Goal: Information Seeking & Learning: Learn about a topic

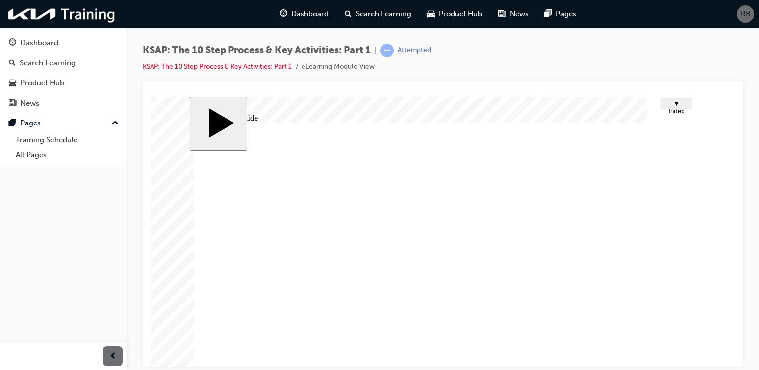
scroll to position [87, 0]
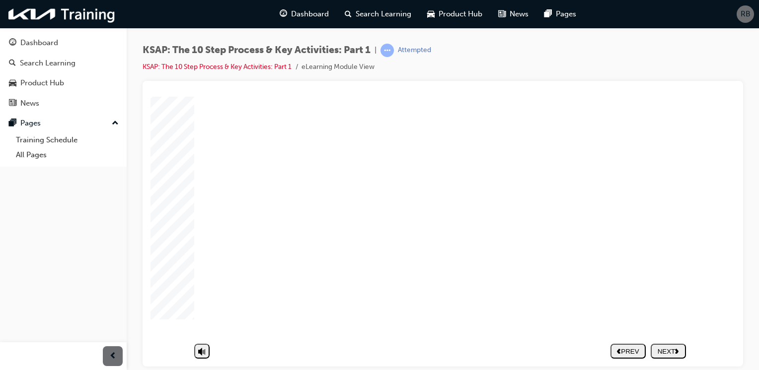
click at [663, 348] on div "NEXT" at bounding box center [668, 351] width 27 height 7
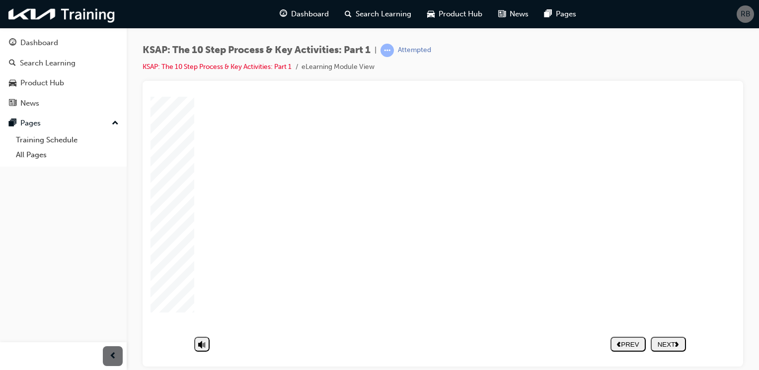
click at [664, 348] on div "NEXT" at bounding box center [668, 351] width 27 height 7
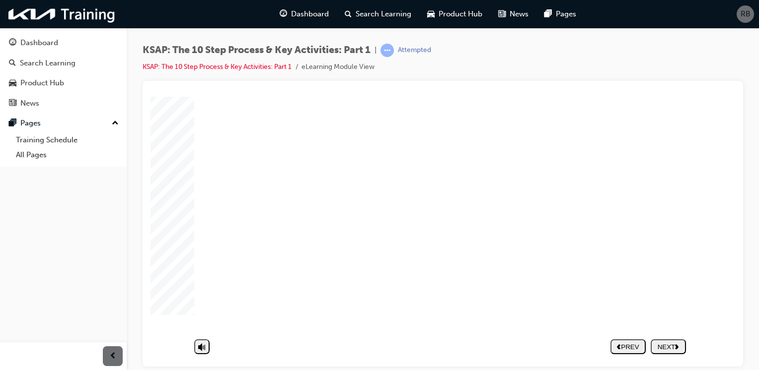
scroll to position [87, 0]
drag, startPoint x: 680, startPoint y: 209, endPoint x: 687, endPoint y: 215, distance: 9.5
click at [691, 216] on div "Group 1 2 The 10-step Service Process & Key Activities(1) 2. Key Activities in …" at bounding box center [442, 193] width 497 height 303
click at [702, 212] on body "slide: Untitled Slide Group 1 2 The 10-step Service Process & Key Activities(1)…" at bounding box center [442, 151] width 585 height 270
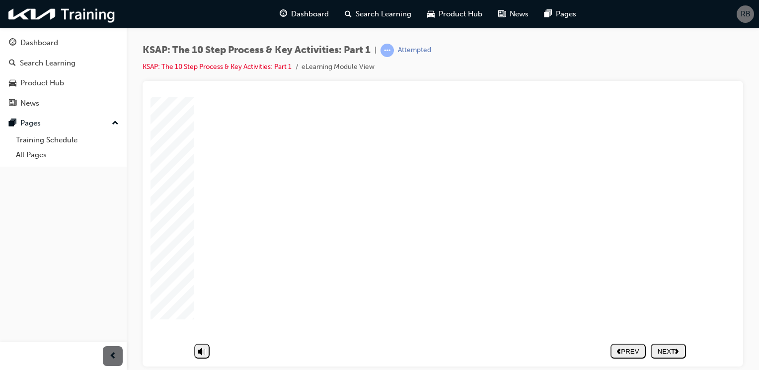
drag, startPoint x: 666, startPoint y: 207, endPoint x: 682, endPoint y: 203, distance: 16.3
click at [683, 203] on div "Group 1 2 The 10-step Service Process & Key Activities(1) 2. Key Activities in …" at bounding box center [442, 193] width 497 height 303
click at [673, 348] on div "NEXT" at bounding box center [668, 351] width 27 height 7
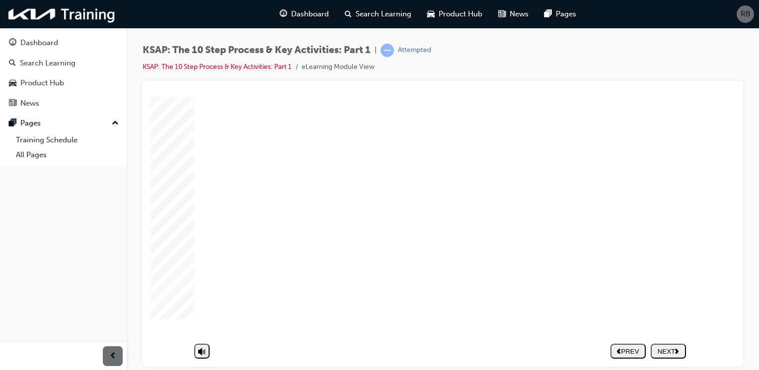
click at [679, 348] on icon "next" at bounding box center [677, 350] width 4 height 5
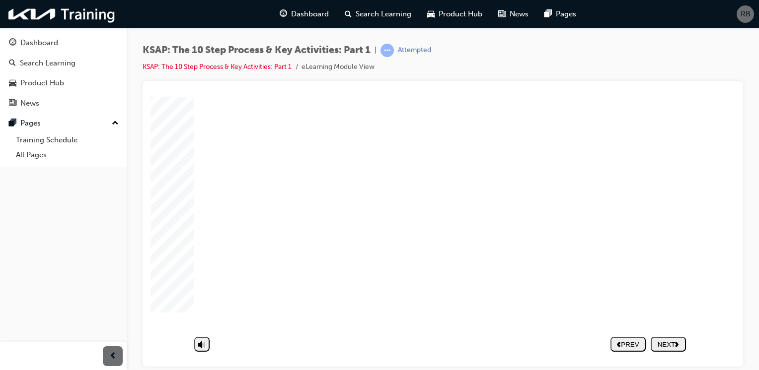
click at [669, 348] on div "NEXT" at bounding box center [668, 351] width 27 height 7
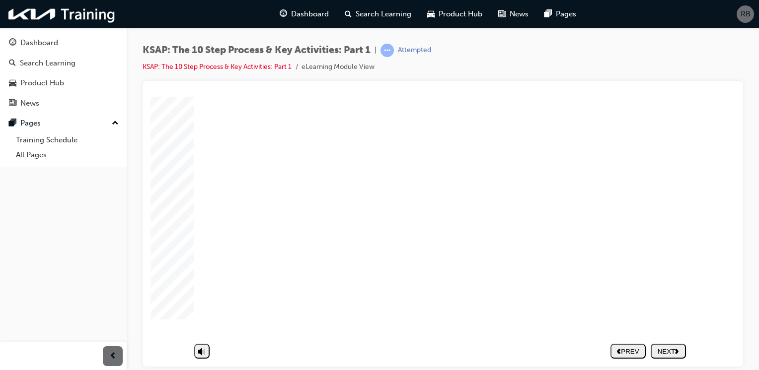
click at [674, 348] on div "NEXT" at bounding box center [668, 351] width 27 height 7
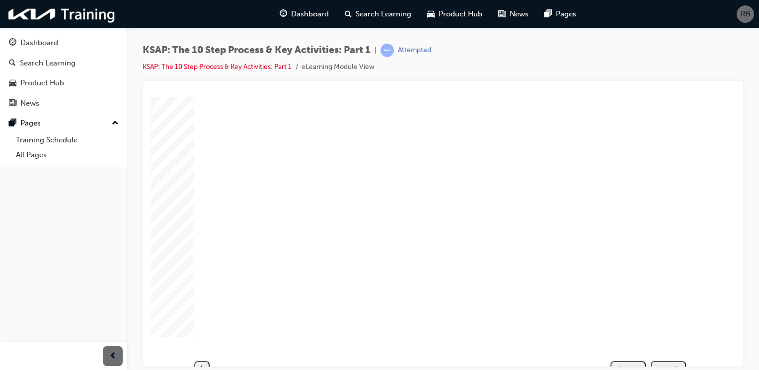
scroll to position [37, 0]
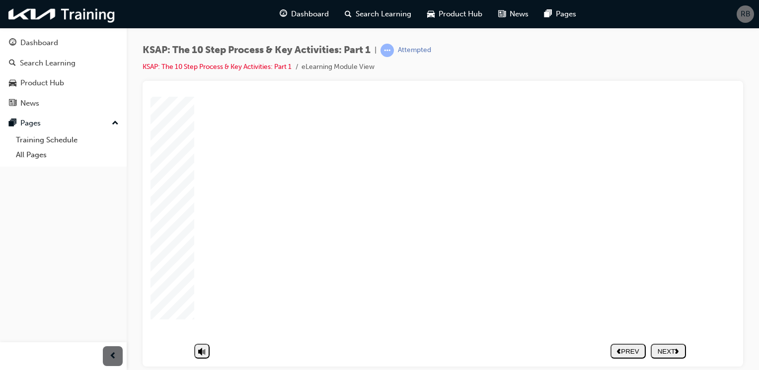
click at [667, 348] on div "NEXT" at bounding box center [668, 351] width 27 height 7
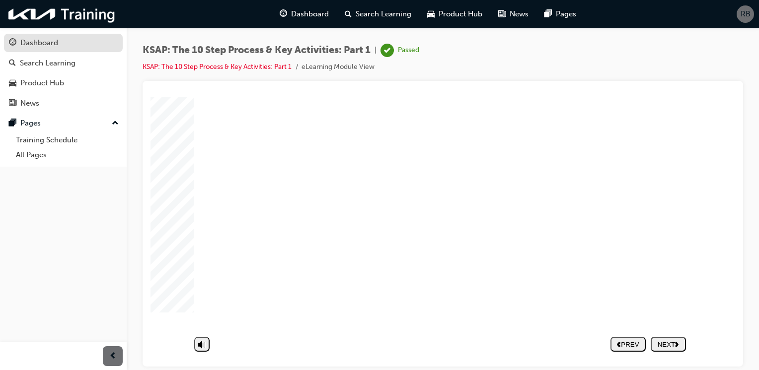
click at [59, 43] on div "Dashboard" at bounding box center [63, 43] width 109 height 12
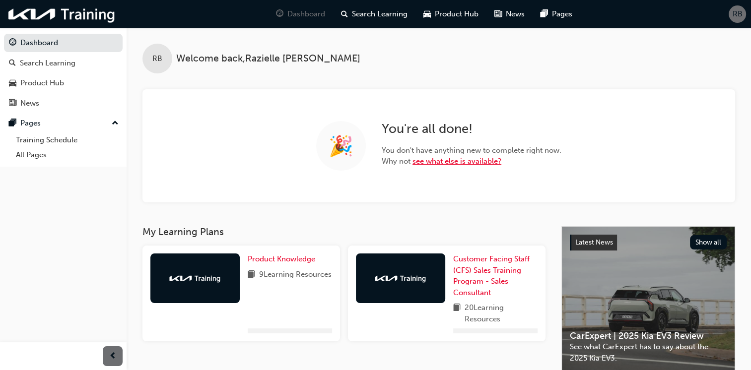
click at [454, 162] on link "see what else is available?" at bounding box center [457, 161] width 89 height 9
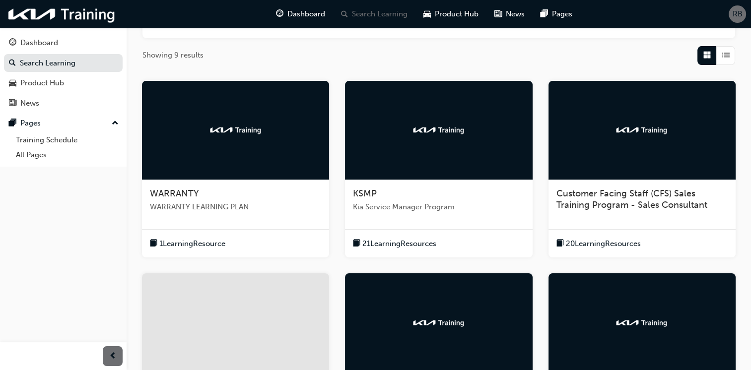
scroll to position [348, 0]
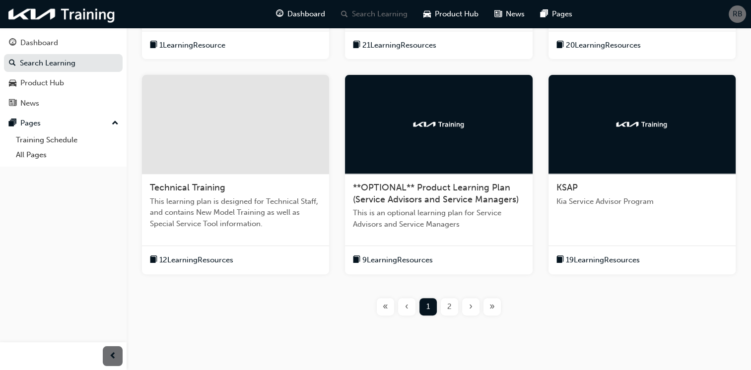
click at [221, 208] on span "This learning plan is designed for Technical Staff, and contains New Model Trai…" at bounding box center [235, 213] width 171 height 34
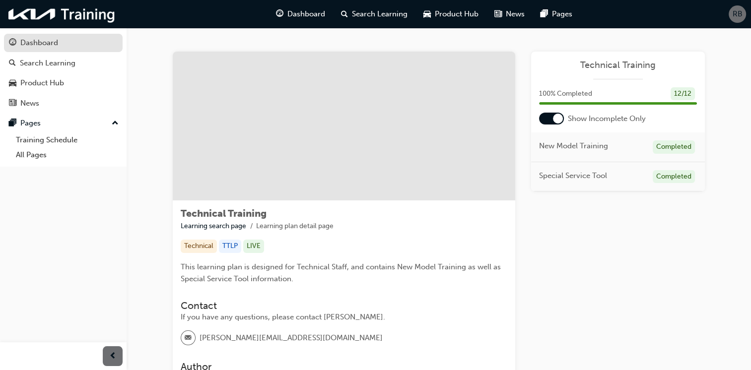
click at [56, 41] on div "Dashboard" at bounding box center [39, 42] width 38 height 11
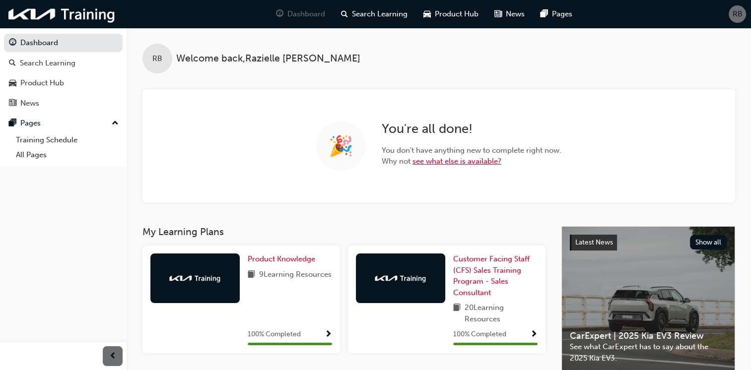
click at [463, 161] on link "see what else is available?" at bounding box center [457, 161] width 89 height 9
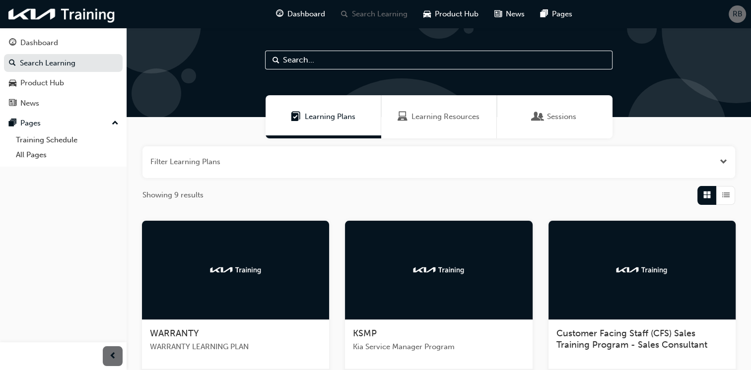
scroll to position [99, 0]
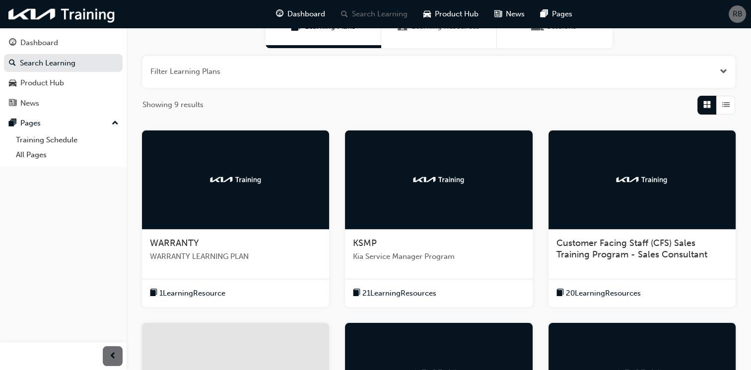
click at [635, 228] on div at bounding box center [642, 180] width 187 height 99
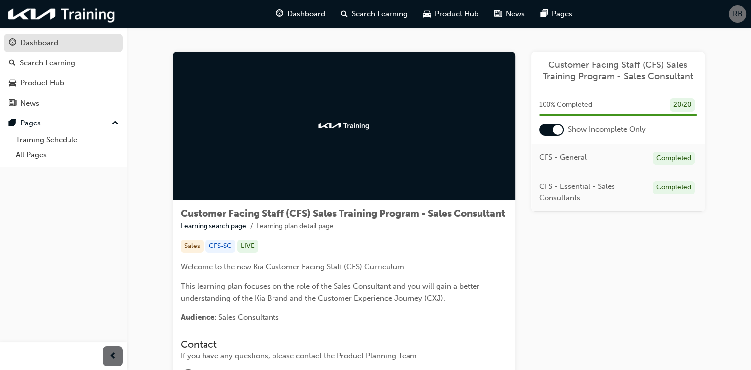
click at [41, 48] on div "Dashboard" at bounding box center [39, 42] width 38 height 11
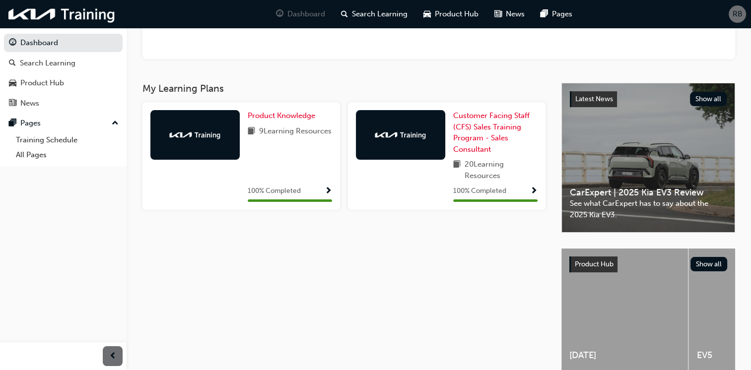
scroll to position [43, 0]
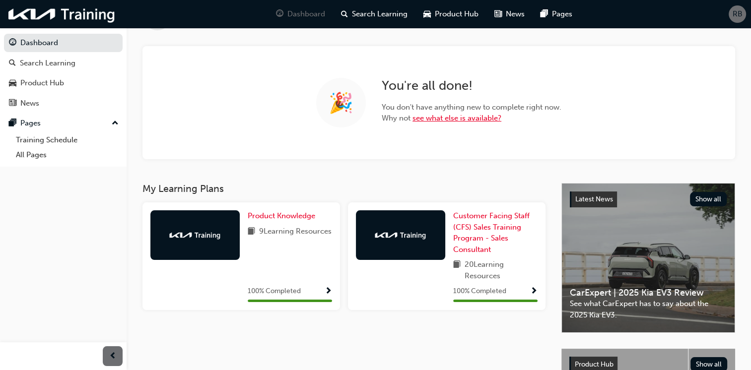
click at [428, 119] on link "see what else is available?" at bounding box center [457, 118] width 89 height 9
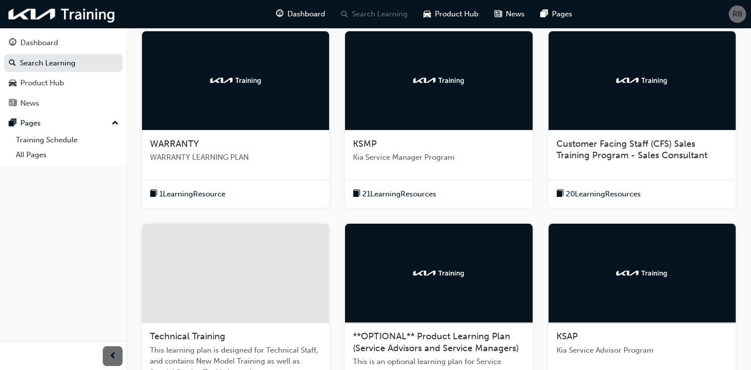
scroll to position [348, 0]
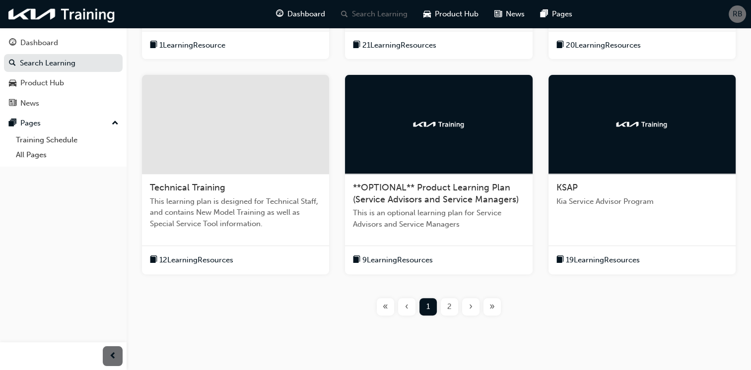
click at [612, 216] on div "KSAP Kia Service Advisor Program" at bounding box center [642, 198] width 187 height 49
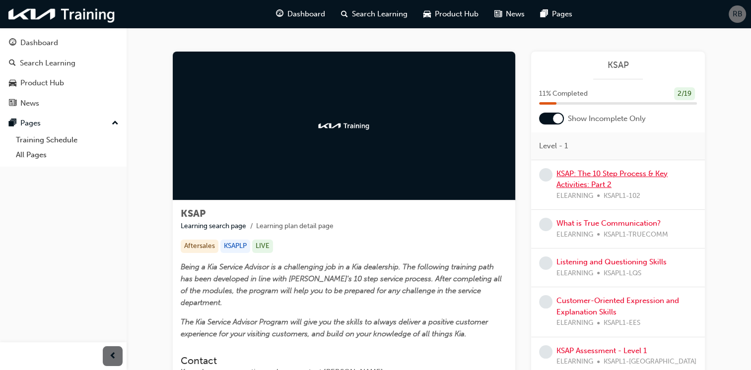
click at [583, 181] on link "KSAP: The 10 Step Process & Key Activities: Part 2" at bounding box center [612, 179] width 111 height 20
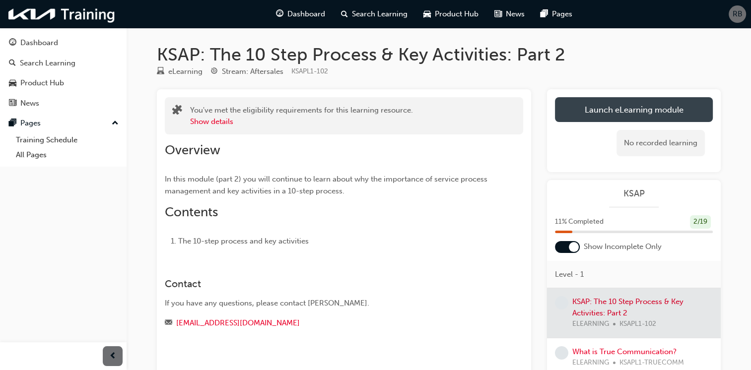
click at [594, 115] on link "Launch eLearning module" at bounding box center [634, 109] width 158 height 25
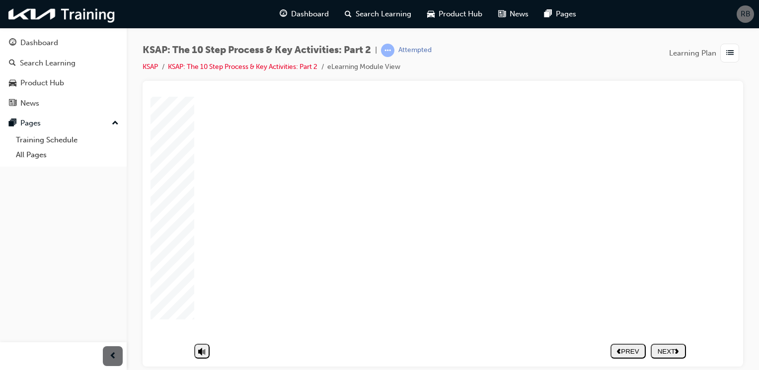
scroll to position [87, 0]
click at [663, 346] on nav "PREV NEXT SUBMIT" at bounding box center [647, 351] width 75 height 23
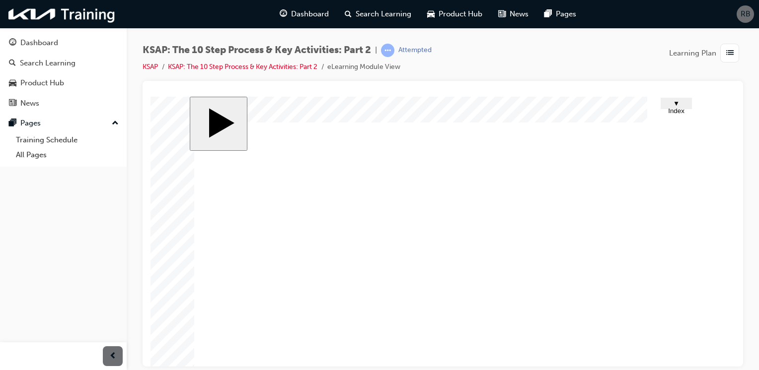
click at [677, 103] on span "▼ Index" at bounding box center [676, 106] width 16 height 15
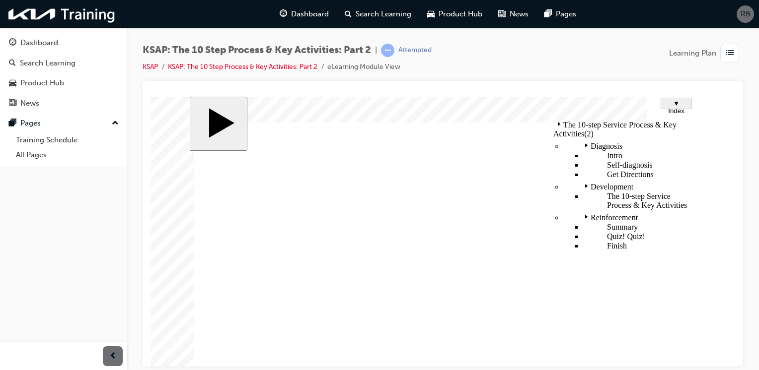
click at [650, 160] on div "Self-diagnosis" at bounding box center [636, 164] width 106 height 9
click at [658, 139] on div "Diagnosis" at bounding box center [626, 145] width 126 height 12
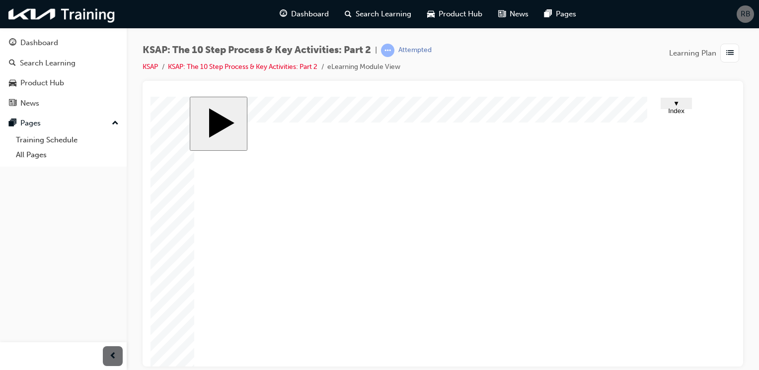
click at [672, 107] on span "▼ Index" at bounding box center [676, 106] width 16 height 15
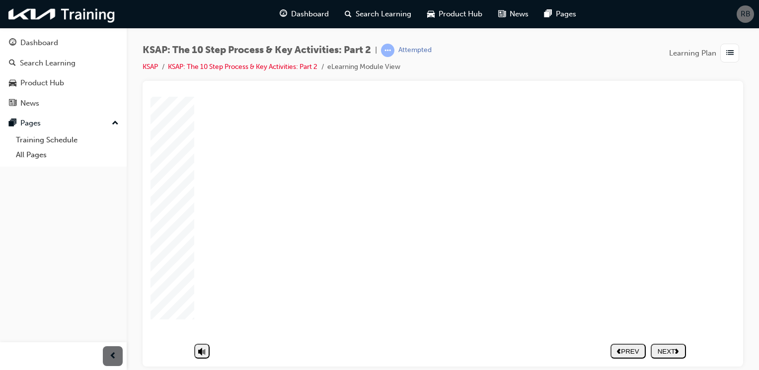
scroll to position [87, 0]
click at [665, 344] on button "NEXT" at bounding box center [668, 351] width 35 height 15
drag, startPoint x: 412, startPoint y: 225, endPoint x: 419, endPoint y: 225, distance: 7.5
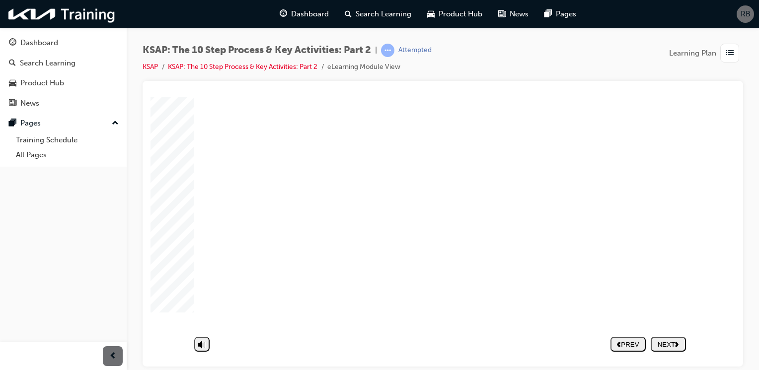
drag, startPoint x: 447, startPoint y: 217, endPoint x: 454, endPoint y: 220, distance: 8.0
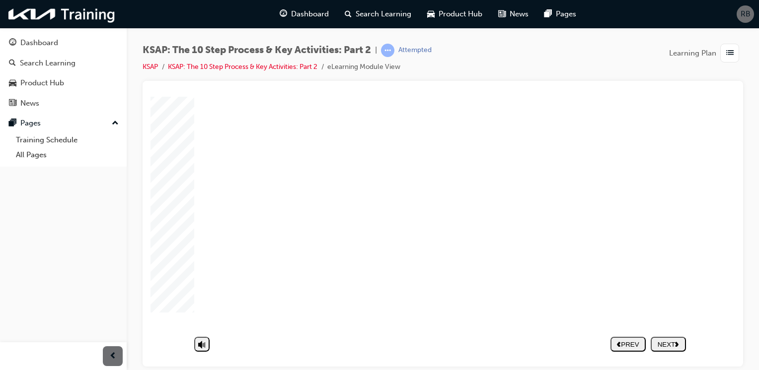
drag, startPoint x: 312, startPoint y: 271, endPoint x: 431, endPoint y: 213, distance: 132.4
drag, startPoint x: 443, startPoint y: 204, endPoint x: 434, endPoint y: 228, distance: 26.6
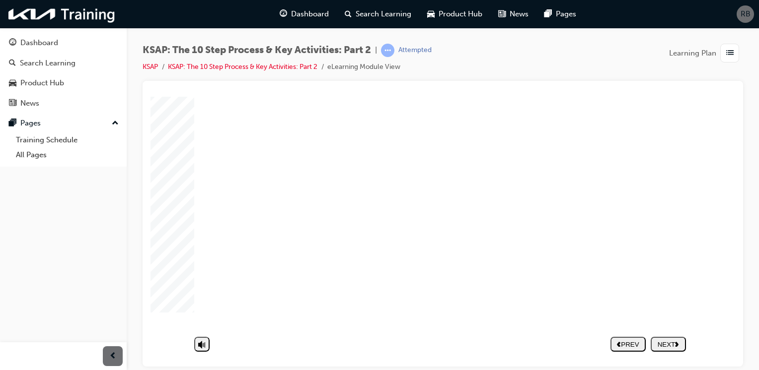
drag, startPoint x: 420, startPoint y: 256, endPoint x: 434, endPoint y: 244, distance: 18.3
click at [671, 348] on div "NEXT" at bounding box center [668, 351] width 27 height 7
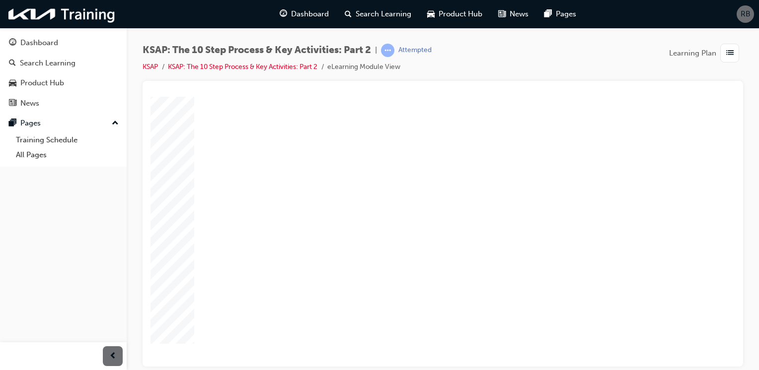
scroll to position [87, 0]
click at [662, 344] on button "NEXT" at bounding box center [668, 351] width 35 height 15
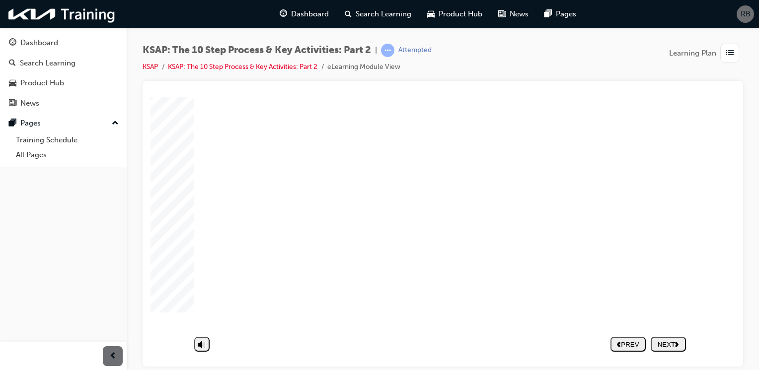
click at [665, 340] on nav "PREV NEXT SUBMIT" at bounding box center [647, 351] width 75 height 23
click at [665, 348] on div "NEXT" at bounding box center [668, 351] width 27 height 7
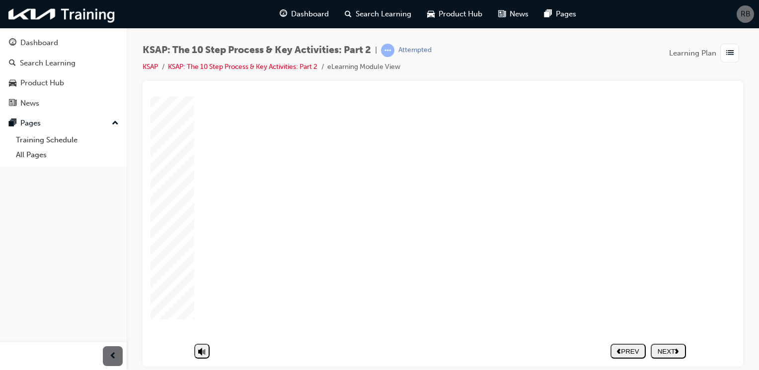
click at [676, 348] on div "NEXT" at bounding box center [668, 351] width 27 height 7
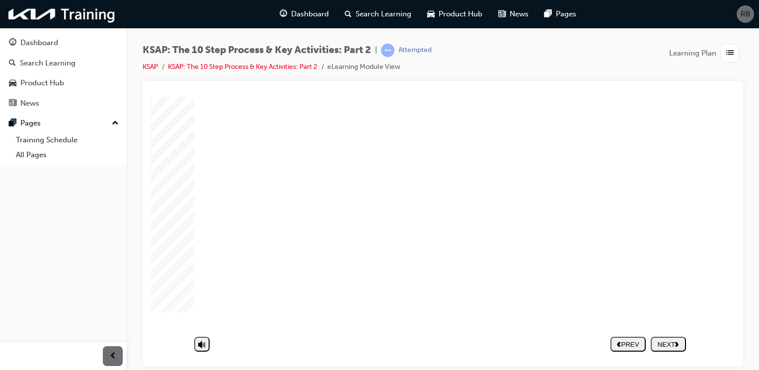
click at [657, 348] on div "NEXT" at bounding box center [668, 351] width 27 height 7
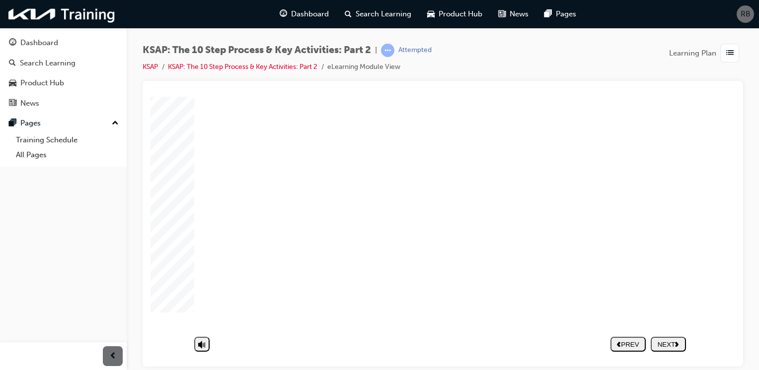
drag, startPoint x: 666, startPoint y: 211, endPoint x: 665, endPoint y: 221, distance: 10.4
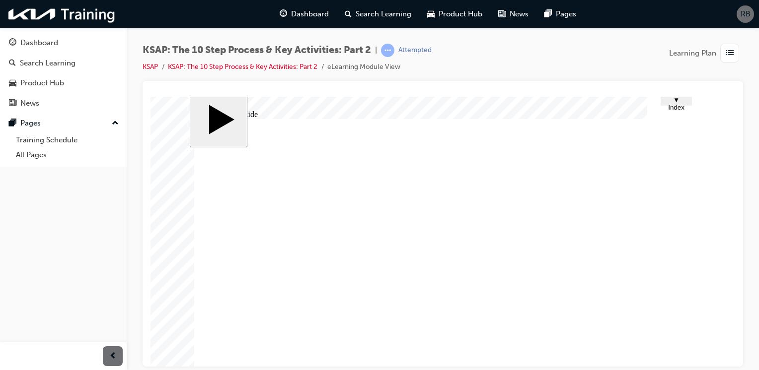
scroll to position [0, 0]
drag, startPoint x: 659, startPoint y: 145, endPoint x: 630, endPoint y: 219, distance: 79.3
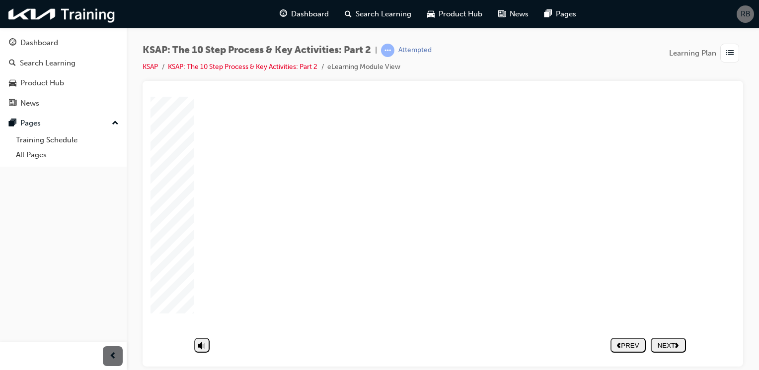
scroll to position [87, 0]
drag, startPoint x: 289, startPoint y: 193, endPoint x: 298, endPoint y: 193, distance: 9.4
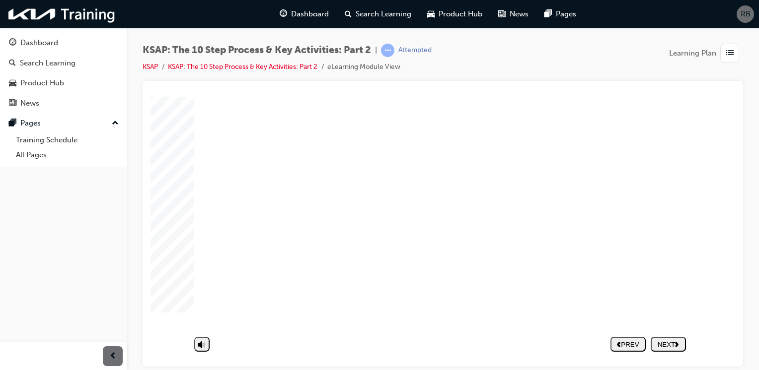
click at [669, 348] on div "NEXT" at bounding box center [668, 351] width 27 height 7
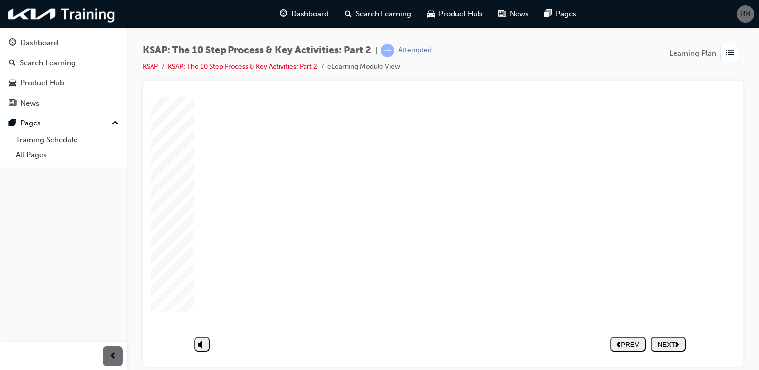
drag, startPoint x: 665, startPoint y: 213, endPoint x: 661, endPoint y: 232, distance: 20.4
click at [659, 348] on div "NEXT" at bounding box center [668, 351] width 27 height 7
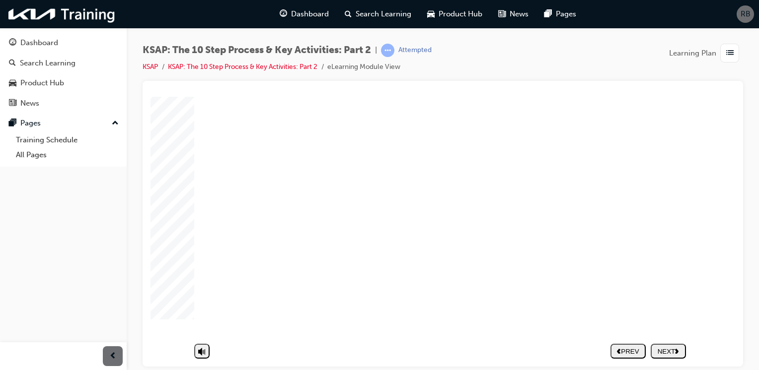
click at [663, 348] on div "NEXT" at bounding box center [668, 351] width 27 height 7
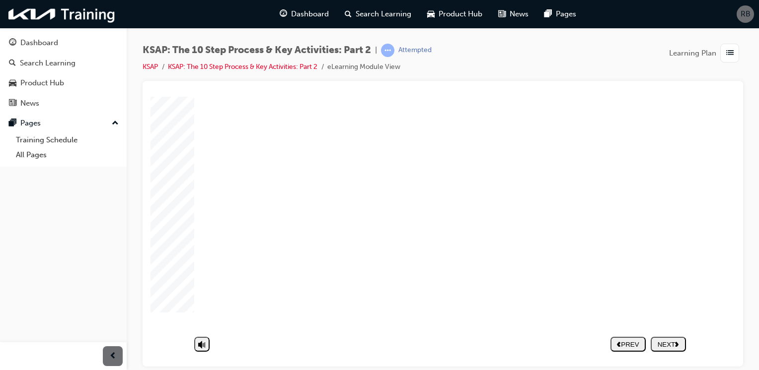
scroll to position [0, 0]
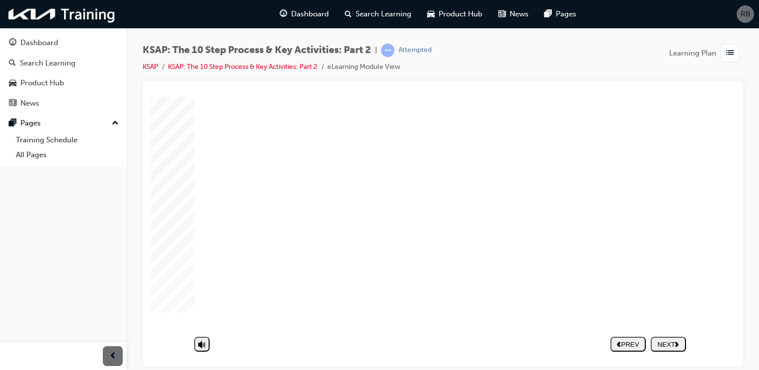
click at [678, 346] on polygon "next" at bounding box center [676, 344] width 3 height 5
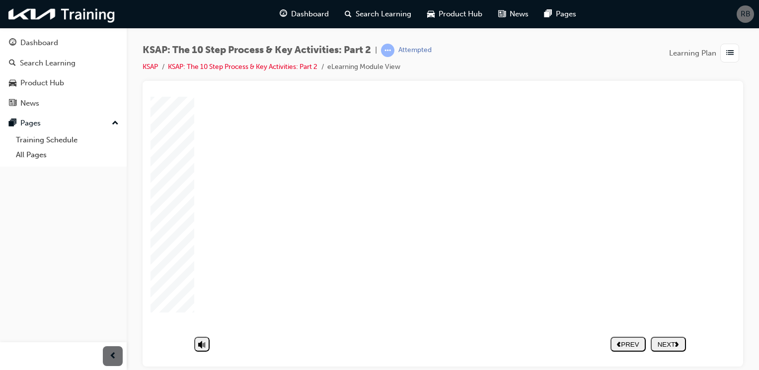
drag, startPoint x: 659, startPoint y: 227, endPoint x: 665, endPoint y: 208, distance: 20.7
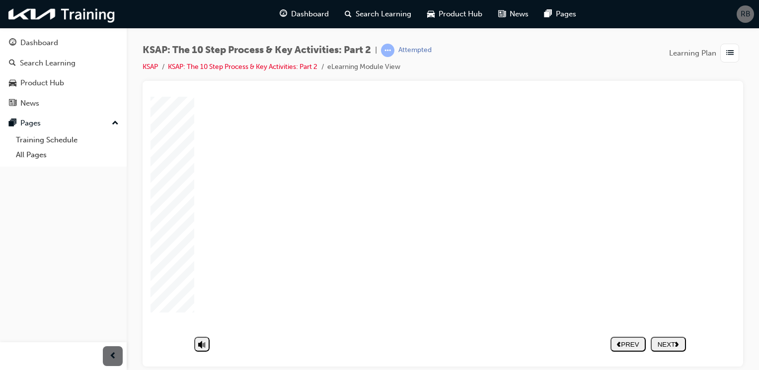
click at [669, 348] on div "NEXT" at bounding box center [668, 351] width 27 height 7
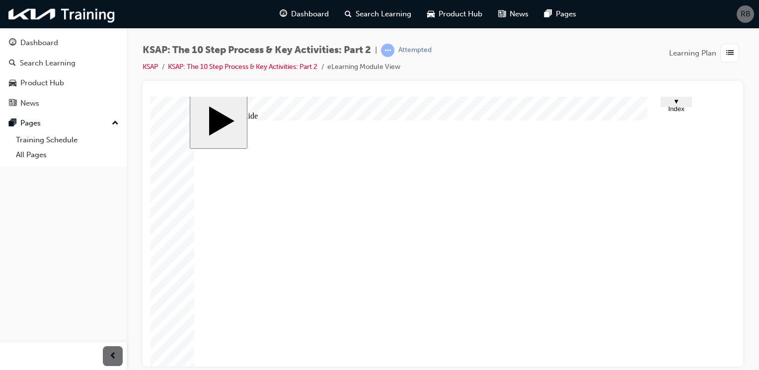
scroll to position [0, 0]
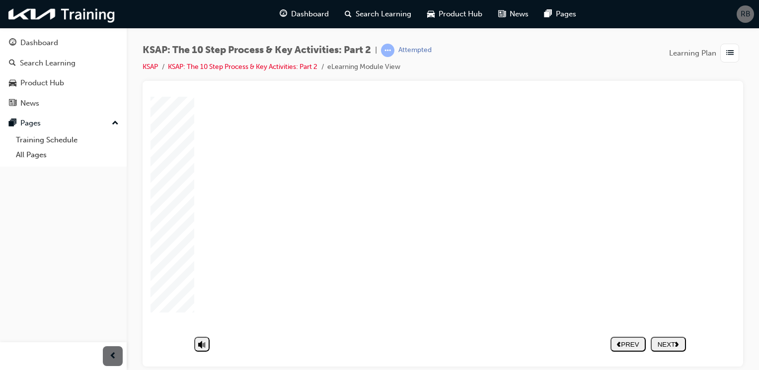
click at [669, 348] on div "NEXT" at bounding box center [668, 351] width 27 height 7
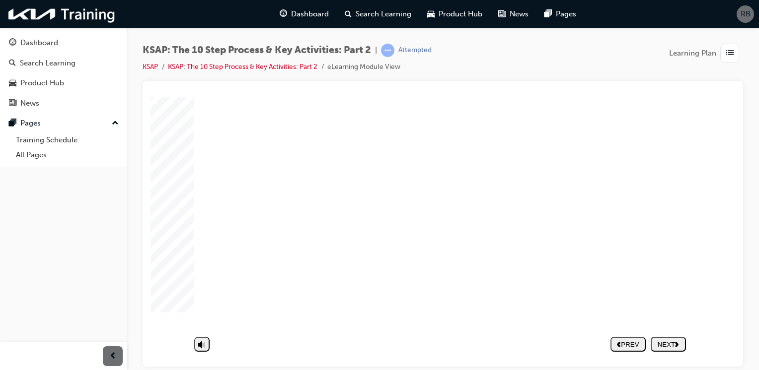
click at [661, 344] on button "NEXT" at bounding box center [668, 351] width 35 height 15
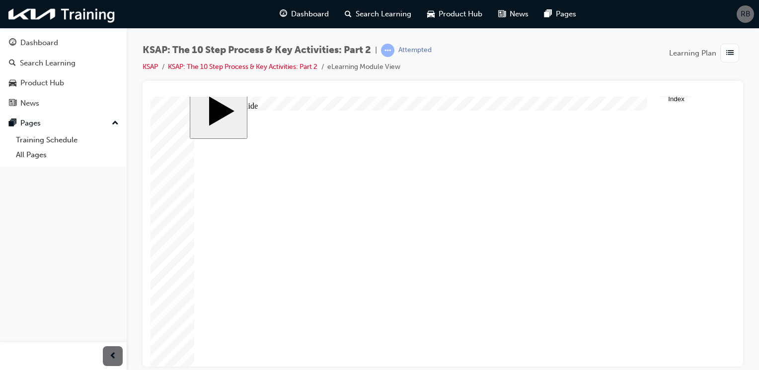
scroll to position [0, 0]
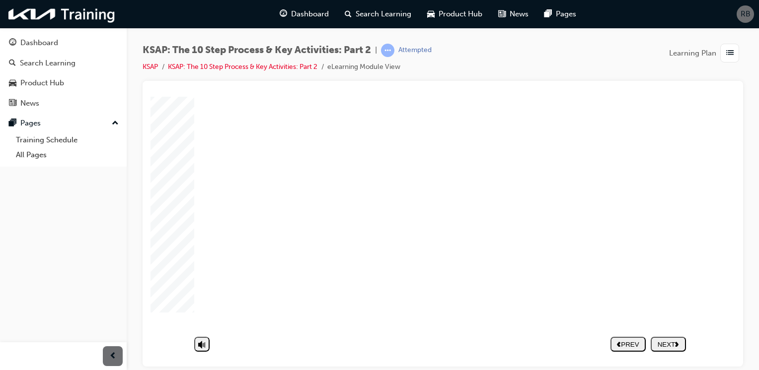
click at [659, 348] on div "NEXT" at bounding box center [668, 351] width 27 height 7
drag, startPoint x: 663, startPoint y: 211, endPoint x: 658, endPoint y: 213, distance: 6.3
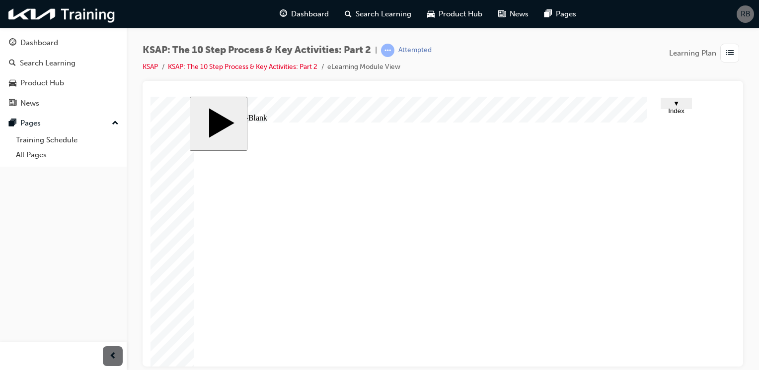
type textarea "p"
type textarea "ph"
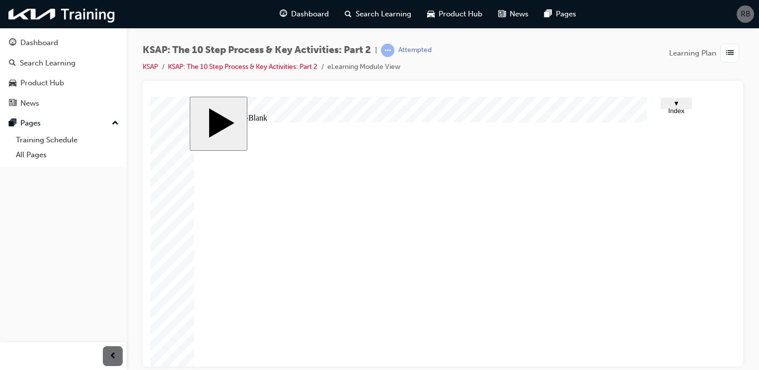
type textarea "pho"
type textarea "phon"
type textarea "phone"
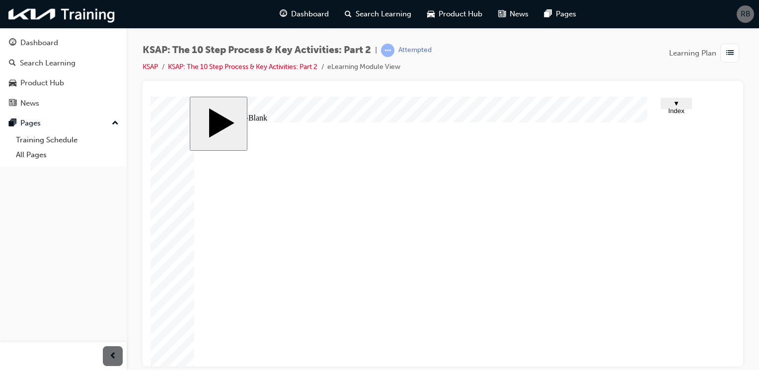
type textarea "phone"
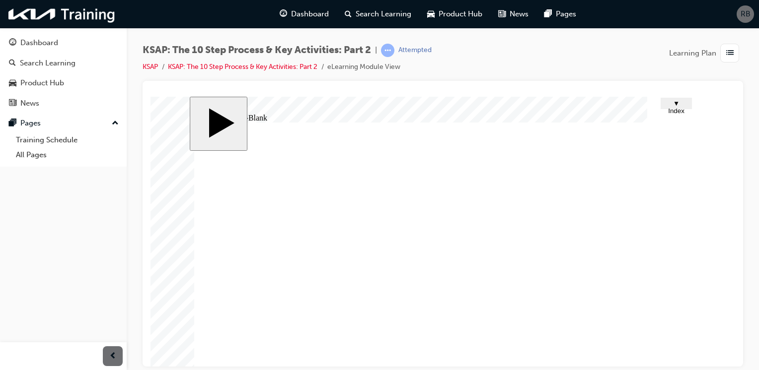
type textarea "phone"
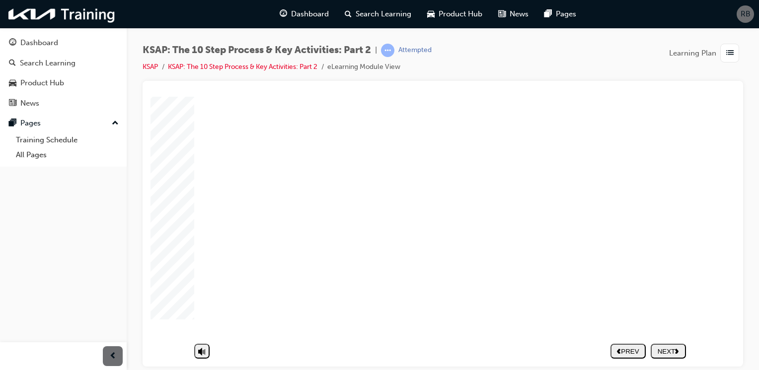
type textarea "phone n"
type textarea "phone nu"
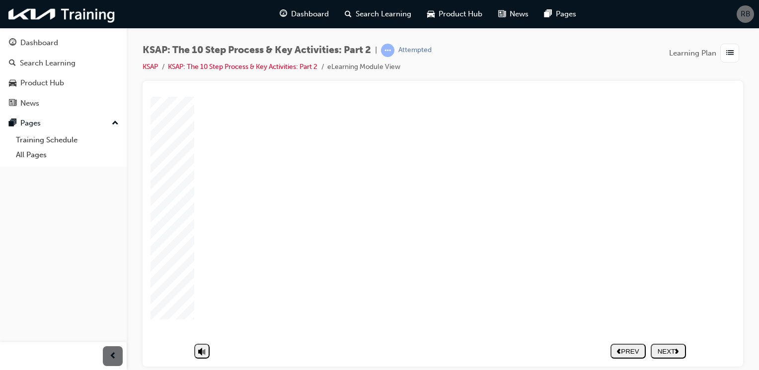
type textarea "phone nu,m"
type textarea "phone nu,"
type textarea "phone nu"
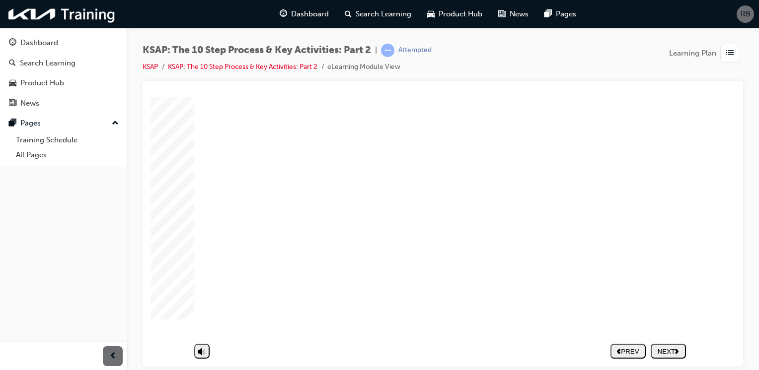
type textarea "phone nu"
type textarea "phone num"
type textarea "phone numb"
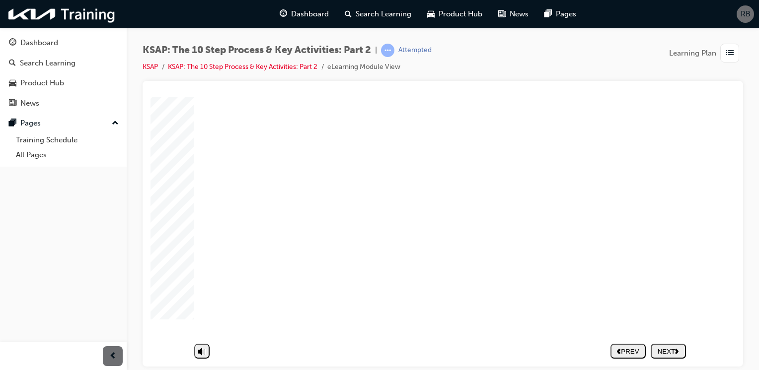
type textarea "phone numbe"
type textarea "phone number"
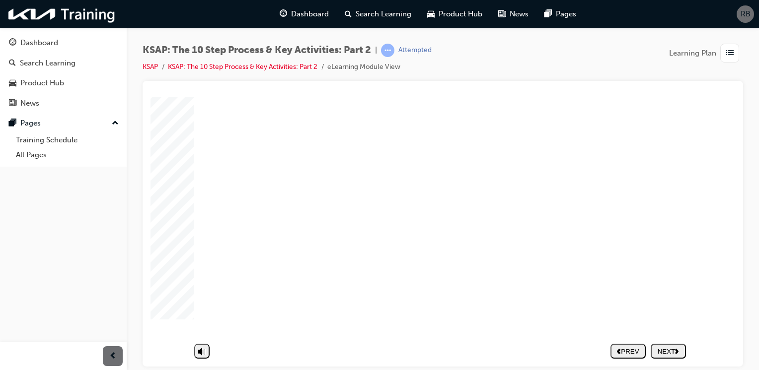
drag, startPoint x: 425, startPoint y: 260, endPoint x: 327, endPoint y: 239, distance: 100.0
drag, startPoint x: 399, startPoint y: 250, endPoint x: 385, endPoint y: 262, distance: 18.7
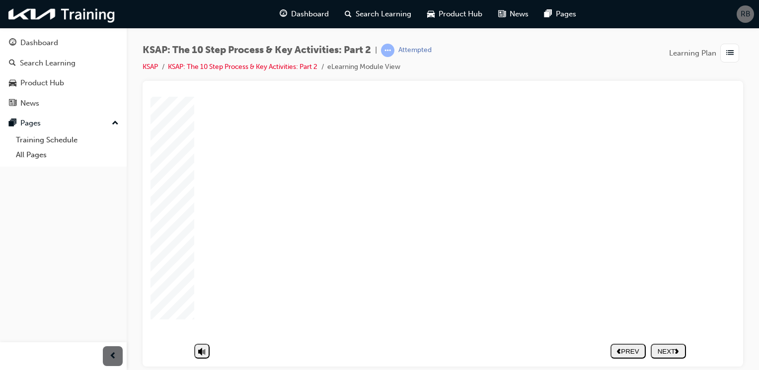
type textarea "phone numbe"
type textarea "phone numb"
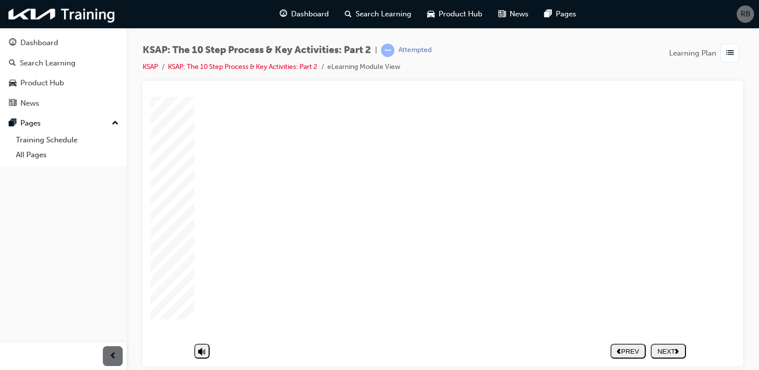
type textarea "phone num"
type textarea "phone nu"
type textarea "phone n"
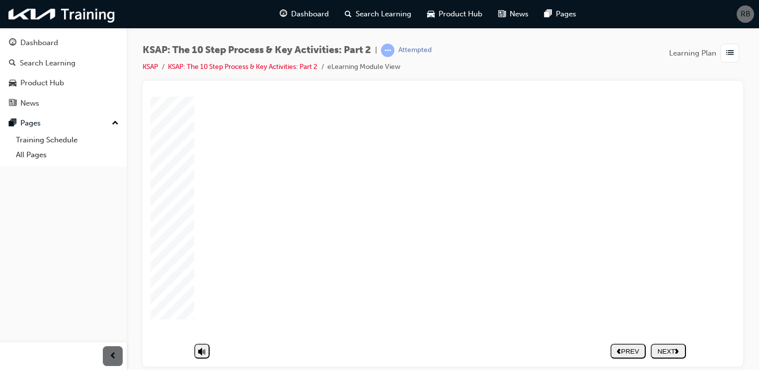
type textarea "phone n"
type textarea "phone"
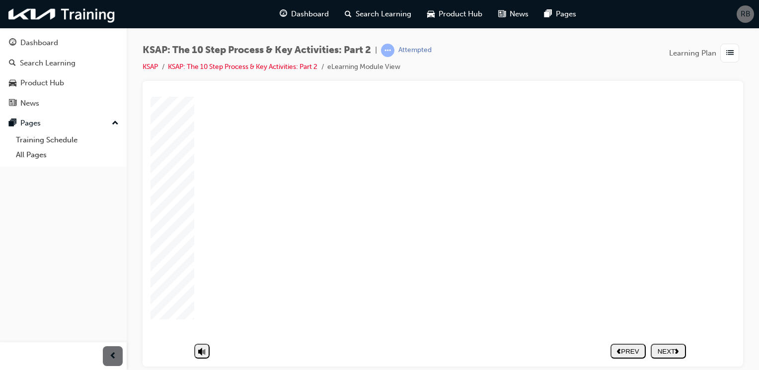
type textarea "phone"
type textarea "phon"
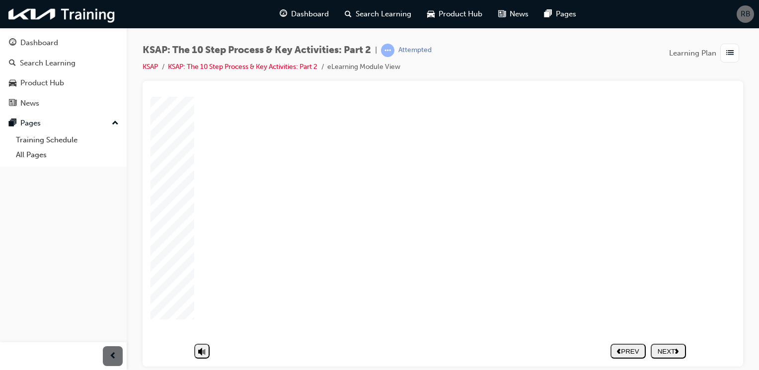
type textarea "pho"
type textarea "ph"
type textarea "p"
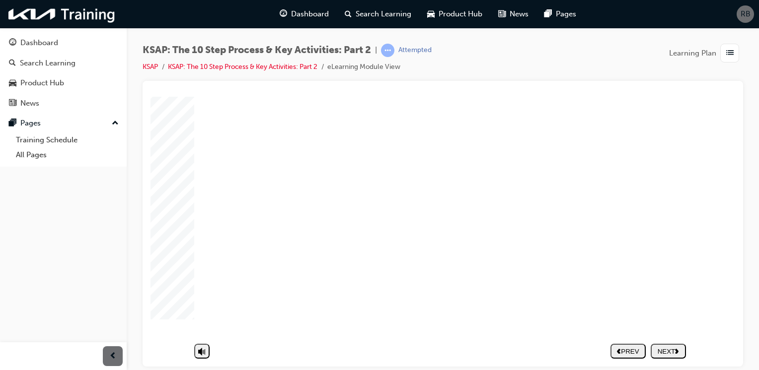
type textarea "p"
type textarea "e"
type textarea "em"
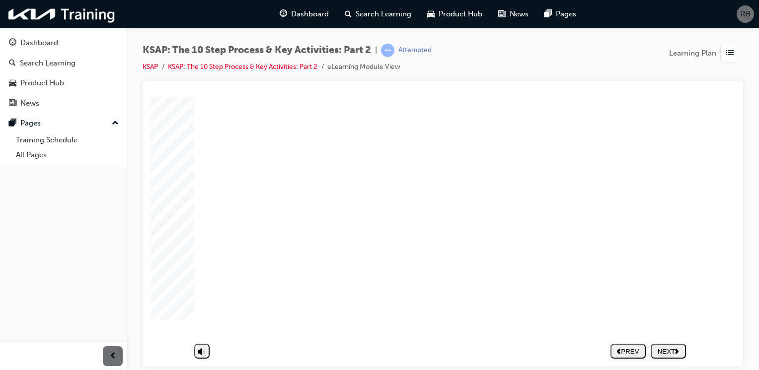
type textarea "ema"
type textarea "emai"
type textarea "email"
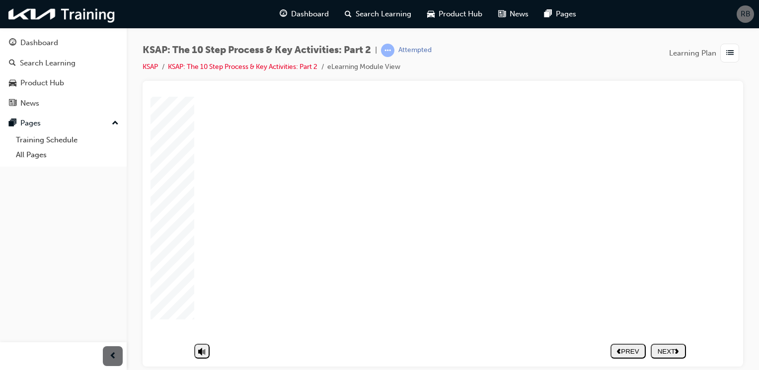
type textarea "email"
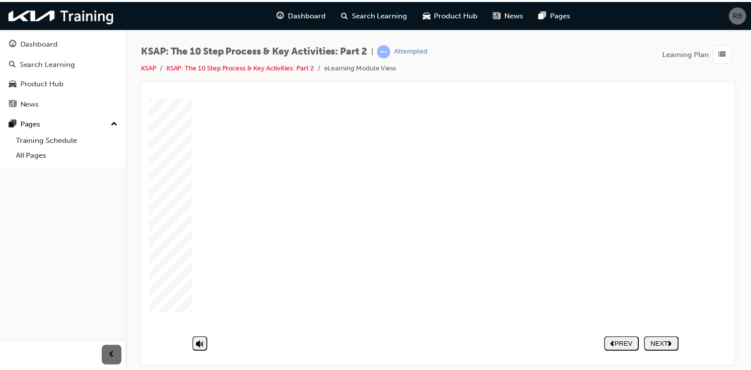
scroll to position [87, 0]
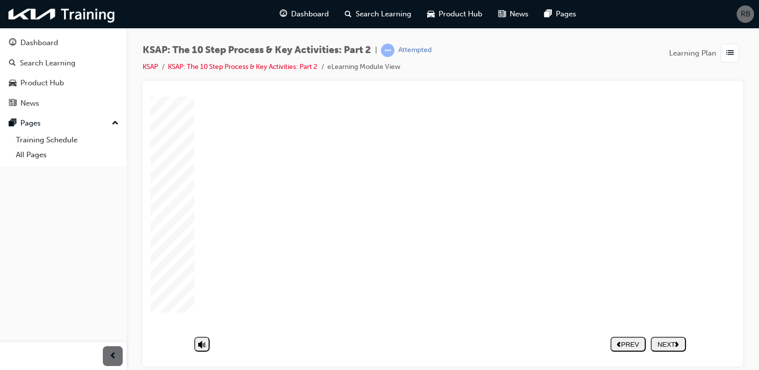
click at [668, 341] on div "NEXT" at bounding box center [668, 344] width 27 height 7
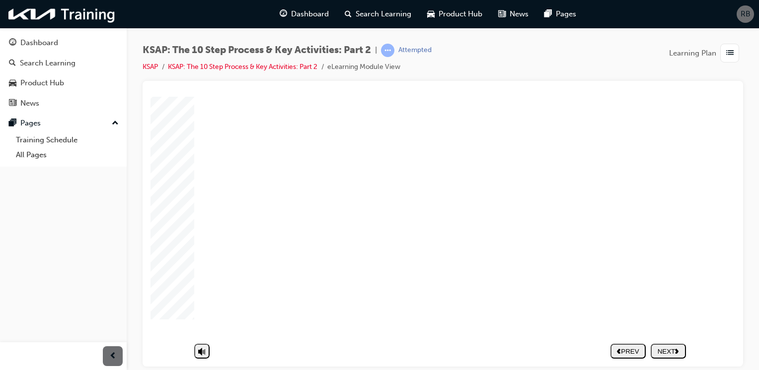
click at [672, 348] on div "NEXT" at bounding box center [668, 351] width 27 height 7
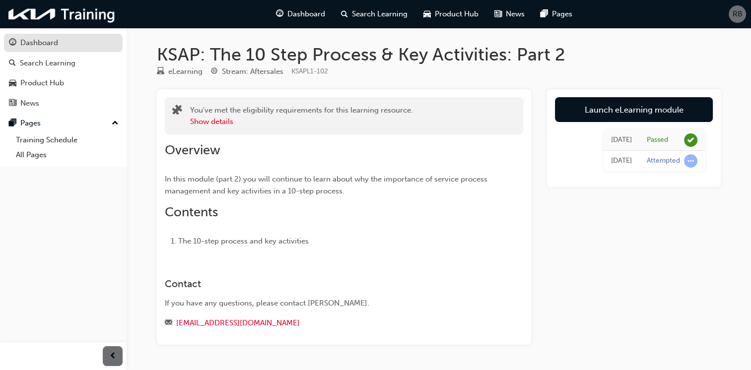
click at [38, 44] on div "Dashboard" at bounding box center [39, 42] width 38 height 11
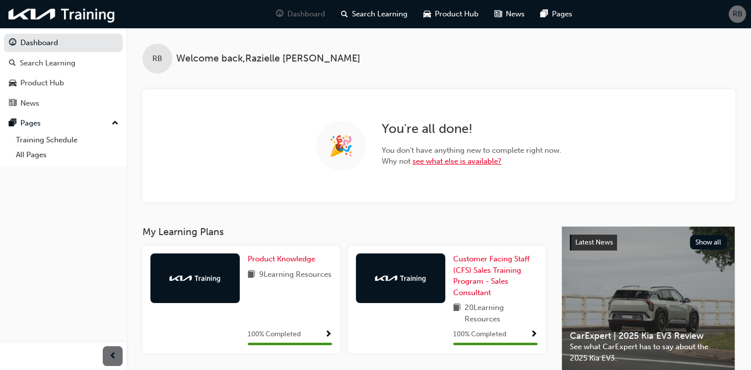
click at [477, 165] on link "see what else is available?" at bounding box center [457, 161] width 89 height 9
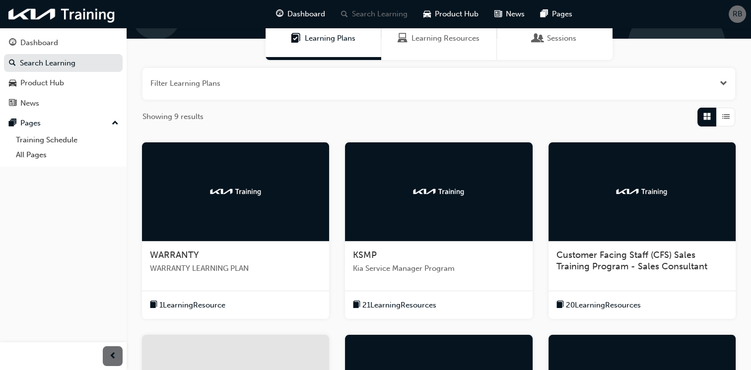
scroll to position [199, 0]
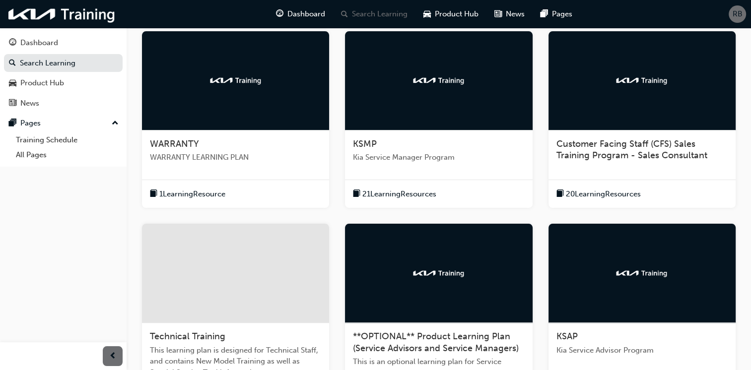
click at [609, 277] on div at bounding box center [642, 273] width 187 height 99
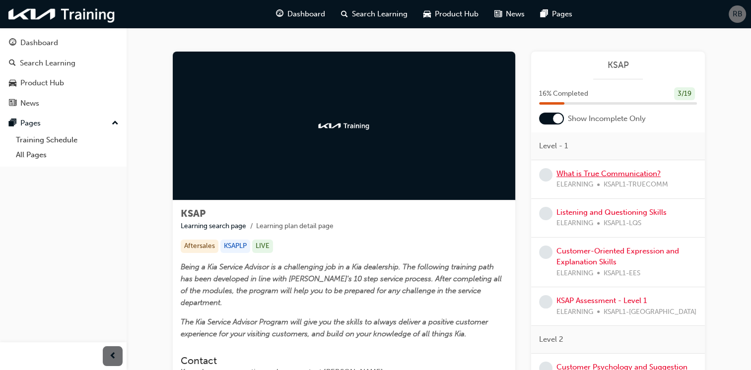
click at [596, 174] on link "What is True Communication?" at bounding box center [609, 173] width 104 height 9
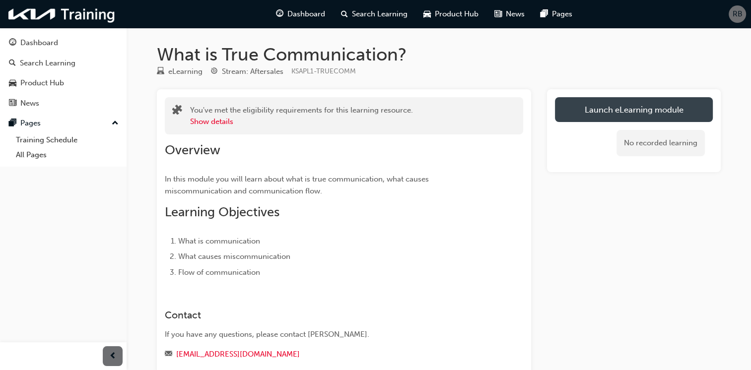
click at [626, 110] on link "Launch eLearning module" at bounding box center [634, 109] width 158 height 25
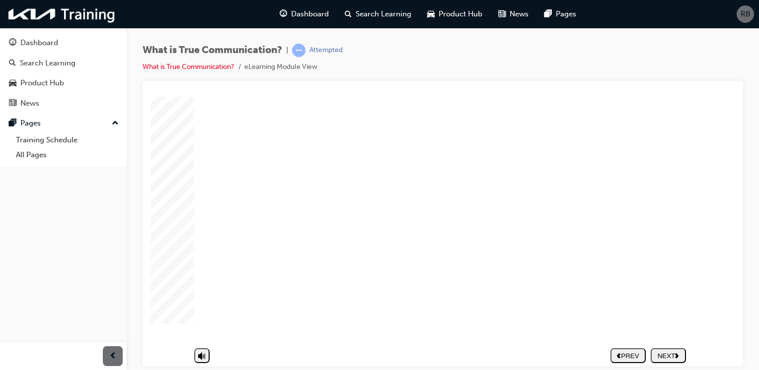
scroll to position [87, 0]
click at [665, 348] on div "NEXT" at bounding box center [668, 351] width 27 height 7
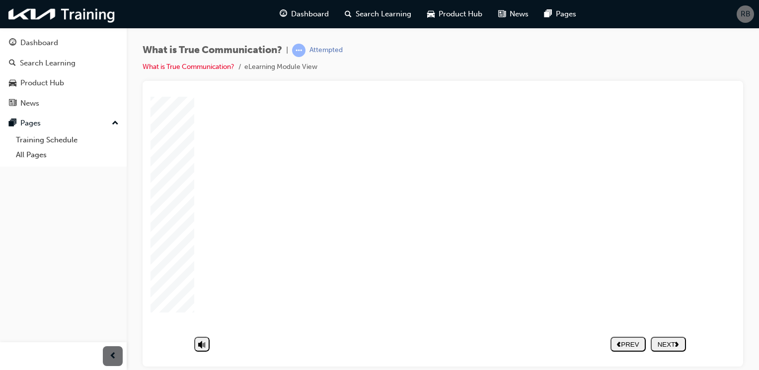
drag, startPoint x: 401, startPoint y: 216, endPoint x: 405, endPoint y: 287, distance: 71.1
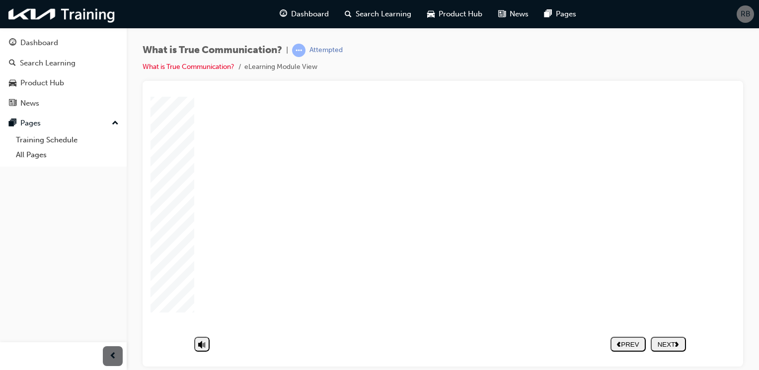
drag, startPoint x: 417, startPoint y: 213, endPoint x: 468, endPoint y: 268, distance: 74.5
click at [675, 346] on polygon "next" at bounding box center [676, 344] width 3 height 5
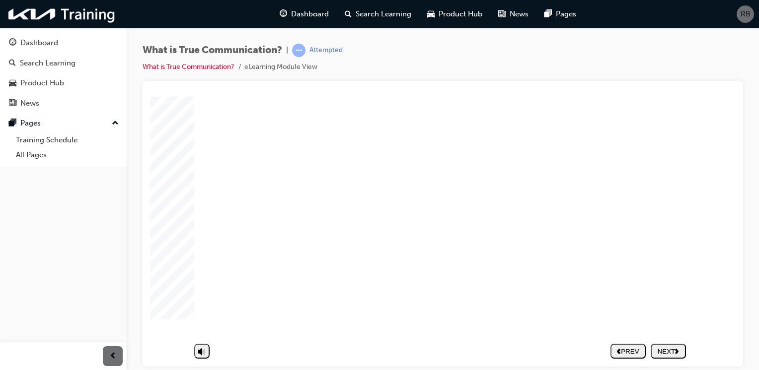
click at [671, 348] on div "NEXT" at bounding box center [668, 351] width 27 height 7
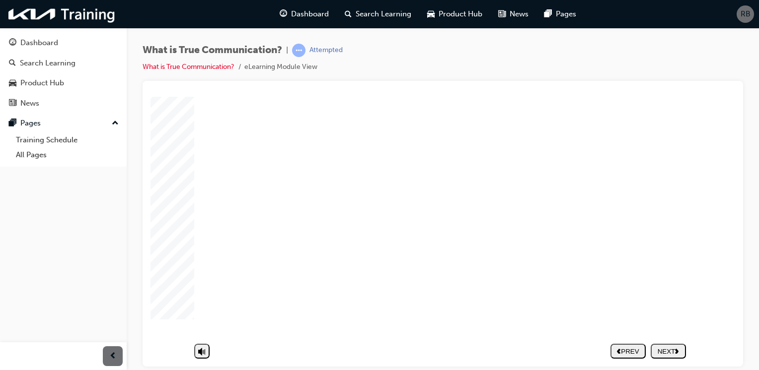
click at [664, 348] on div "NEXT" at bounding box center [668, 351] width 27 height 7
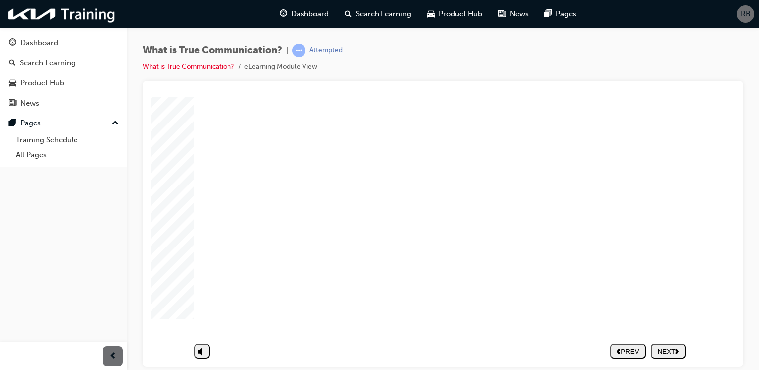
drag, startPoint x: 298, startPoint y: 264, endPoint x: 380, endPoint y: 279, distance: 82.7
click at [667, 345] on nav "PREV NEXT SUBMIT" at bounding box center [647, 351] width 75 height 23
click at [667, 348] on div "NEXT" at bounding box center [668, 351] width 27 height 7
drag, startPoint x: 342, startPoint y: 285, endPoint x: 342, endPoint y: 270, distance: 14.4
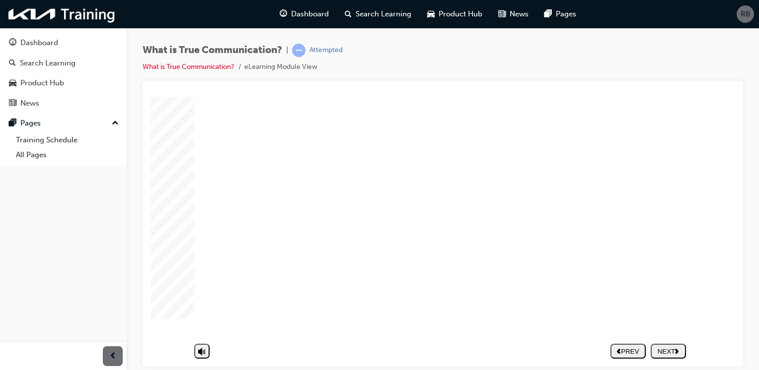
click at [676, 349] on polygon "next" at bounding box center [676, 351] width 3 height 5
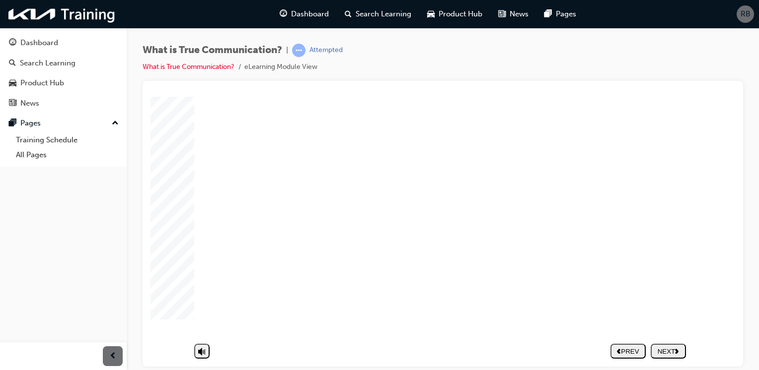
scroll to position [87, 0]
click at [673, 348] on nav "PREV NEXT SUBMIT" at bounding box center [647, 351] width 75 height 23
click at [673, 348] on div "NEXT" at bounding box center [668, 351] width 27 height 7
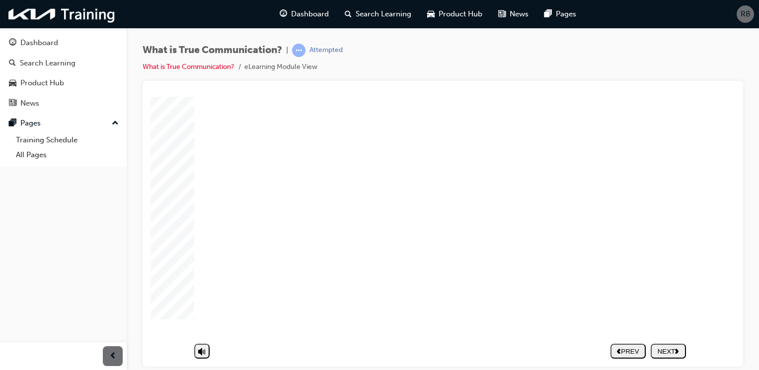
click at [675, 348] on div "NEXT" at bounding box center [668, 351] width 27 height 7
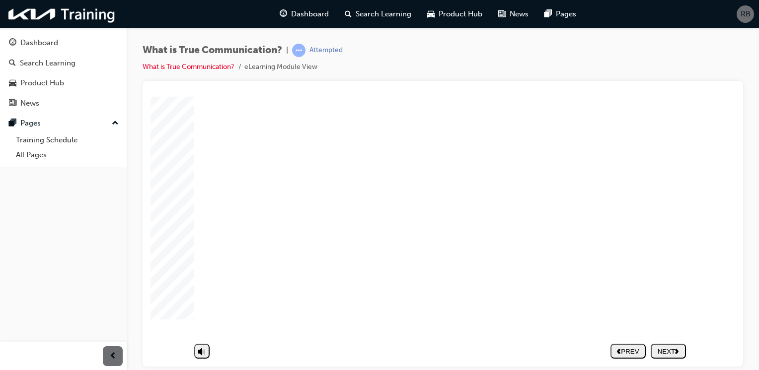
click at [665, 344] on button "NEXT" at bounding box center [668, 351] width 35 height 15
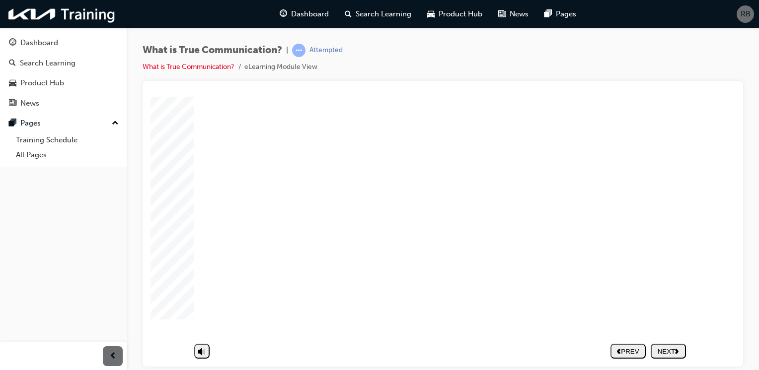
click at [661, 348] on div "NEXT" at bounding box center [668, 351] width 27 height 7
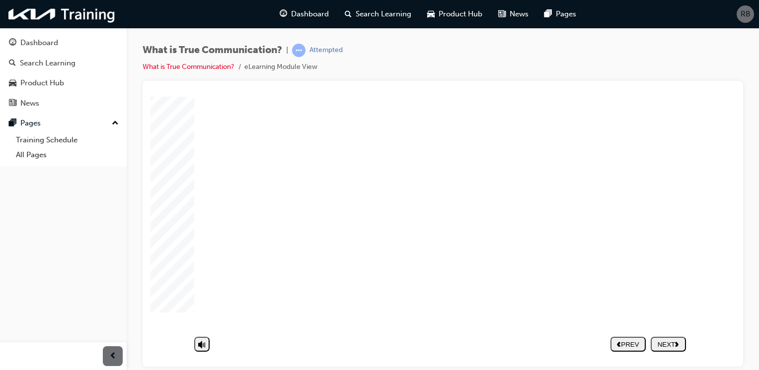
click at [675, 348] on div "NEXT" at bounding box center [668, 351] width 27 height 7
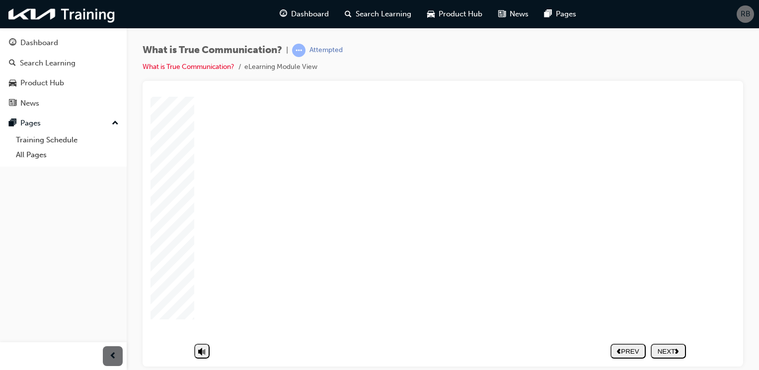
click at [679, 348] on div "NEXT" at bounding box center [668, 351] width 27 height 7
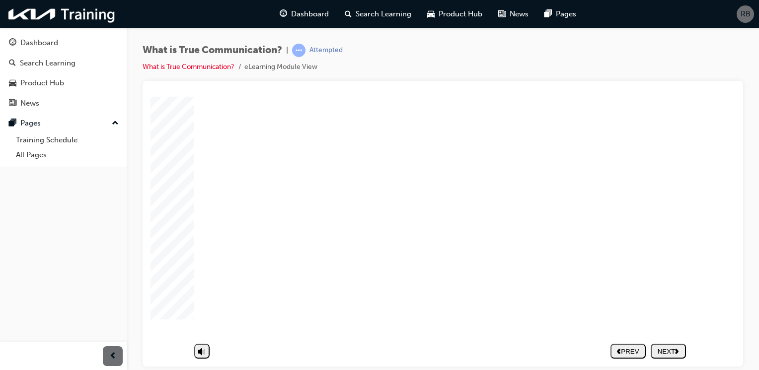
click at [671, 348] on div "NEXT" at bounding box center [668, 351] width 27 height 7
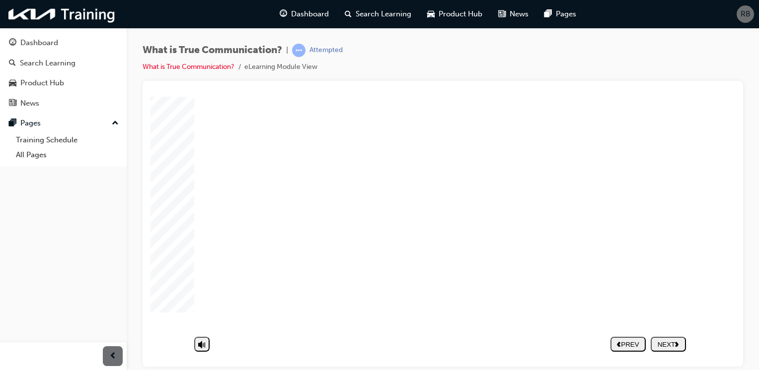
drag, startPoint x: 516, startPoint y: 235, endPoint x: 573, endPoint y: 256, distance: 60.3
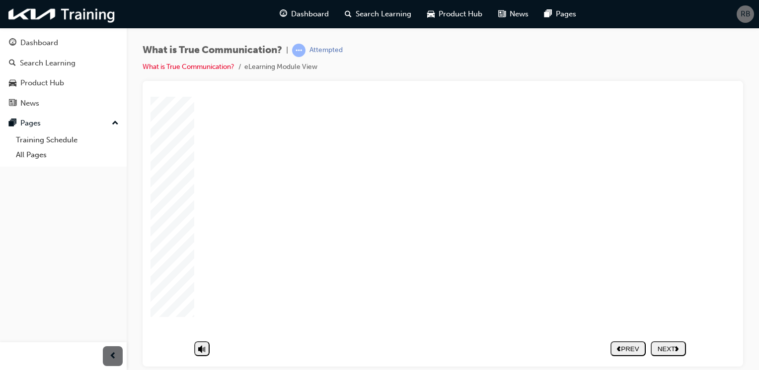
scroll to position [87, 0]
drag, startPoint x: 664, startPoint y: 211, endPoint x: 660, endPoint y: 222, distance: 12.1
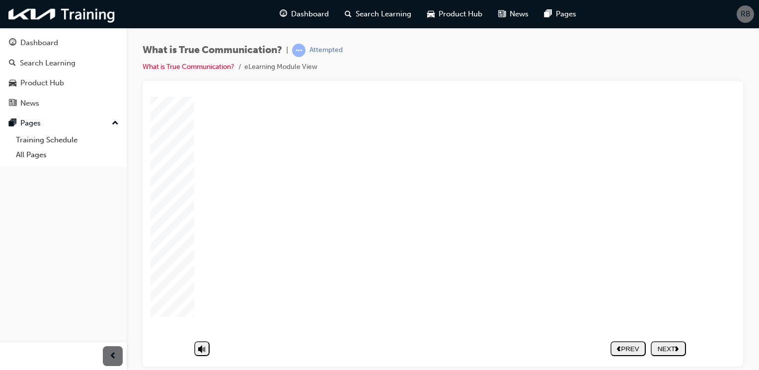
scroll to position [87, 0]
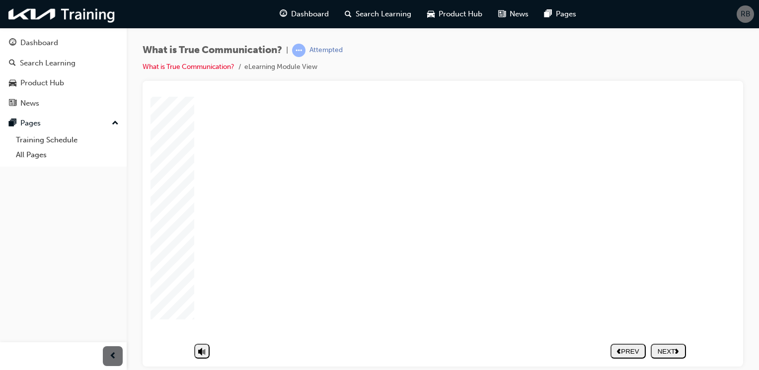
scroll to position [87, 0]
click at [665, 348] on div "NEXT" at bounding box center [668, 351] width 27 height 7
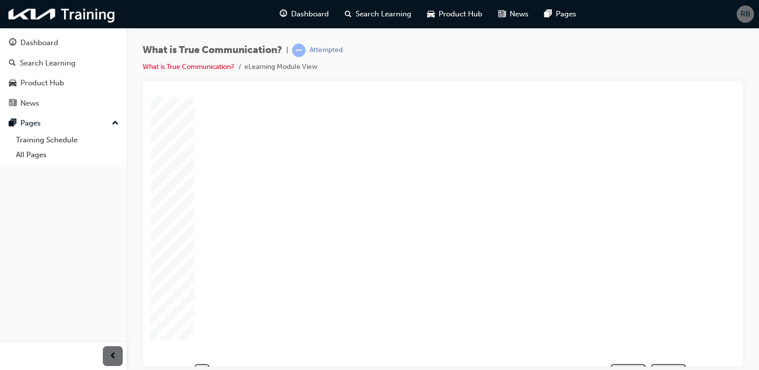
scroll to position [0, 0]
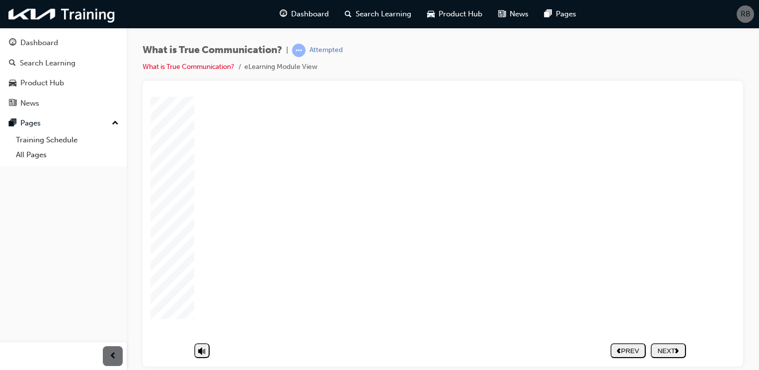
scroll to position [87, 0]
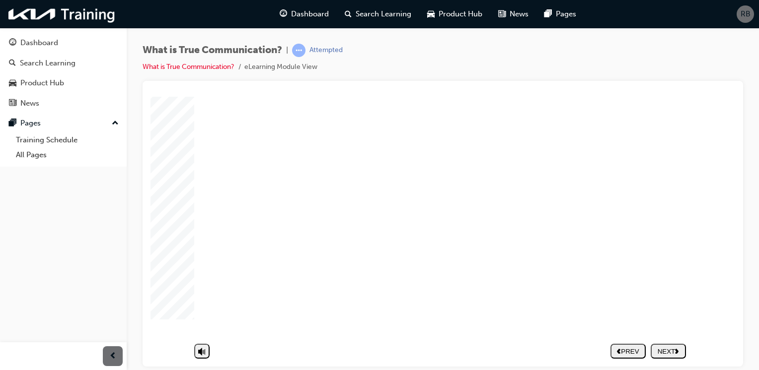
click at [666, 348] on div "NEXT" at bounding box center [668, 351] width 27 height 7
click at [662, 349] on nav "PREV NEXT SUBMIT" at bounding box center [647, 344] width 75 height 23
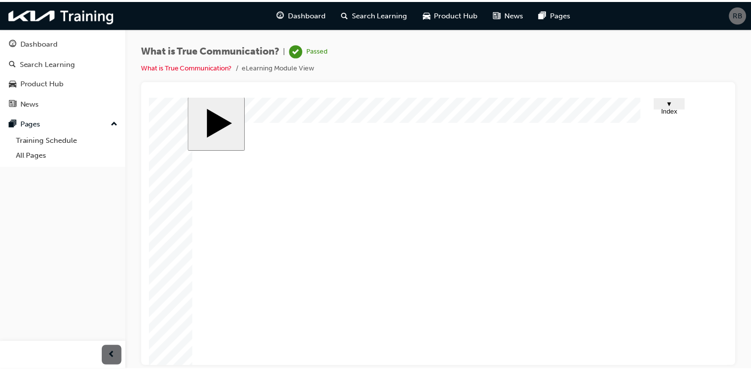
scroll to position [0, 0]
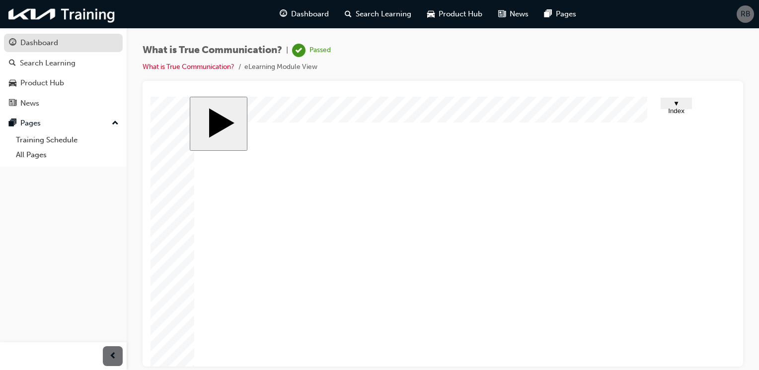
click at [59, 37] on div "Dashboard" at bounding box center [63, 43] width 109 height 12
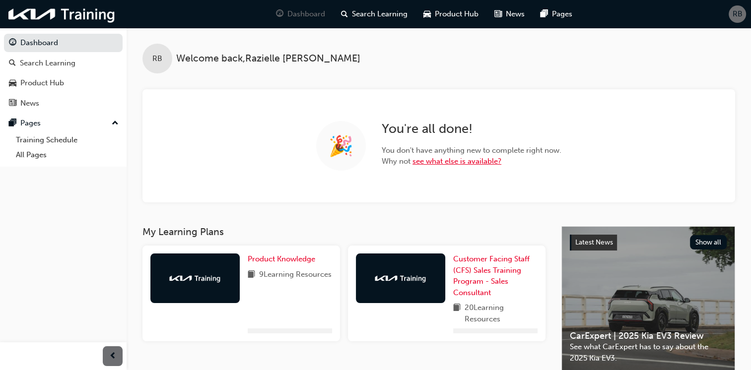
click at [459, 159] on link "see what else is available?" at bounding box center [457, 161] width 89 height 9
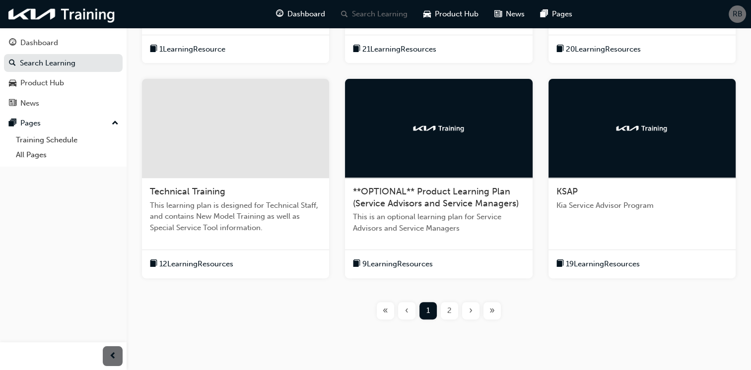
scroll to position [348, 0]
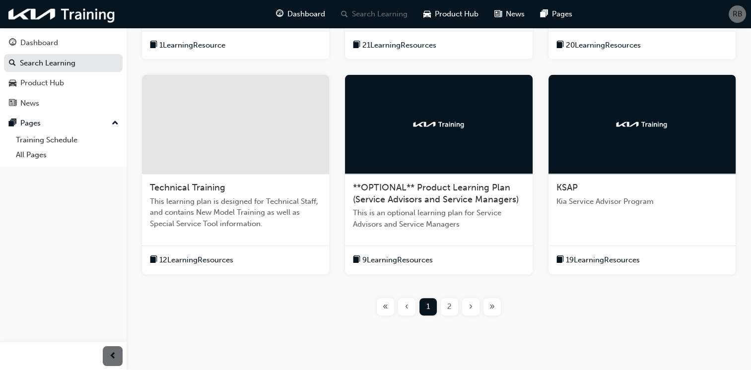
click at [618, 219] on div "KSAP Kia Service Advisor Program" at bounding box center [642, 198] width 187 height 49
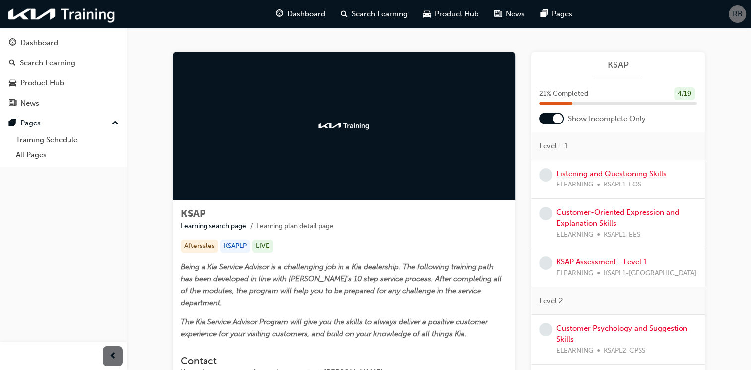
click at [613, 173] on link "Listening and Questioning Skills" at bounding box center [612, 173] width 110 height 9
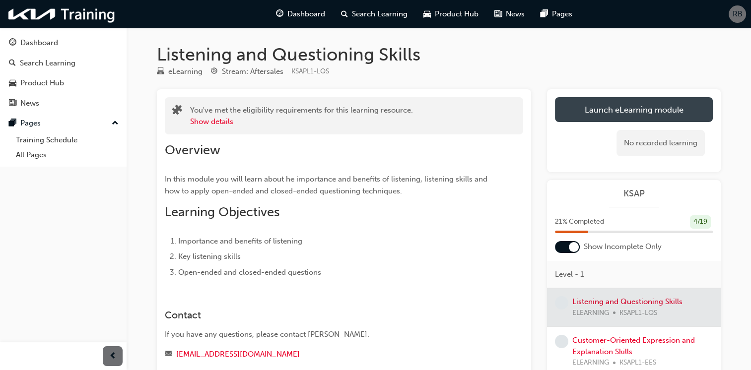
click at [584, 111] on link "Launch eLearning module" at bounding box center [634, 109] width 158 height 25
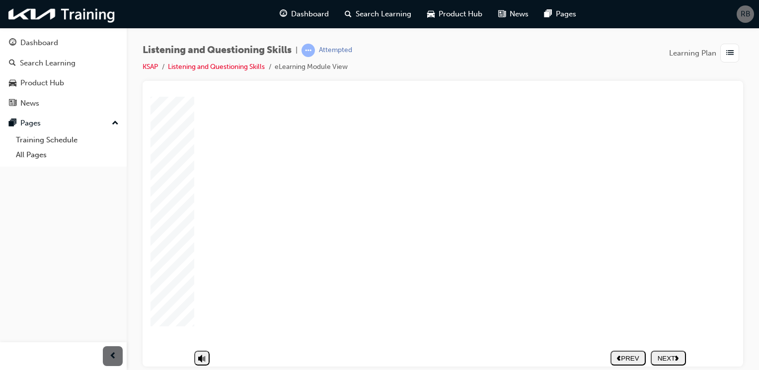
scroll to position [87, 0]
click at [664, 348] on div "NEXT" at bounding box center [668, 351] width 27 height 7
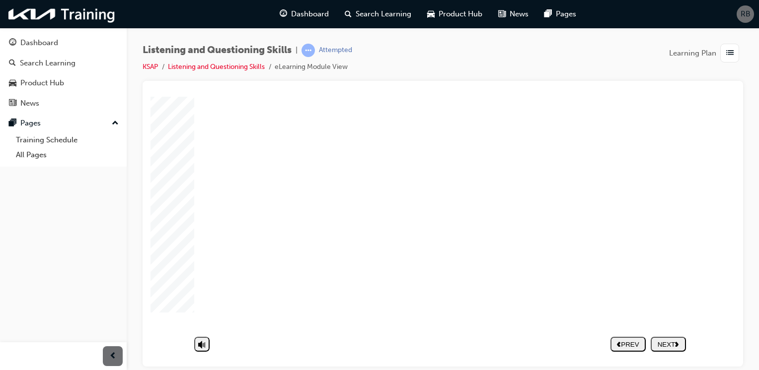
drag, startPoint x: 399, startPoint y: 308, endPoint x: 398, endPoint y: 289, distance: 19.4
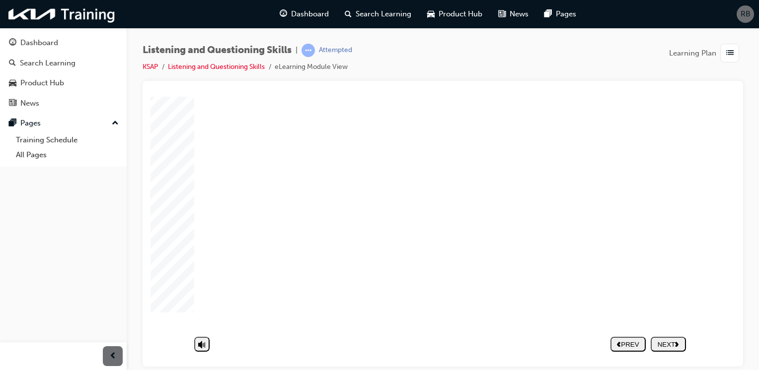
drag, startPoint x: 407, startPoint y: 216, endPoint x: 392, endPoint y: 262, distance: 49.0
click at [673, 348] on div "NEXT" at bounding box center [668, 351] width 27 height 7
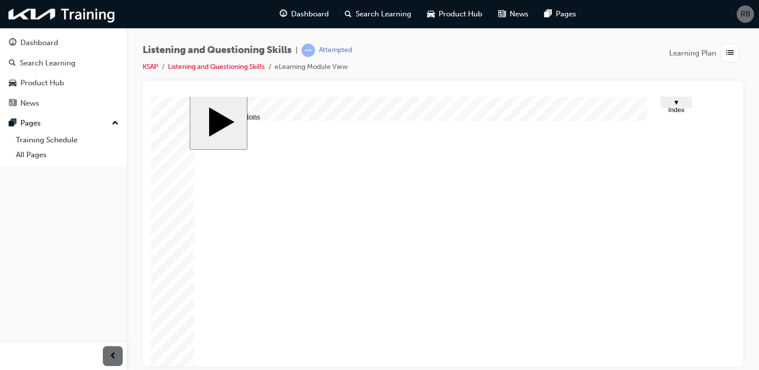
scroll to position [0, 0]
click at [150, 96] on image at bounding box center [150, 96] width 0 height 0
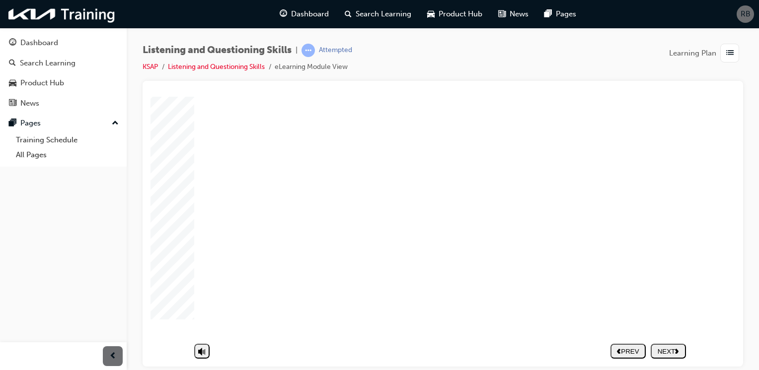
scroll to position [87, 0]
click at [663, 348] on div "NEXT" at bounding box center [668, 351] width 27 height 7
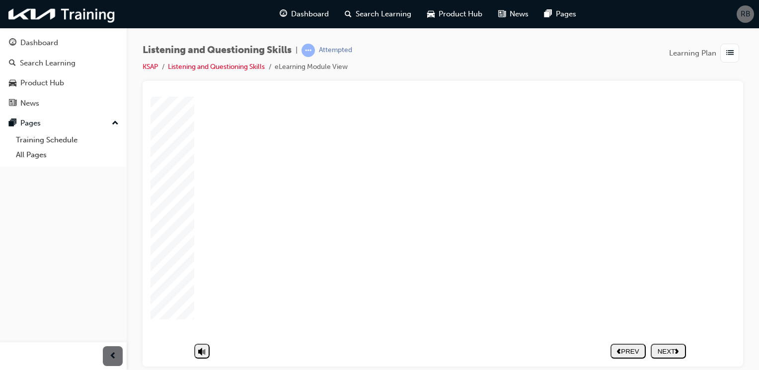
type textarea "m"
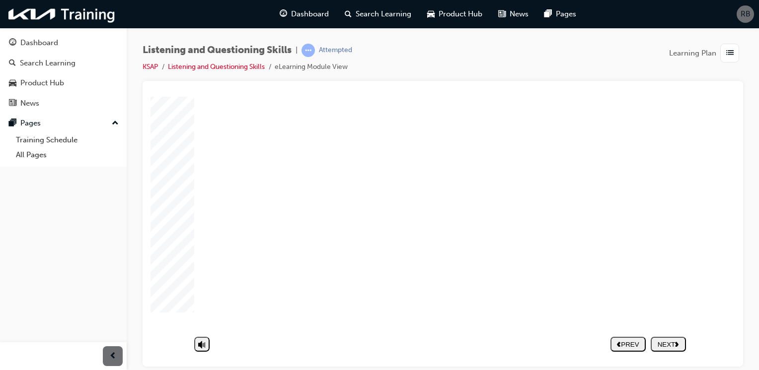
type textarea "mi"
type textarea "mis"
type textarea "misu"
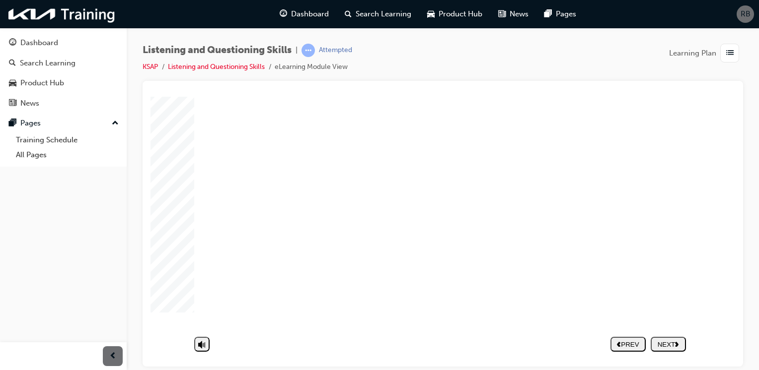
type textarea "misu"
type textarea "misus"
type textarea "misuse"
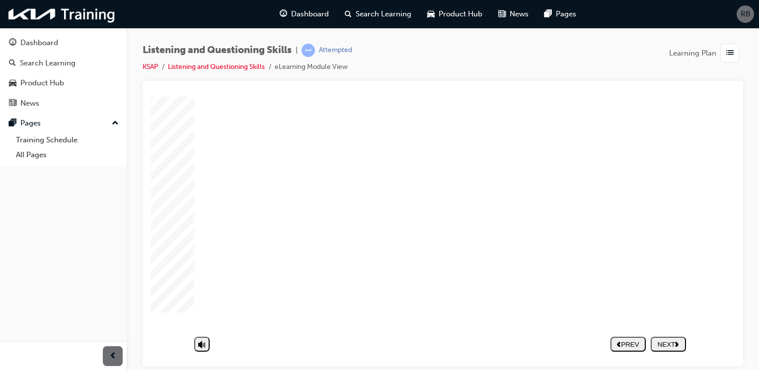
type textarea "misuse"
click at [659, 348] on div "NEXT" at bounding box center [668, 351] width 27 height 7
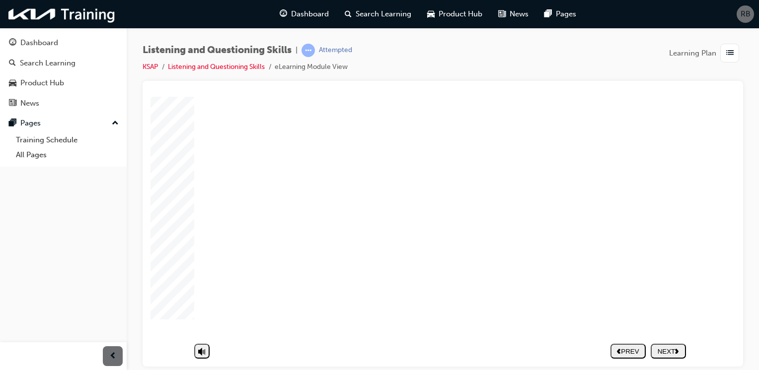
click at [680, 348] on div "NEXT" at bounding box center [668, 351] width 27 height 7
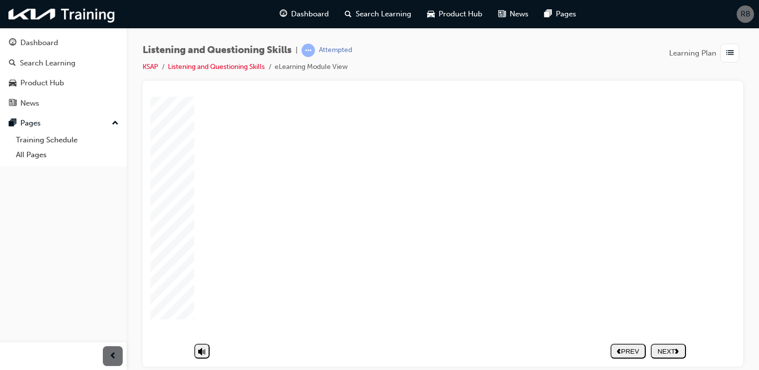
click at [673, 348] on button "NEXT" at bounding box center [668, 351] width 35 height 15
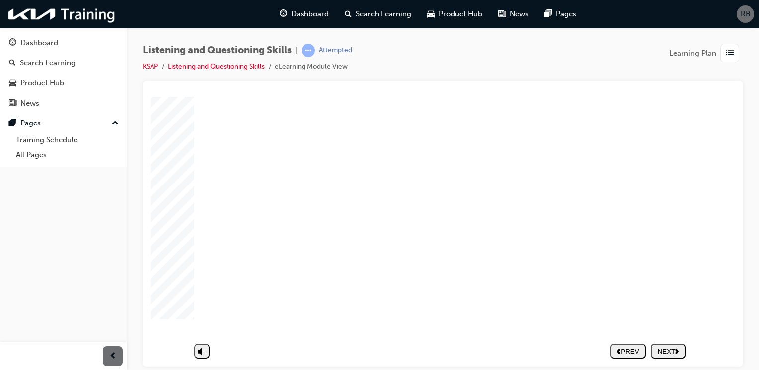
click at [664, 348] on div "NEXT" at bounding box center [668, 351] width 27 height 7
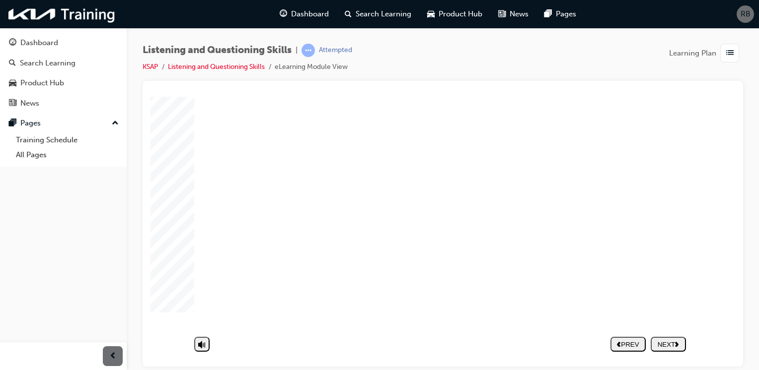
click at [649, 209] on div "Conversation between a service advisor and a customer Rounded Rectangle 25 1 Li…" at bounding box center [442, 193] width 497 height 303
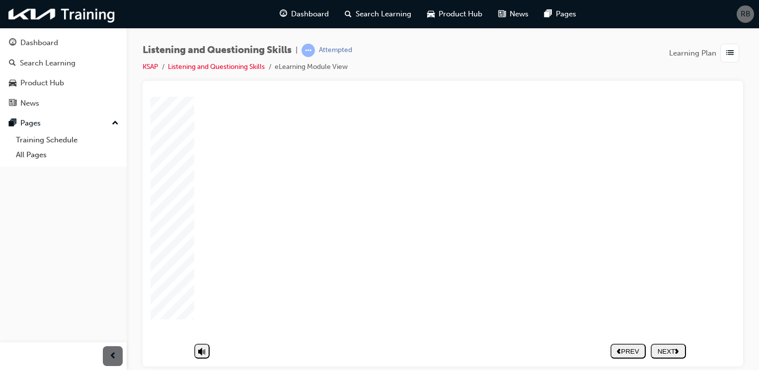
click at [676, 350] on button "NEXT" at bounding box center [668, 351] width 35 height 15
click at [663, 342] on div "NEXT" at bounding box center [668, 344] width 27 height 7
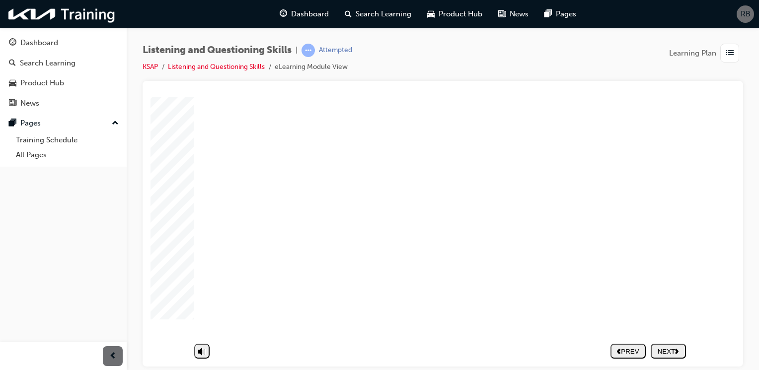
click at [671, 348] on div "NEXT" at bounding box center [668, 351] width 27 height 7
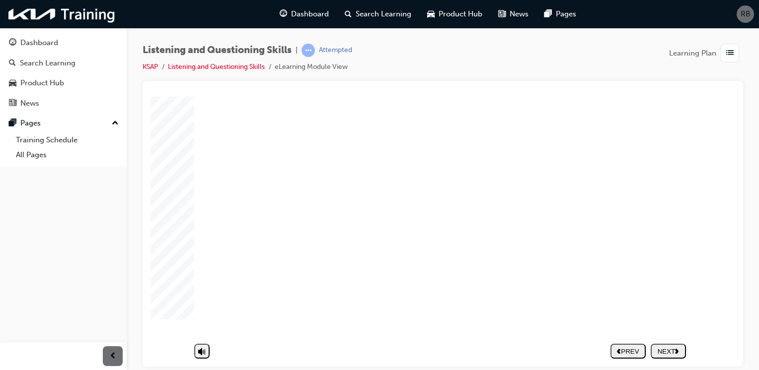
click at [666, 348] on div "NEXT" at bounding box center [668, 351] width 27 height 7
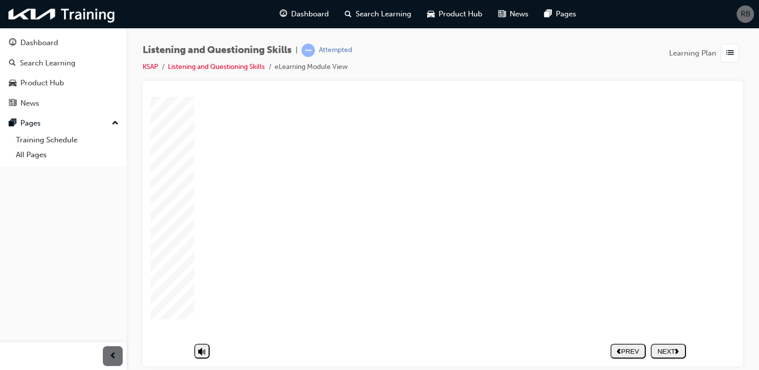
click at [673, 348] on div "NEXT" at bounding box center [668, 351] width 27 height 7
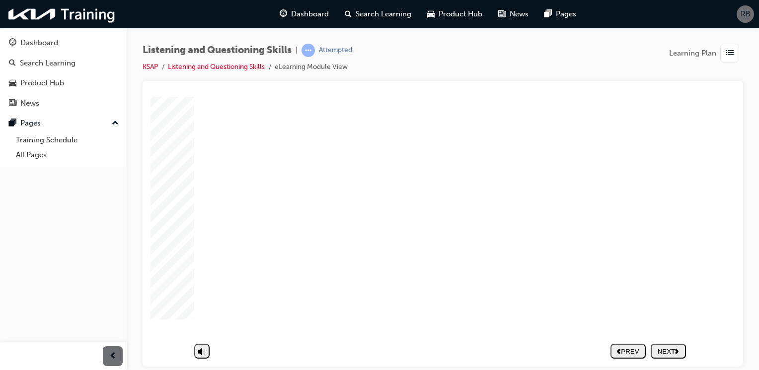
click at [667, 348] on div "NEXT" at bounding box center [668, 351] width 27 height 7
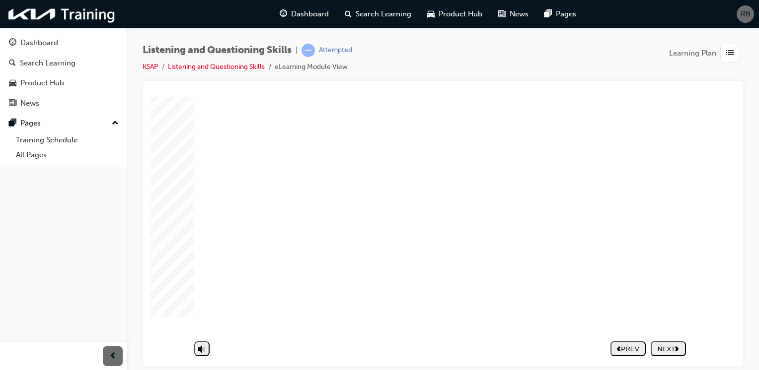
drag, startPoint x: 489, startPoint y: 153, endPoint x: 492, endPoint y: 162, distance: 10.1
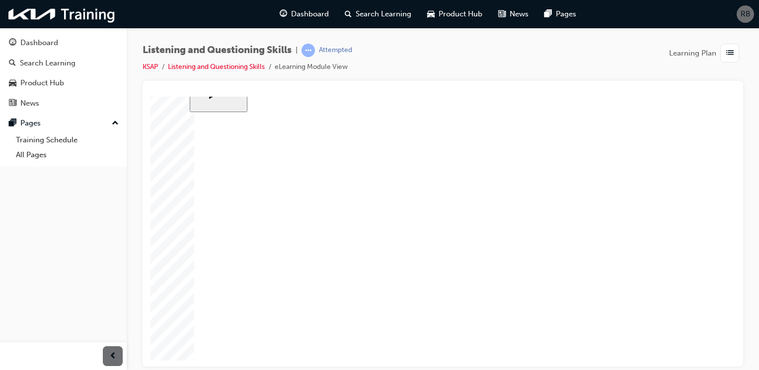
scroll to position [37, 0]
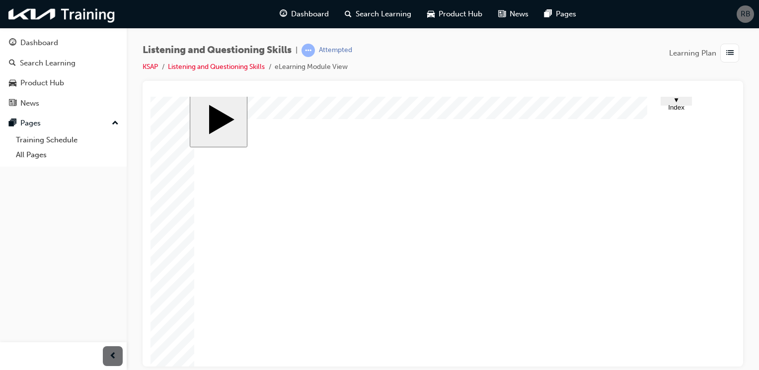
scroll to position [0, 0]
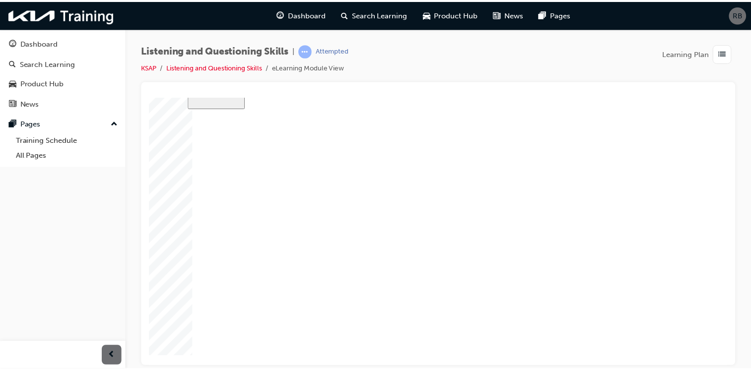
scroll to position [87, 0]
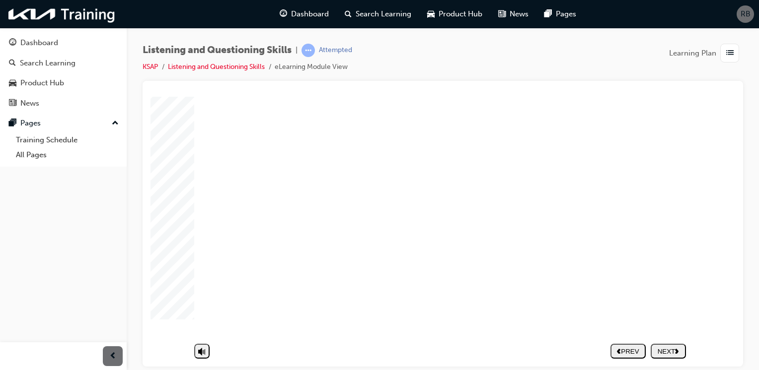
click at [669, 348] on div "NEXT" at bounding box center [668, 351] width 27 height 7
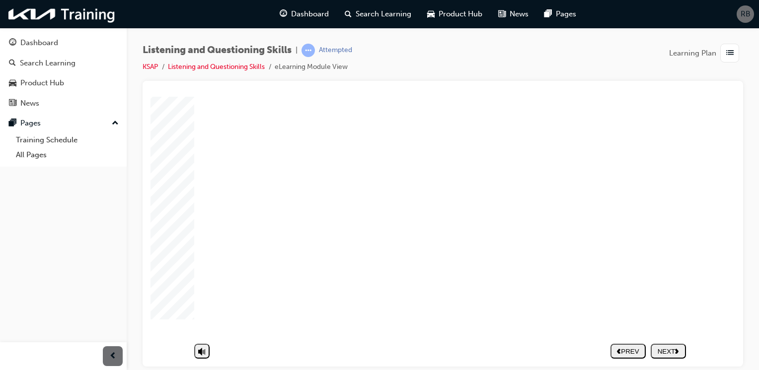
click at [666, 348] on div "NEXT" at bounding box center [668, 351] width 27 height 7
click at [727, 49] on span "list-icon" at bounding box center [729, 53] width 7 height 12
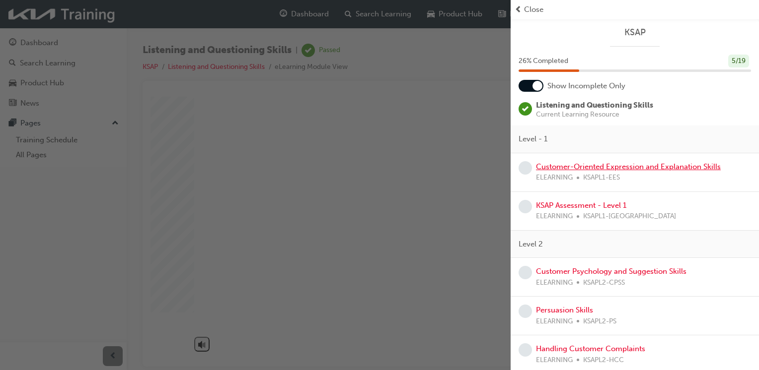
click at [625, 166] on link "Customer-Oriented Expression and Explanation Skills" at bounding box center [628, 166] width 185 height 9
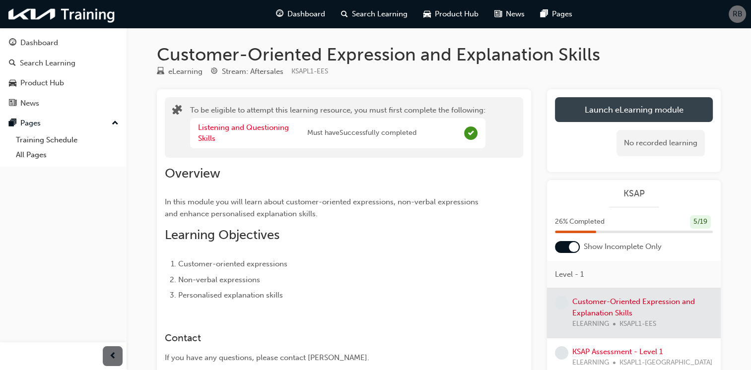
click at [622, 110] on button "Launch eLearning module" at bounding box center [634, 109] width 158 height 25
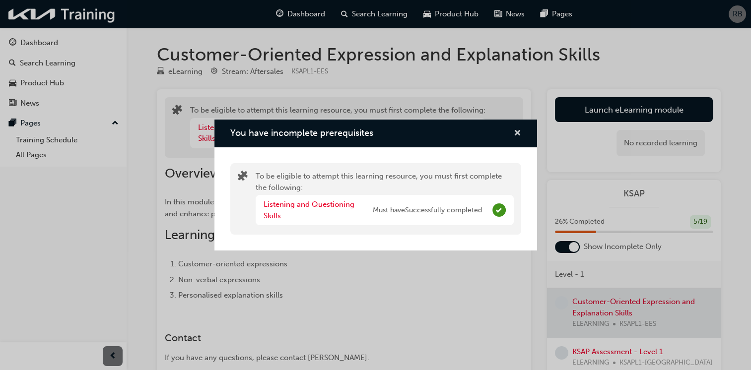
click at [520, 135] on span "cross-icon" at bounding box center [517, 134] width 7 height 9
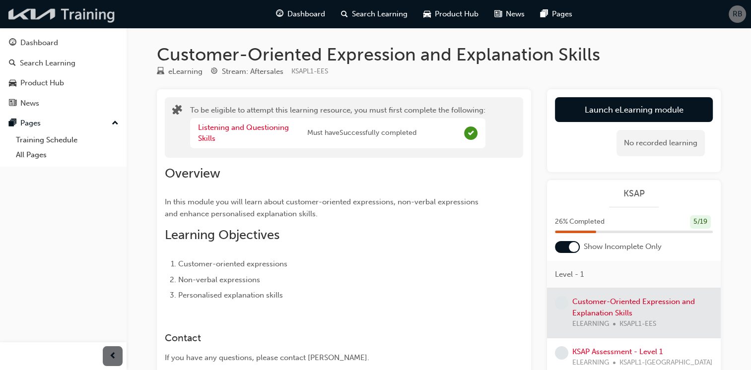
click at [58, 21] on img at bounding box center [62, 14] width 114 height 20
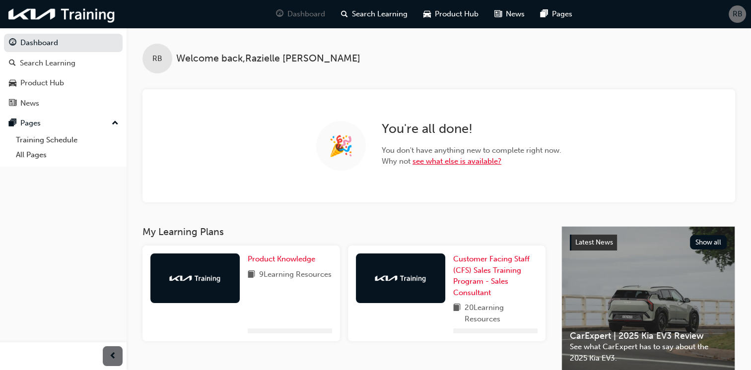
click at [467, 160] on link "see what else is available?" at bounding box center [457, 161] width 89 height 9
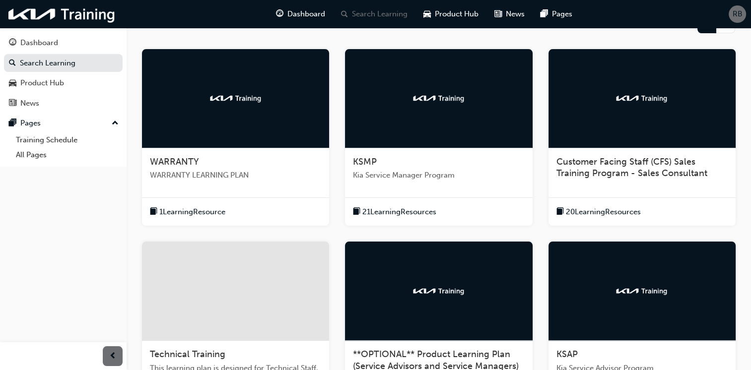
scroll to position [326, 0]
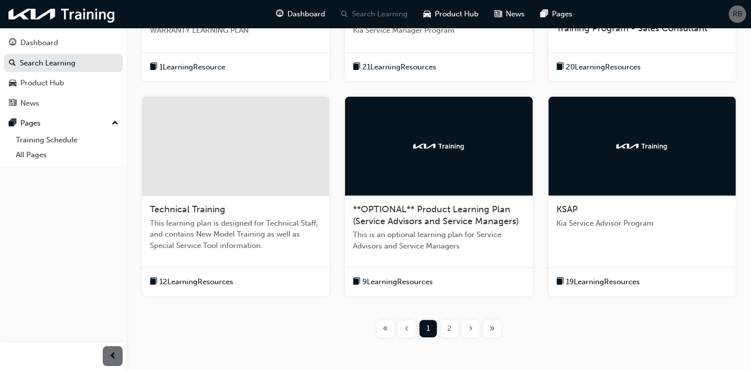
click at [629, 178] on div at bounding box center [642, 146] width 187 height 99
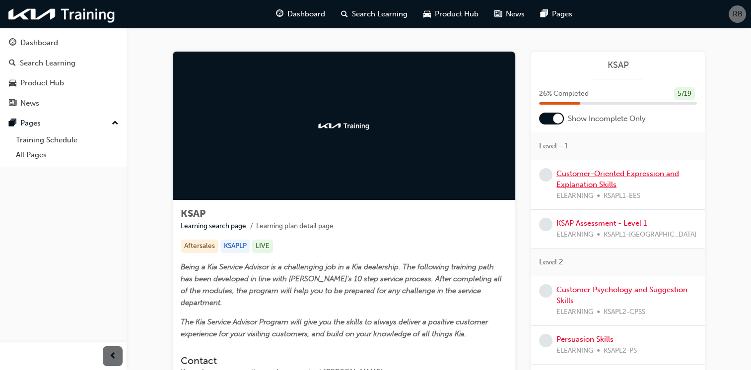
click at [600, 184] on link "Customer-Oriented Expression and Explanation Skills" at bounding box center [618, 179] width 123 height 20
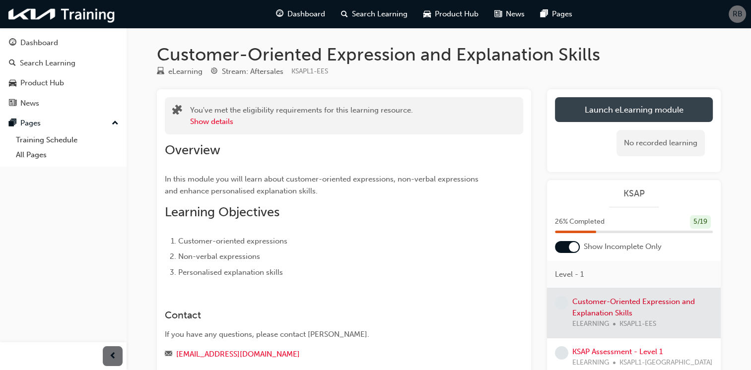
click at [589, 110] on button "Launch eLearning module" at bounding box center [634, 109] width 158 height 25
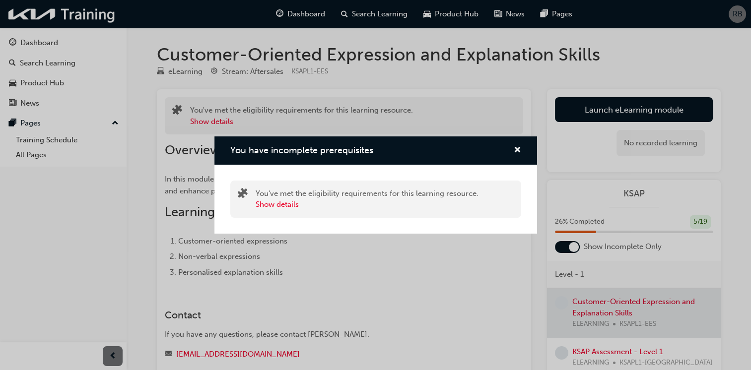
click at [509, 154] on div "You have incomplete prerequisites" at bounding box center [513, 151] width 15 height 12
click at [277, 206] on button "Show details" at bounding box center [277, 204] width 43 height 11
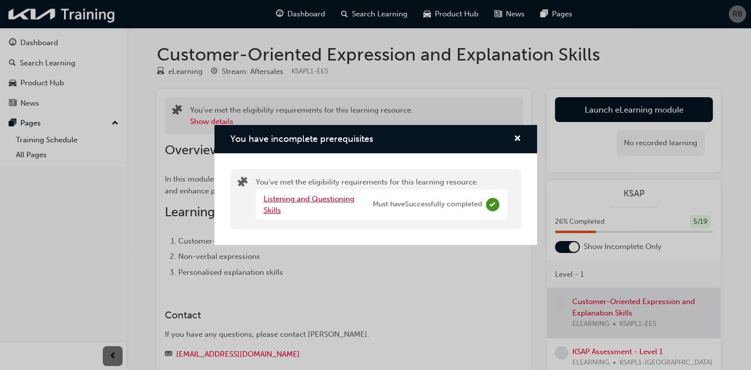
click at [329, 203] on link "Listening and Questioning Skills" at bounding box center [309, 205] width 91 height 20
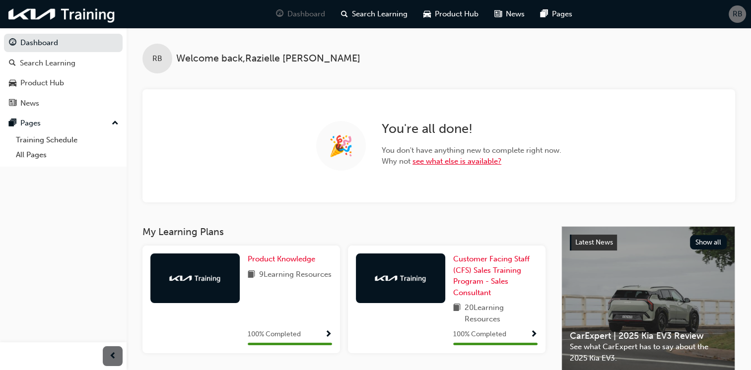
click at [463, 157] on link "see what else is available?" at bounding box center [457, 161] width 89 height 9
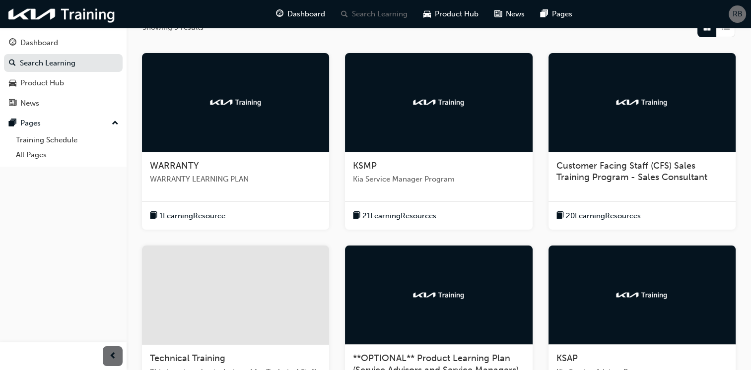
scroll to position [326, 0]
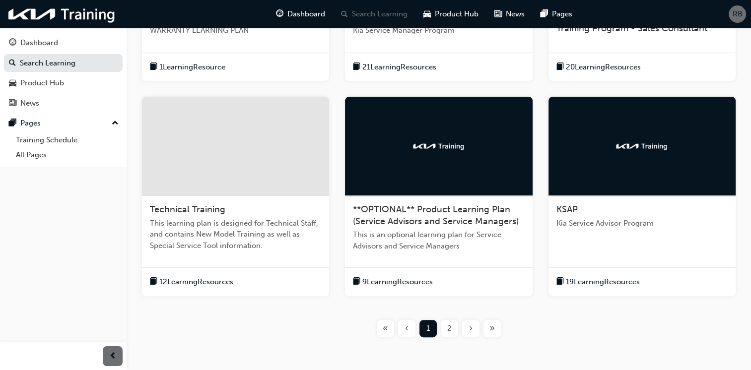
click at [664, 203] on div "KSAP Kia Service Advisor Program" at bounding box center [642, 220] width 187 height 49
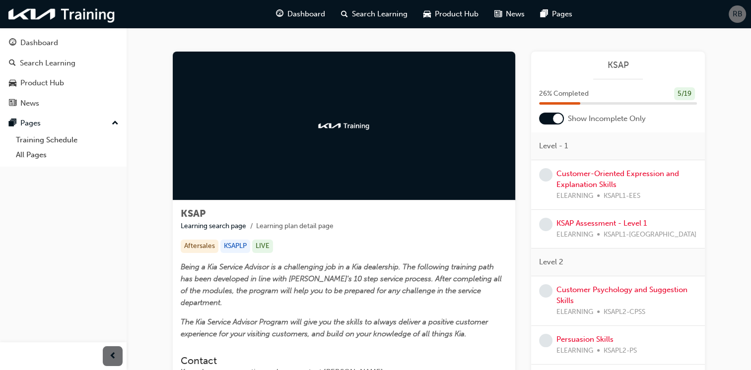
click at [608, 179] on div "Customer-Oriented Expression and Explanation Skills ELEARNING KSAPL1-EES" at bounding box center [627, 185] width 141 height 34
click at [594, 183] on link "Customer-Oriented Expression and Explanation Skills" at bounding box center [618, 179] width 123 height 20
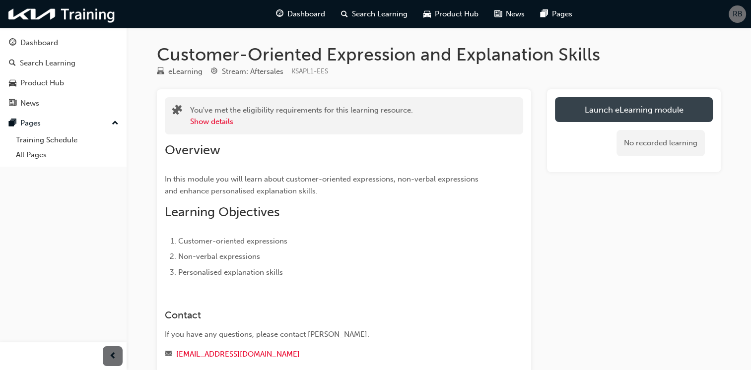
click at [624, 116] on link "Launch eLearning module" at bounding box center [634, 109] width 158 height 25
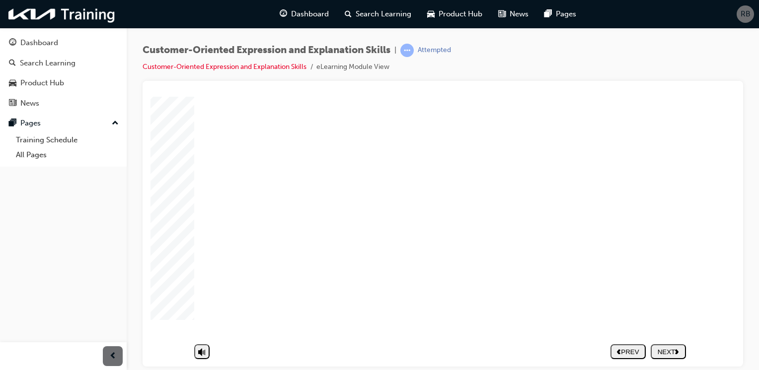
scroll to position [87, 0]
drag, startPoint x: 417, startPoint y: 273, endPoint x: 476, endPoint y: 276, distance: 59.2
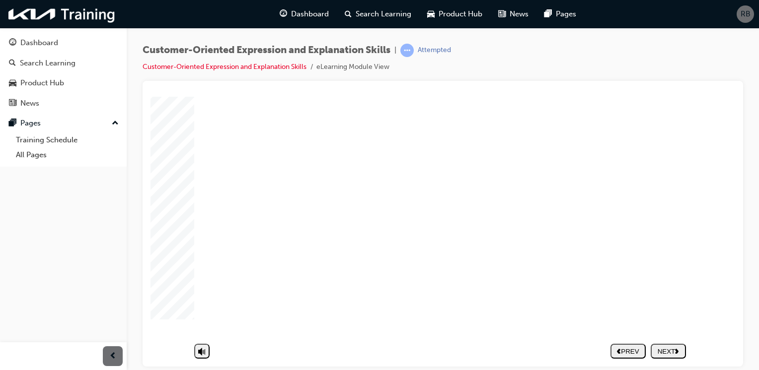
drag, startPoint x: 550, startPoint y: 287, endPoint x: 670, endPoint y: 317, distance: 123.6
click at [675, 345] on div "NEXT" at bounding box center [668, 344] width 27 height 7
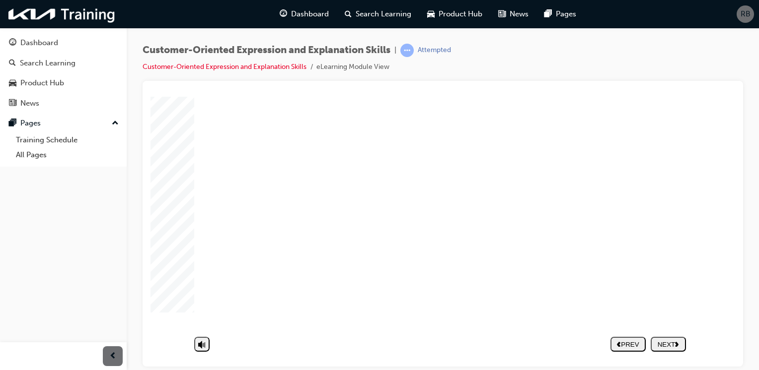
click at [150, 96] on image at bounding box center [150, 96] width 0 height 0
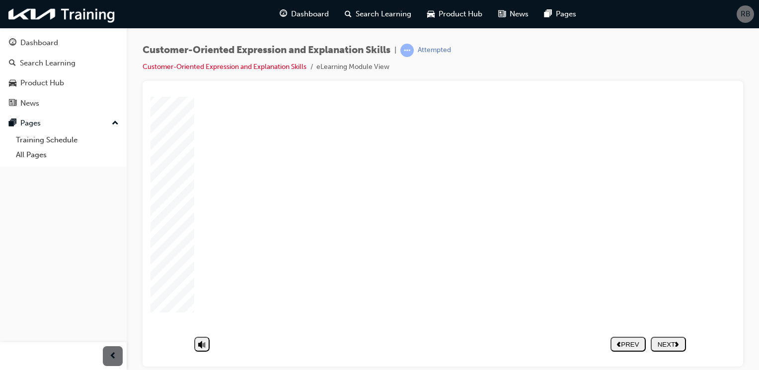
click at [661, 340] on nav "PREV NEXT SUBMIT" at bounding box center [647, 351] width 75 height 23
click at [661, 348] on div "NEXT" at bounding box center [668, 351] width 27 height 7
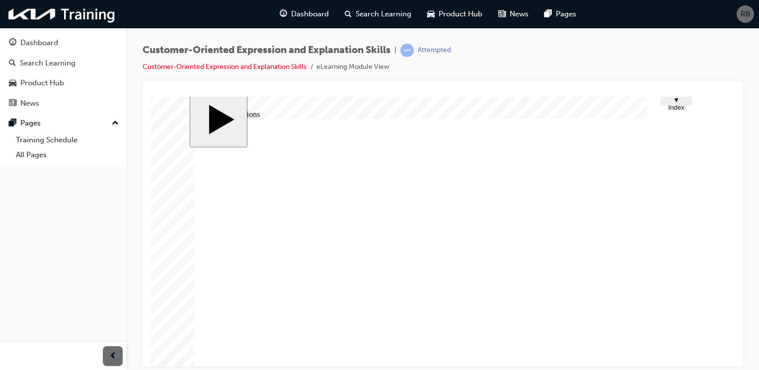
scroll to position [0, 0]
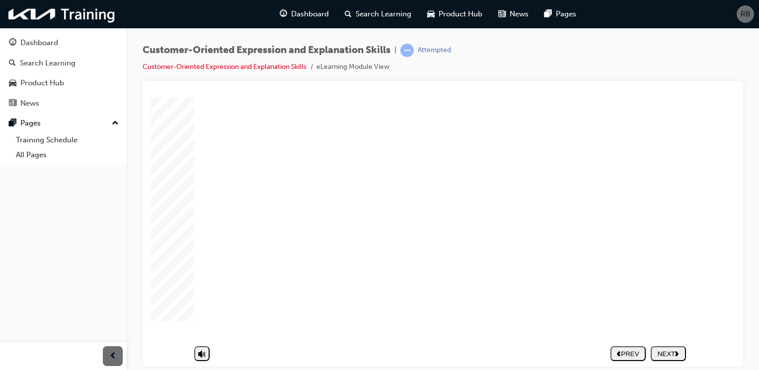
scroll to position [87, 0]
click at [676, 348] on icon "next" at bounding box center [677, 350] width 4 height 5
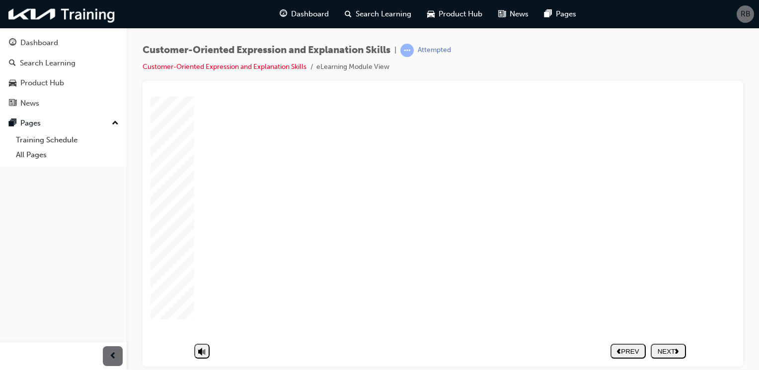
click at [649, 203] on div "Importance of customer-oriented expressions Warning signs that mandate certain …" at bounding box center [442, 193] width 497 height 303
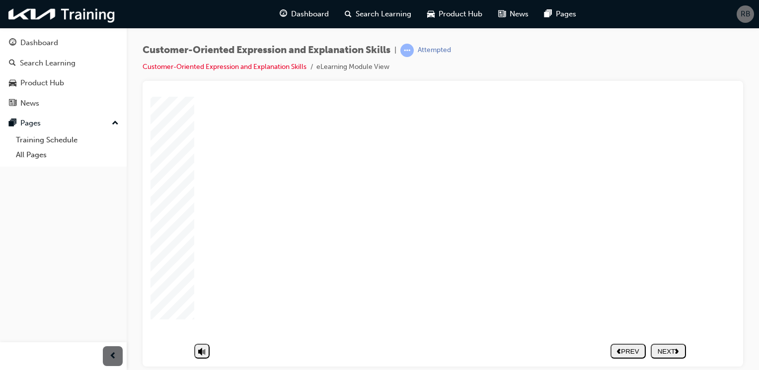
click at [668, 348] on div "NEXT" at bounding box center [668, 351] width 27 height 7
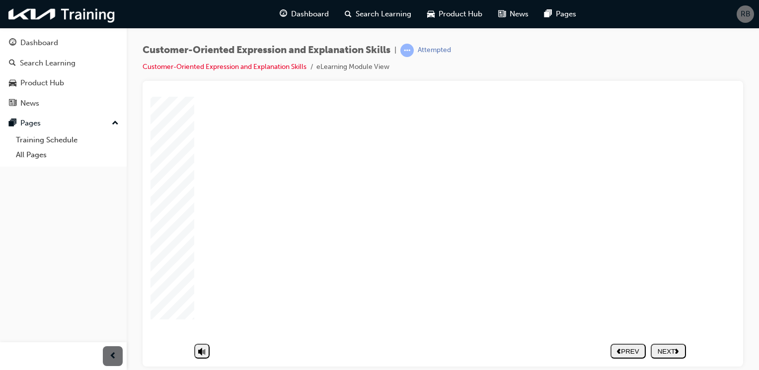
click at [663, 348] on div "NEXT" at bounding box center [668, 351] width 27 height 7
drag, startPoint x: 563, startPoint y: 298, endPoint x: 409, endPoint y: 230, distance: 167.9
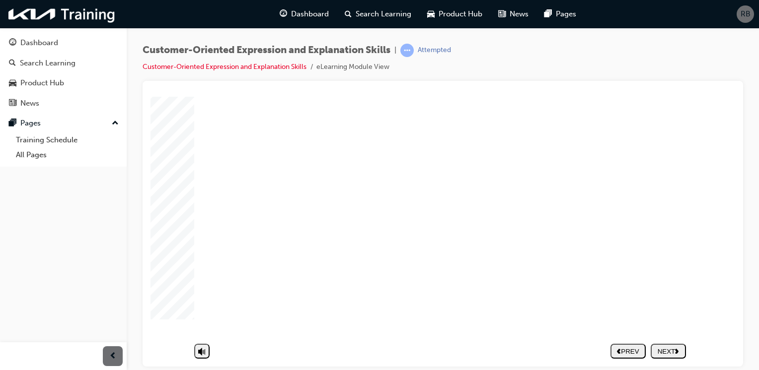
click at [665, 348] on div "NEXT" at bounding box center [668, 351] width 27 height 7
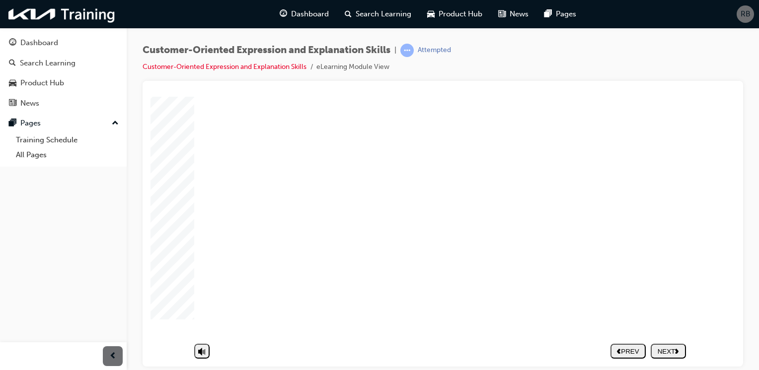
drag, startPoint x: 667, startPoint y: 201, endPoint x: 669, endPoint y: 210, distance: 9.1
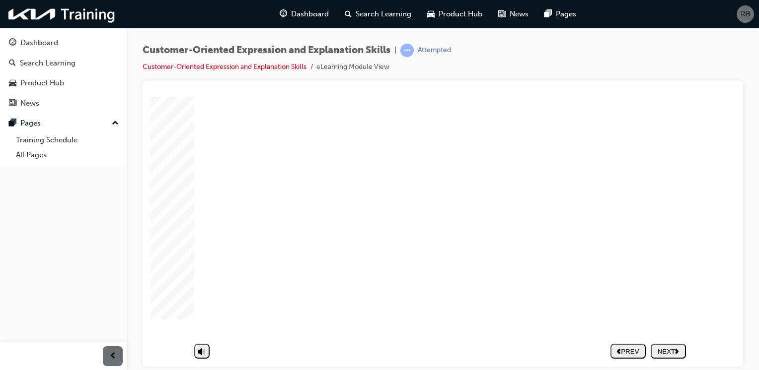
drag, startPoint x: 674, startPoint y: 345, endPoint x: 664, endPoint y: 344, distance: 9.6
click at [674, 348] on div "NEXT" at bounding box center [668, 351] width 27 height 7
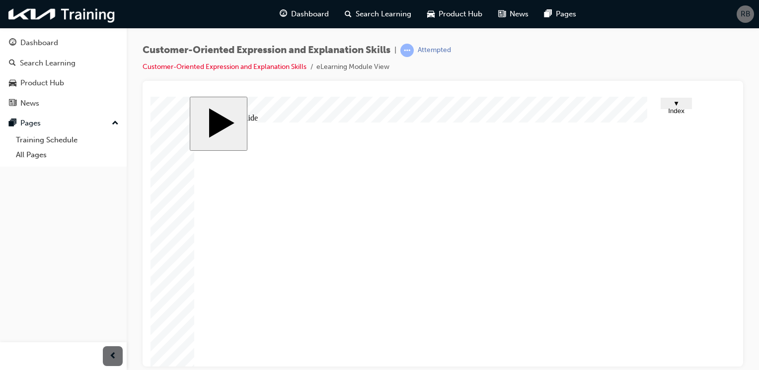
drag, startPoint x: 408, startPoint y: 262, endPoint x: 473, endPoint y: 264, distance: 65.1
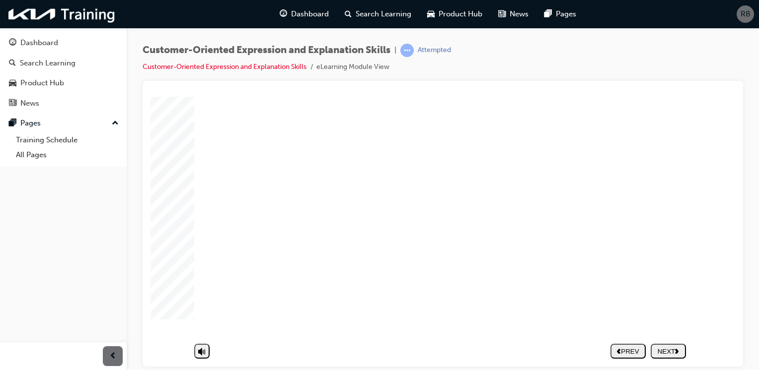
type input "g"
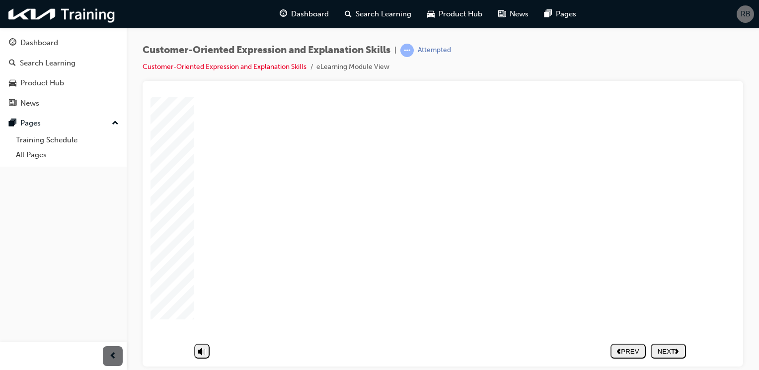
type input "g"
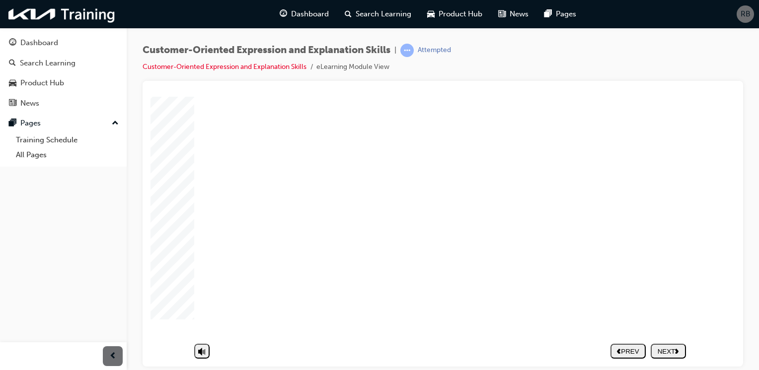
type input "g"
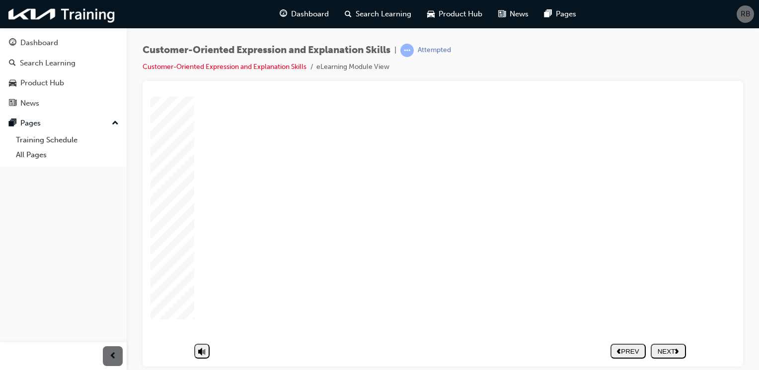
type input "g"
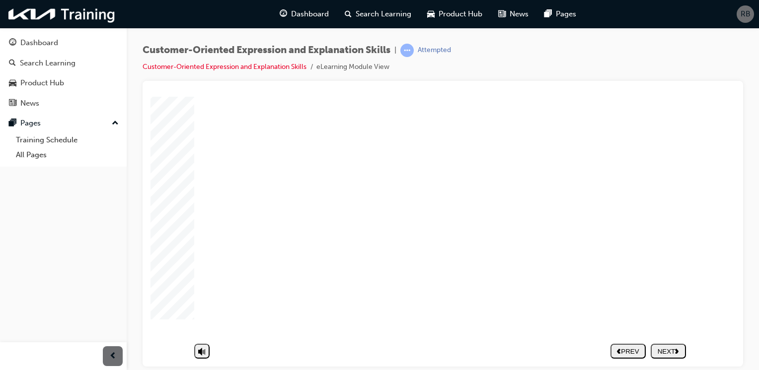
type input "g"
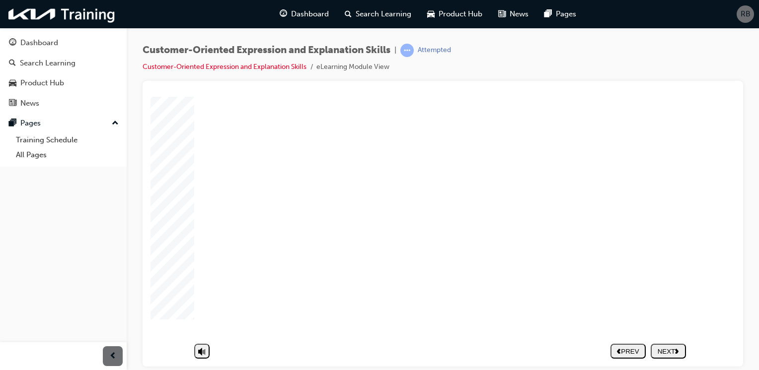
click at [588, 298] on div "Rectangle 1 Worry or deeply absorbed in thought Rectangle 2 Be quiet Rectangle …" at bounding box center [442, 193] width 497 height 303
click at [673, 340] on nav "PREV NEXT SUBMIT" at bounding box center [647, 351] width 75 height 23
click at [673, 348] on div "NEXT" at bounding box center [668, 351] width 27 height 7
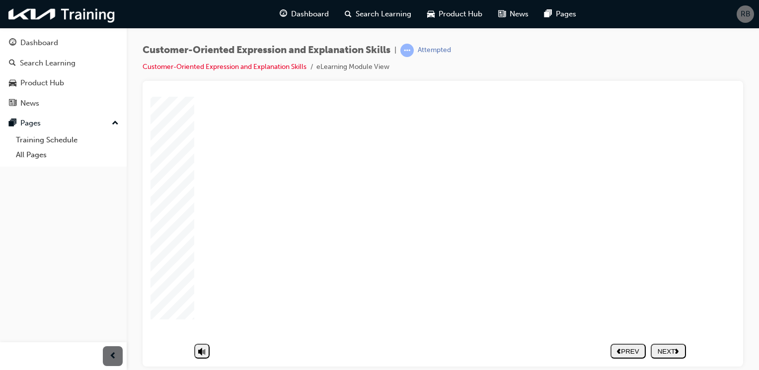
click at [671, 348] on div "NEXT" at bounding box center [668, 351] width 27 height 7
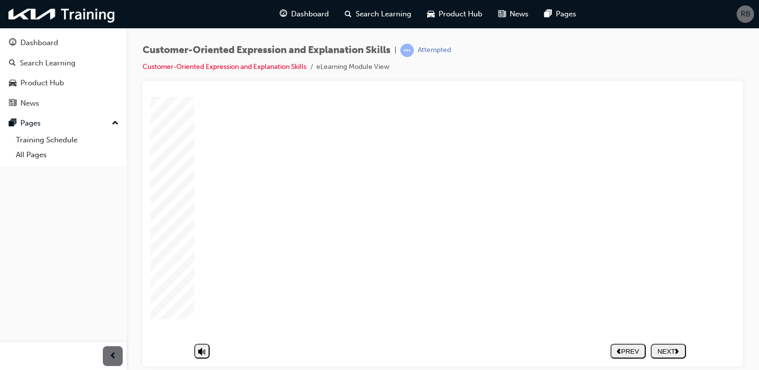
type textarea "n"
type textarea "no"
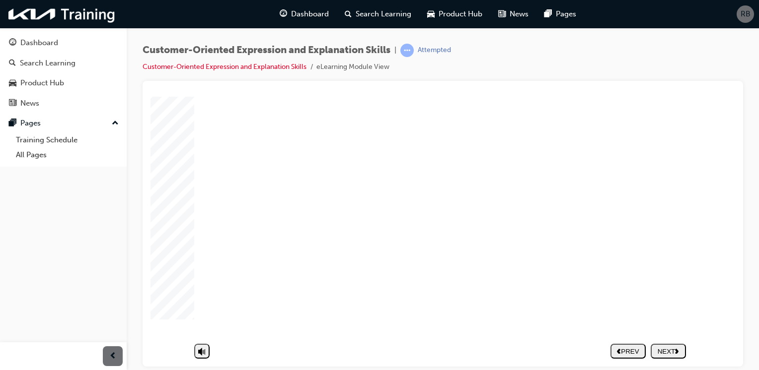
type textarea "not"
type textarea "noth"
type textarea "nothi"
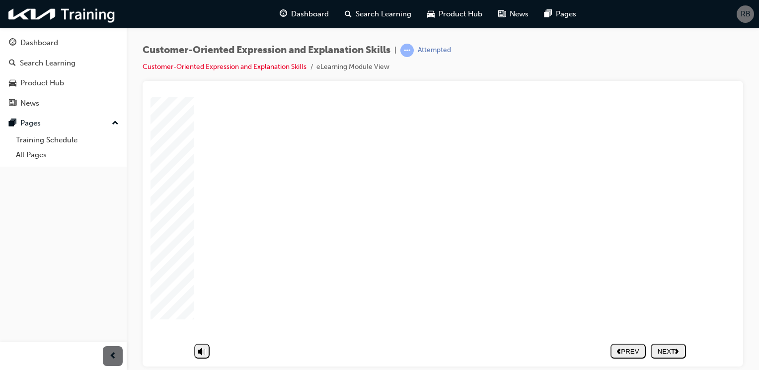
type textarea "nothi"
type textarea "nothin"
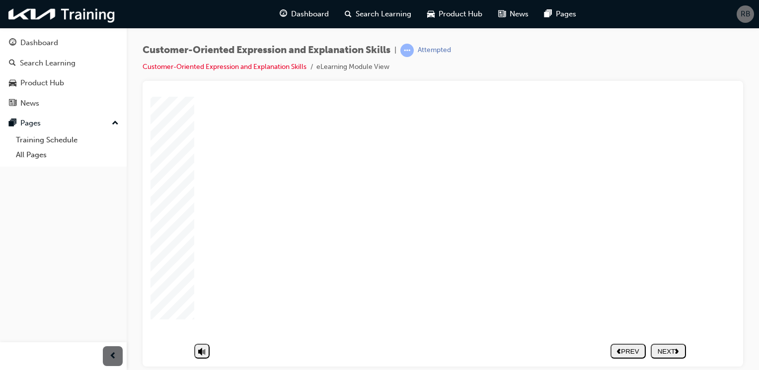
click at [662, 348] on div "NEXT" at bounding box center [668, 351] width 27 height 7
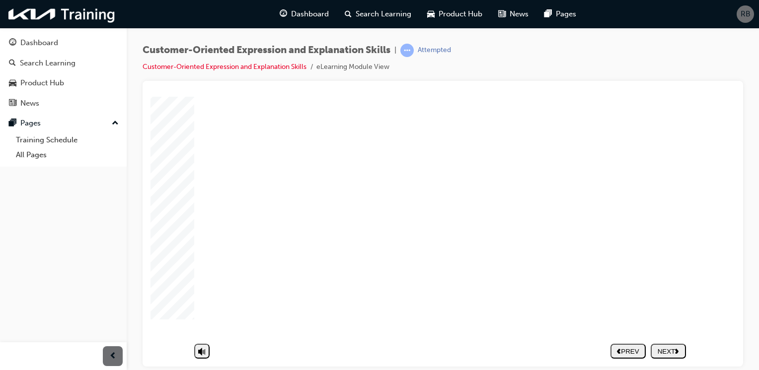
click at [667, 344] on button "NEXT" at bounding box center [668, 351] width 35 height 15
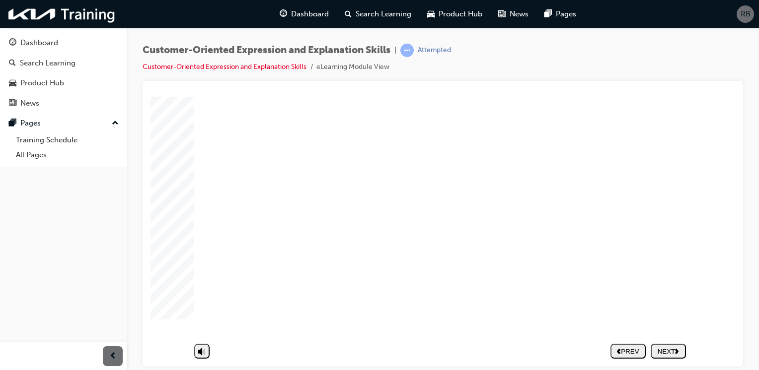
click at [661, 348] on div "NEXT" at bounding box center [668, 351] width 27 height 7
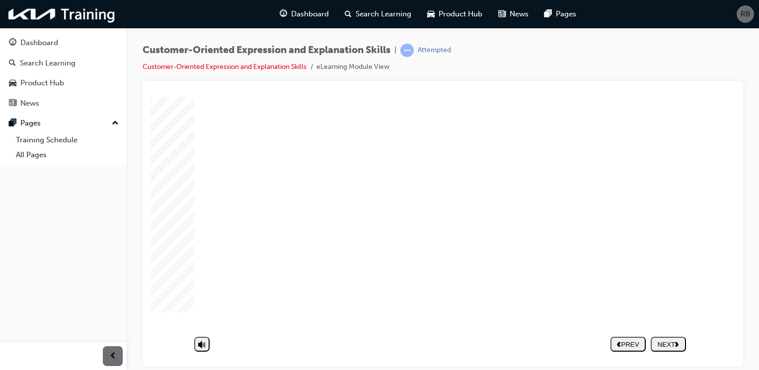
click at [672, 345] on div "NEXT" at bounding box center [668, 344] width 27 height 7
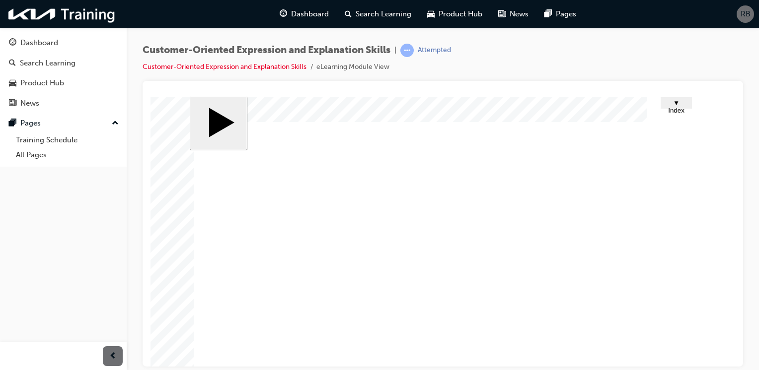
scroll to position [0, 0]
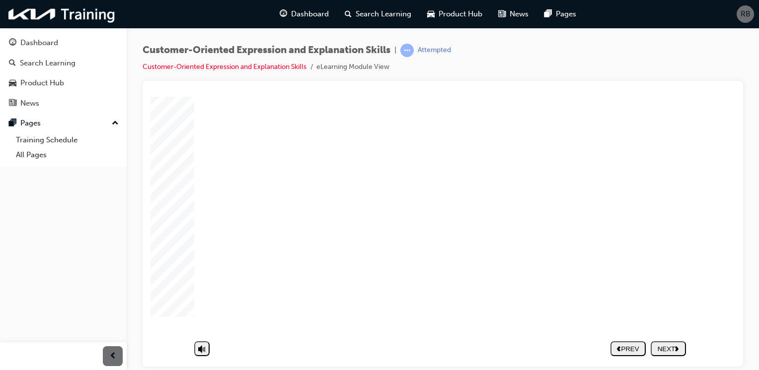
scroll to position [87, 0]
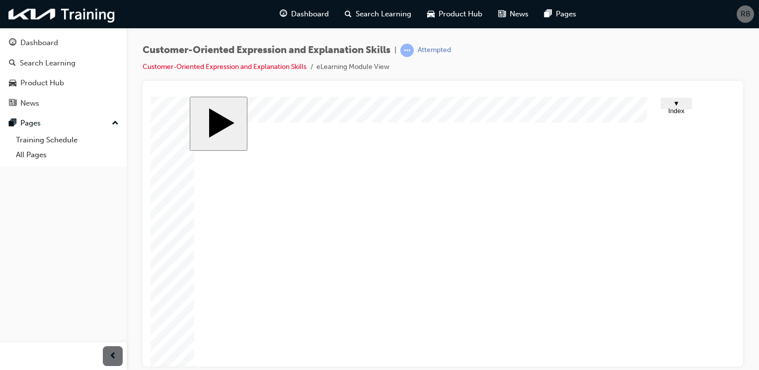
scroll to position [0, 0]
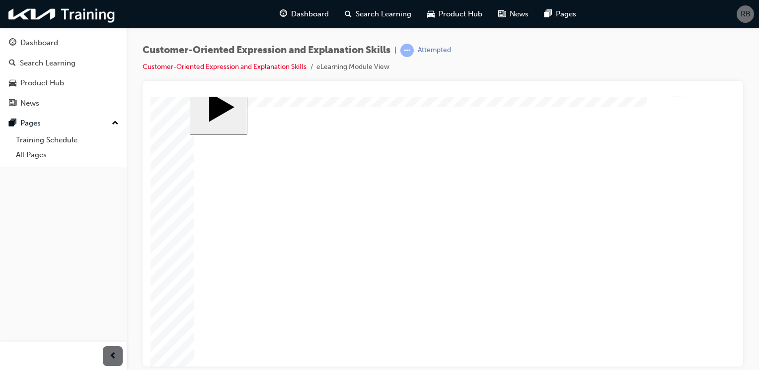
scroll to position [0, 0]
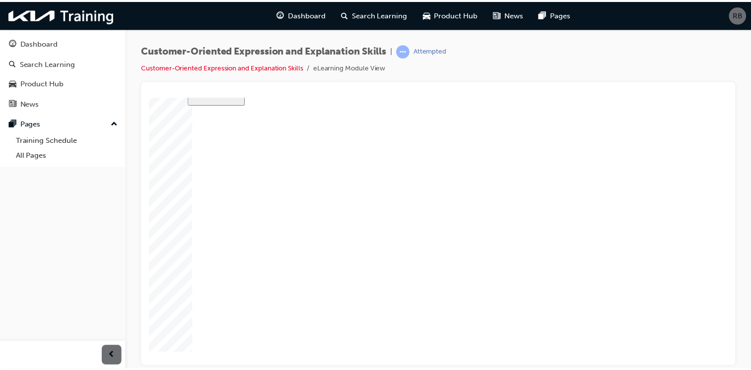
scroll to position [87, 0]
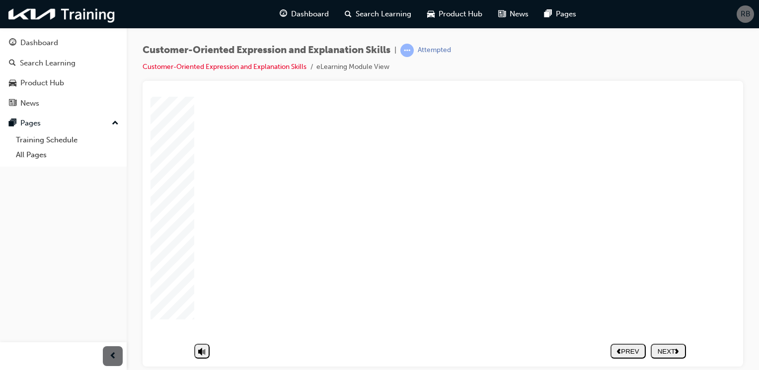
click at [662, 348] on div "NEXT" at bounding box center [668, 351] width 27 height 7
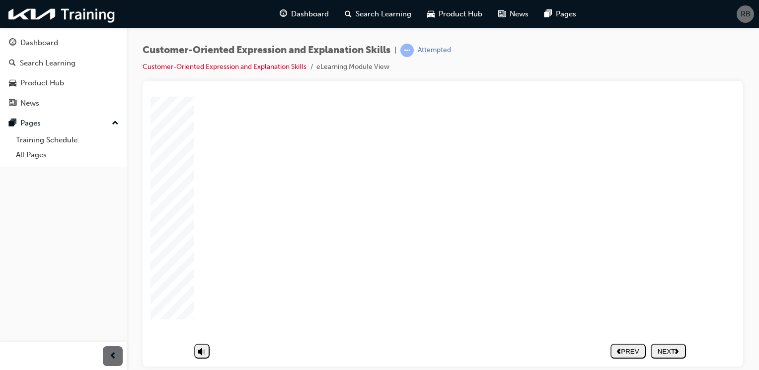
click at [666, 343] on nav "PREV NEXT SUBMIT" at bounding box center [647, 351] width 75 height 23
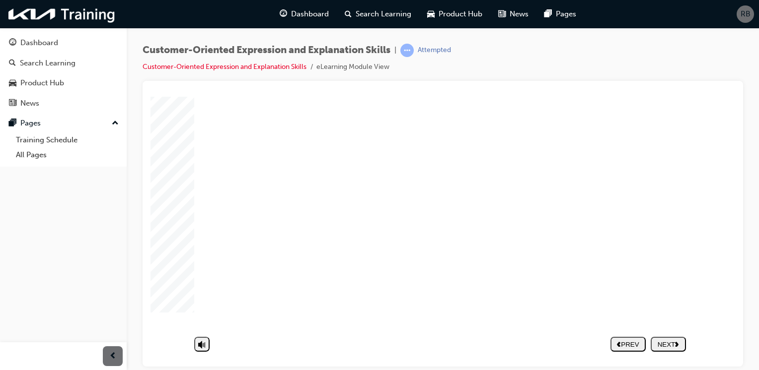
click at [675, 348] on div "NEXT" at bounding box center [668, 351] width 27 height 7
click at [64, 19] on img at bounding box center [62, 14] width 114 height 20
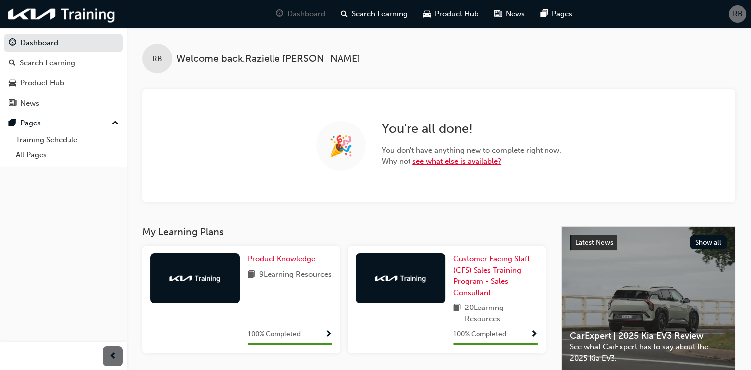
click at [465, 164] on link "see what else is available?" at bounding box center [457, 161] width 89 height 9
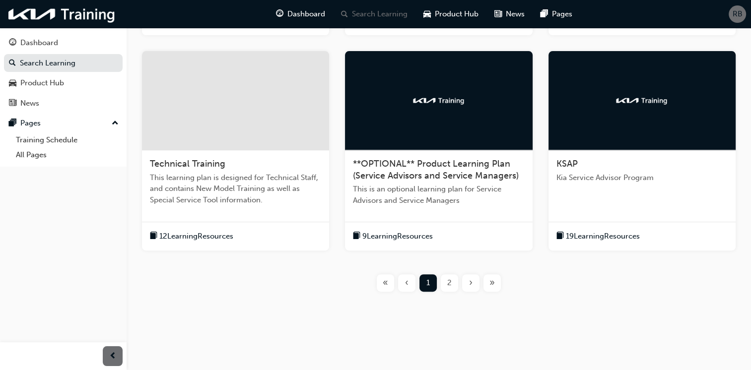
scroll to position [372, 0]
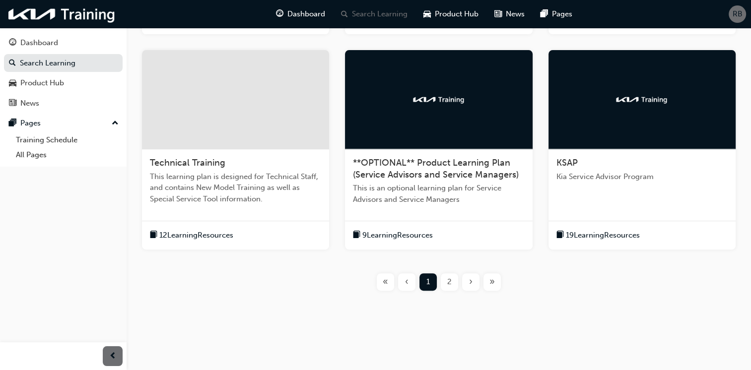
click at [648, 194] on div "KSAP Kia Service Advisor Program" at bounding box center [642, 173] width 187 height 49
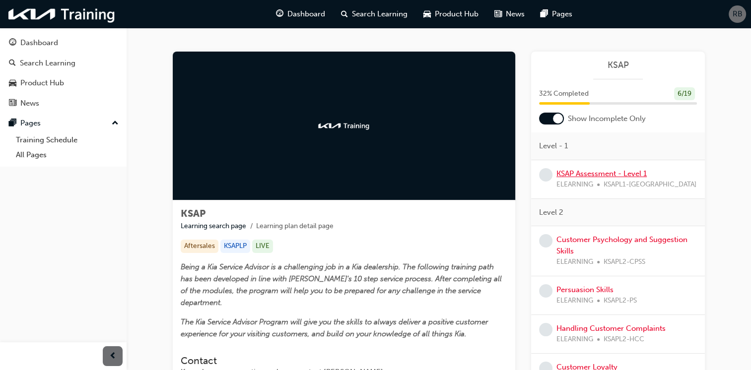
click at [584, 172] on link "KSAP Assessment - Level 1" at bounding box center [602, 173] width 90 height 9
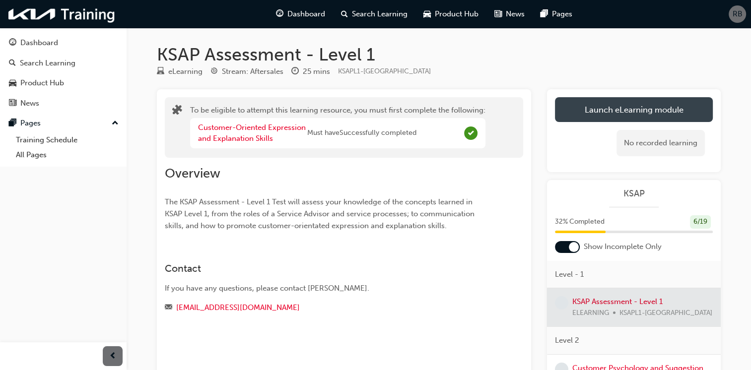
click at [581, 113] on button "Launch eLearning module" at bounding box center [634, 109] width 158 height 25
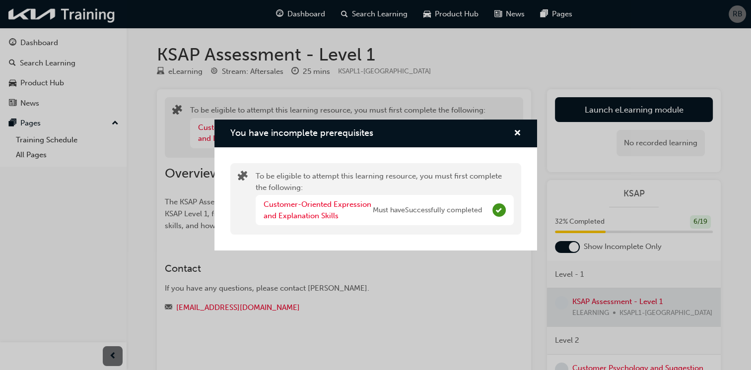
click at [522, 135] on div "You have incomplete prerequisites" at bounding box center [376, 134] width 323 height 28
click at [520, 134] on span "cross-icon" at bounding box center [517, 134] width 7 height 9
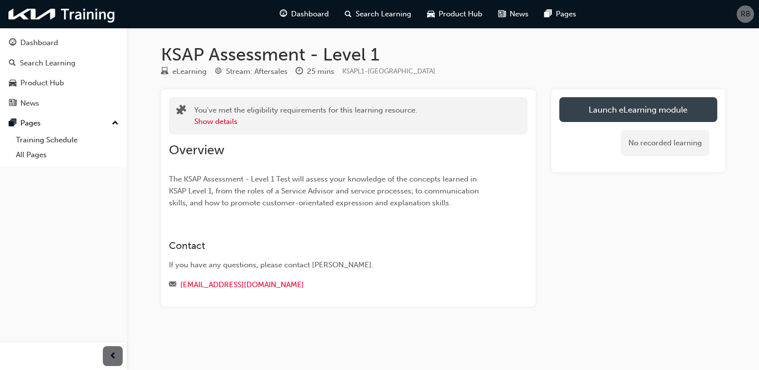
click at [591, 110] on link "Launch eLearning module" at bounding box center [638, 109] width 158 height 25
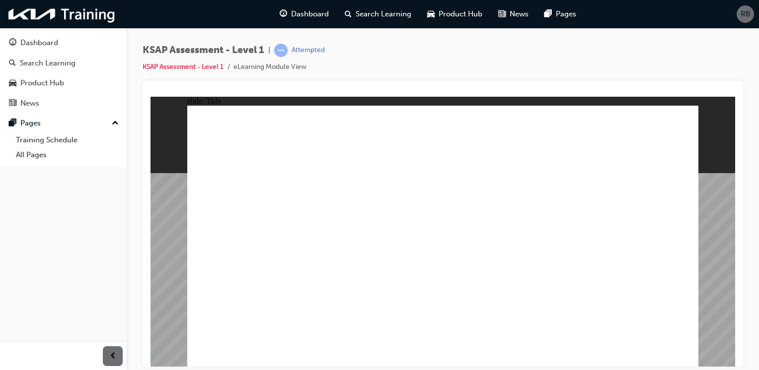
drag, startPoint x: 230, startPoint y: 184, endPoint x: 335, endPoint y: 214, distance: 108.8
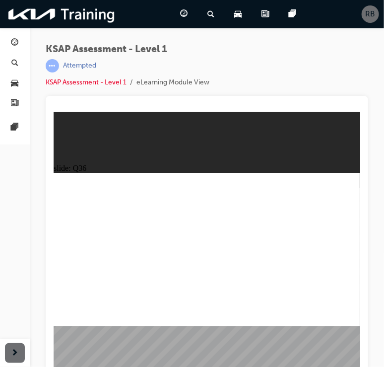
radio input "true"
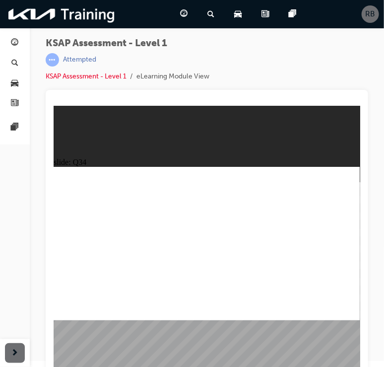
scroll to position [11, 0]
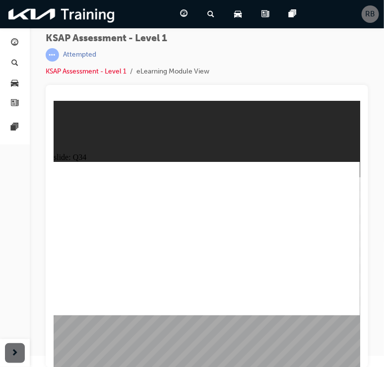
radio input "true"
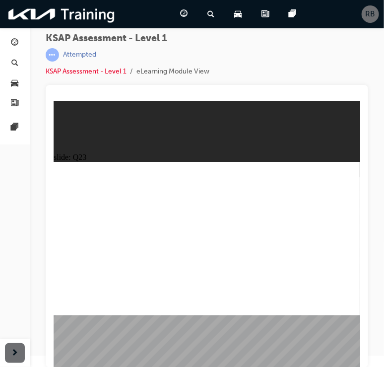
radio input "true"
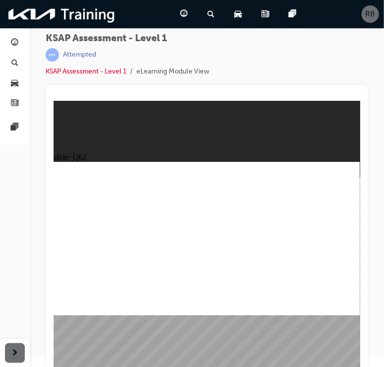
radio input "true"
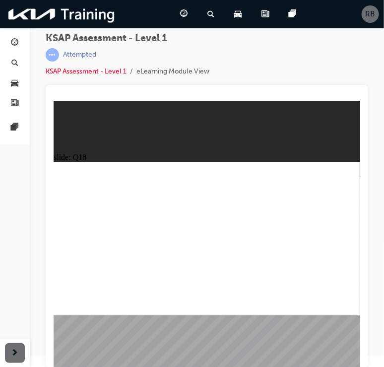
radio input "true"
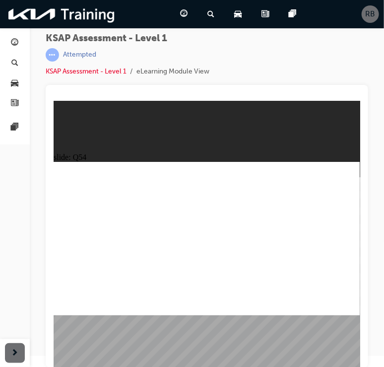
radio input "true"
drag, startPoint x: 241, startPoint y: 211, endPoint x: 250, endPoint y: 223, distance: 15.3
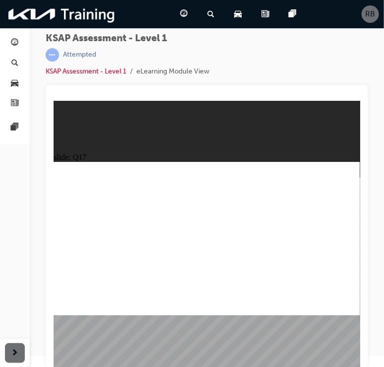
radio input "true"
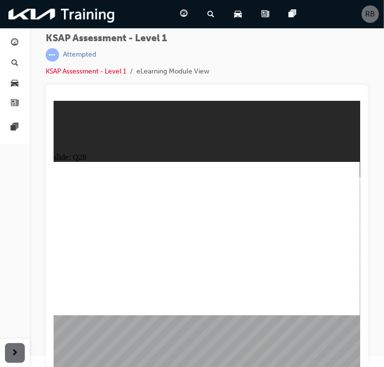
radio input "true"
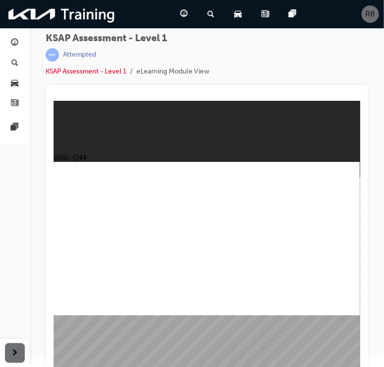
radio input "true"
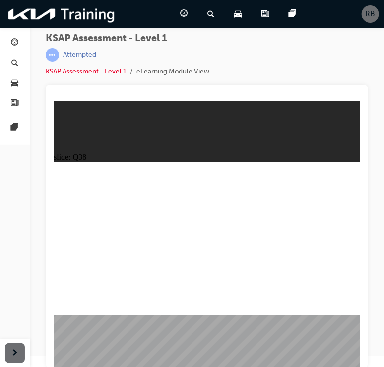
radio input "true"
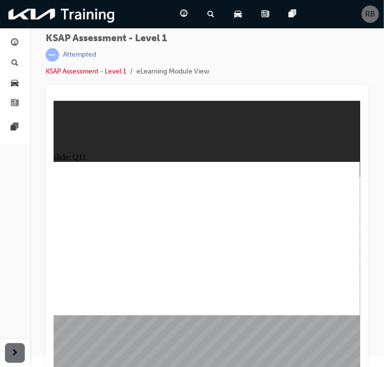
radio input "true"
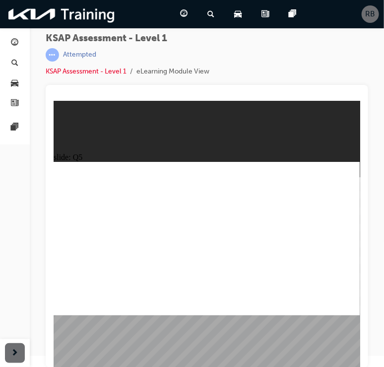
radio input "true"
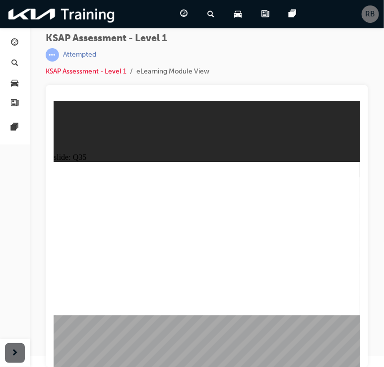
radio input "true"
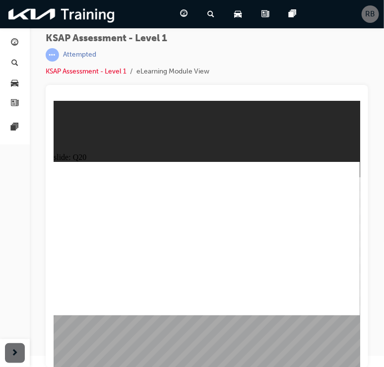
radio input "false"
radio input "true"
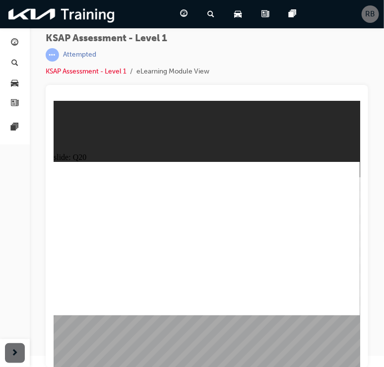
checkbox input "true"
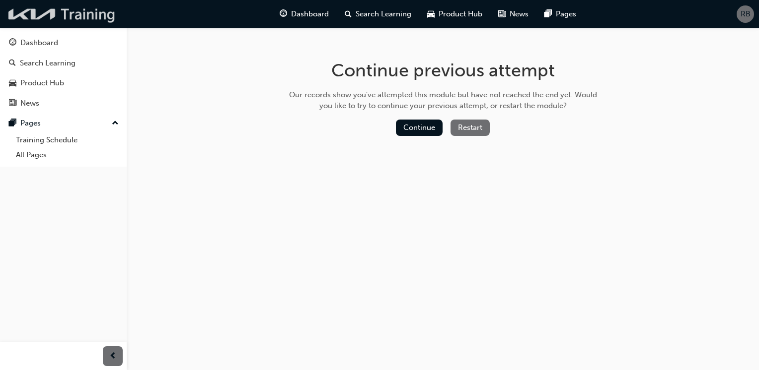
click at [91, 23] on img at bounding box center [62, 14] width 114 height 20
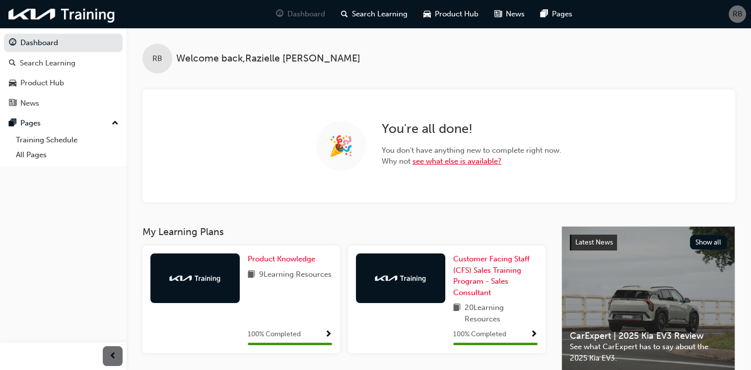
click at [392, 163] on link "see what else is available?" at bounding box center [457, 161] width 89 height 9
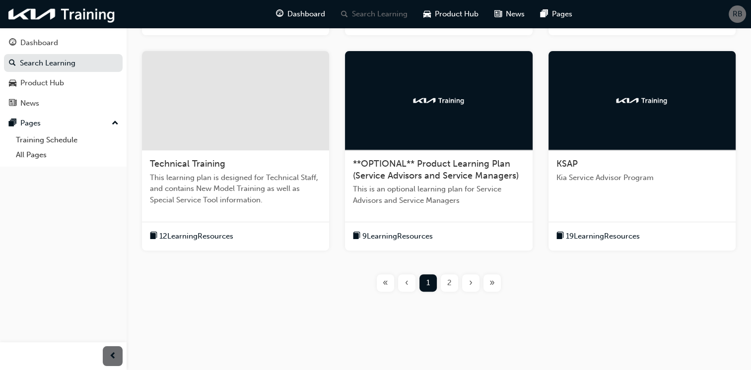
scroll to position [372, 0]
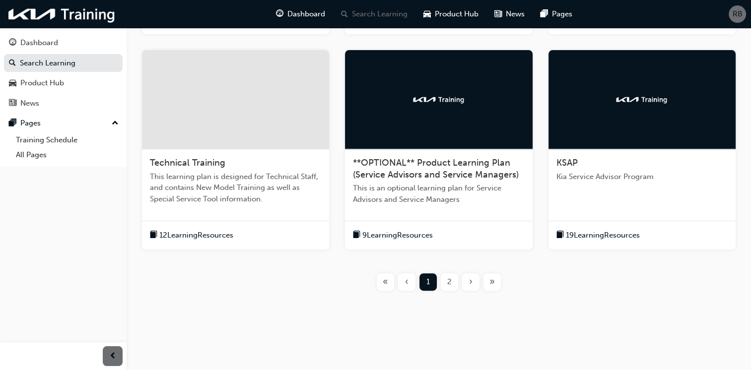
click at [392, 184] on div "KSAP Kia Service Advisor Program" at bounding box center [642, 173] width 187 height 49
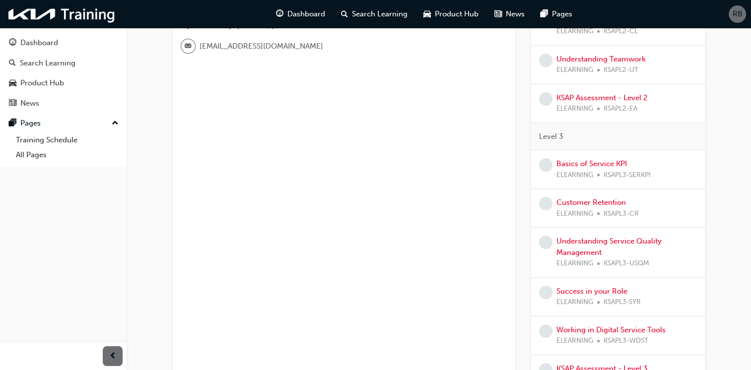
scroll to position [348, 0]
click at [100, 12] on img at bounding box center [62, 14] width 114 height 20
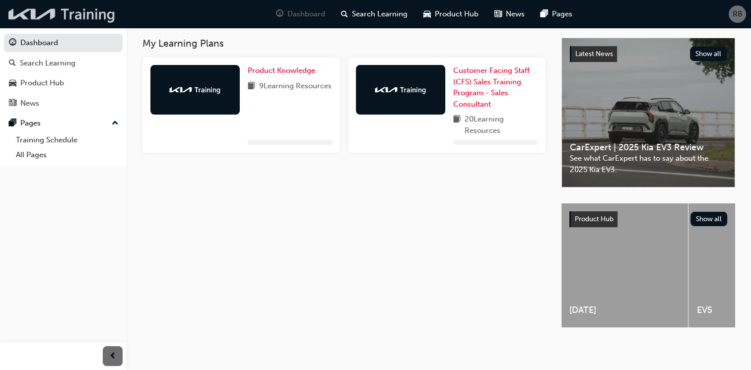
scroll to position [43, 0]
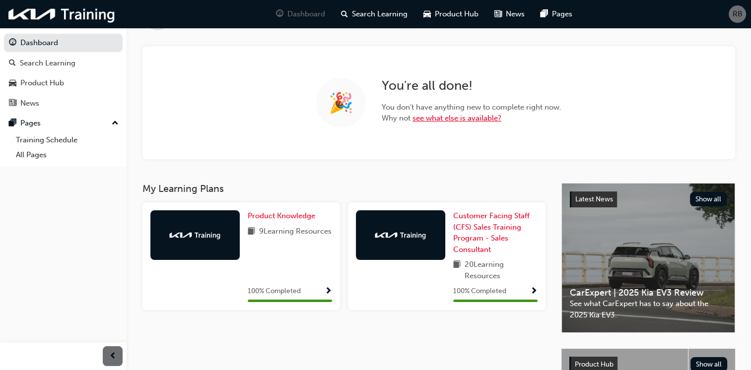
click at [392, 120] on link "see what else is available?" at bounding box center [457, 118] width 89 height 9
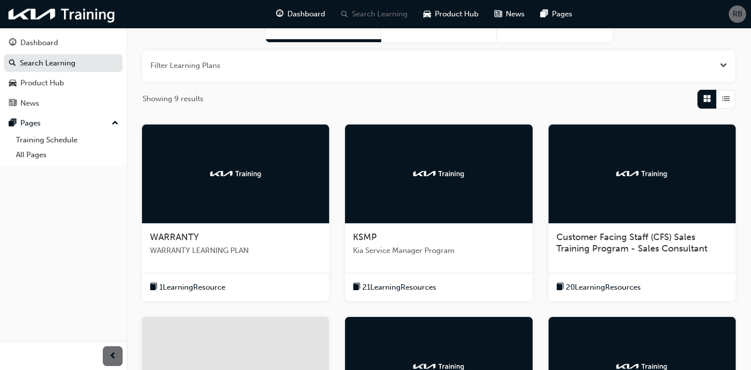
scroll to position [348, 0]
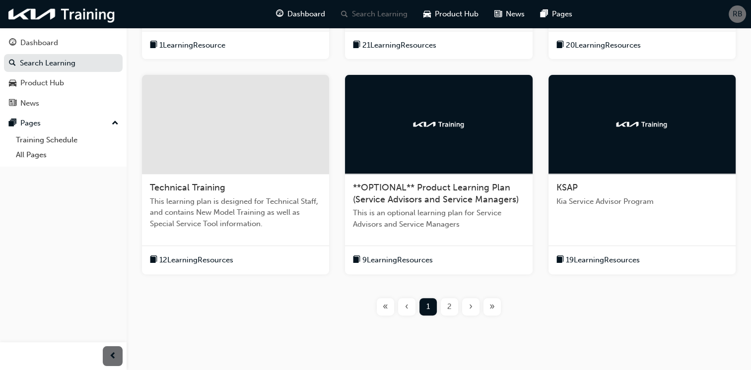
click at [392, 309] on div "2" at bounding box center [449, 306] width 17 height 17
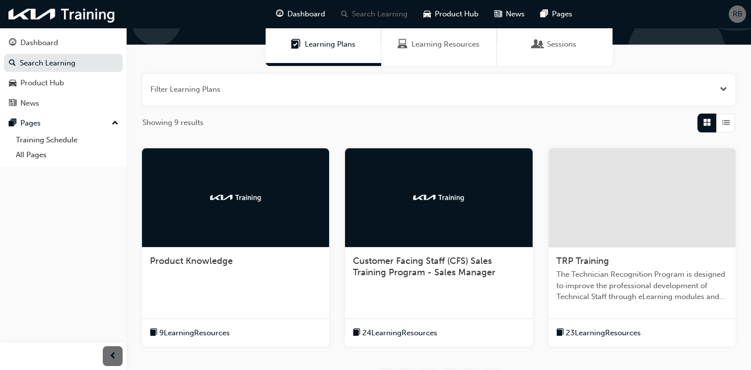
scroll to position [80, 0]
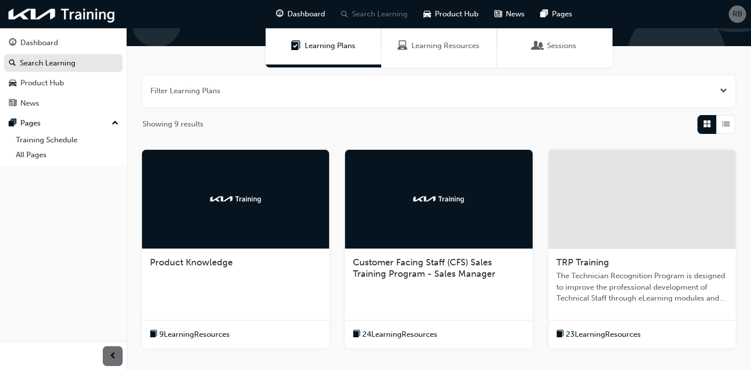
click at [281, 278] on div "Product Knowledge" at bounding box center [235, 268] width 187 height 38
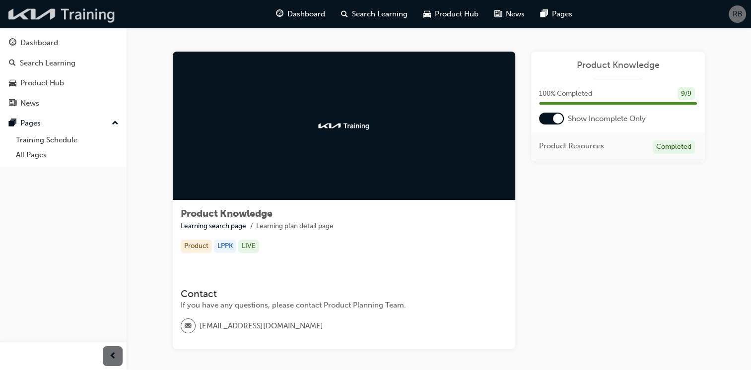
click at [55, 15] on img at bounding box center [62, 14] width 114 height 20
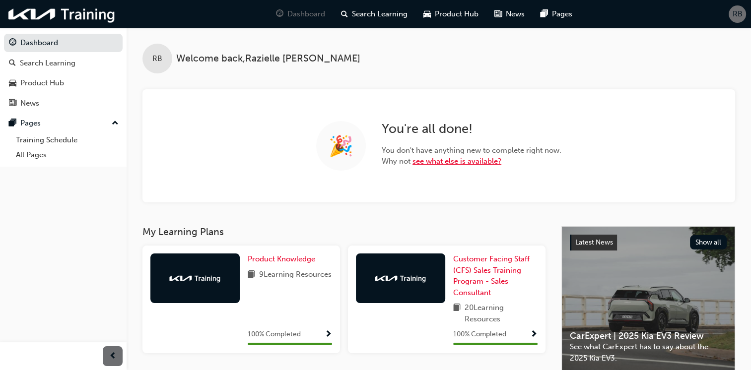
click at [392, 163] on link "see what else is available?" at bounding box center [457, 161] width 89 height 9
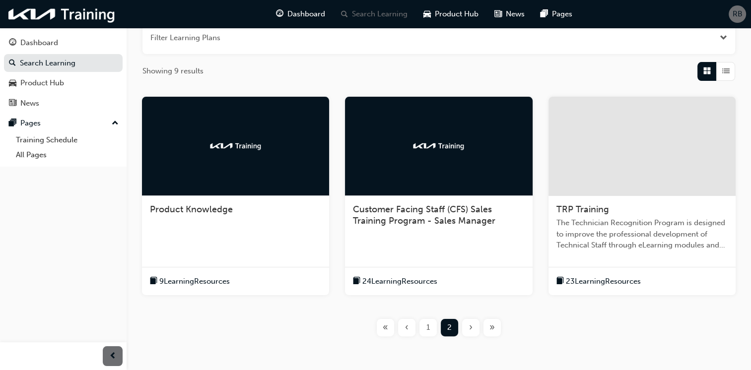
scroll to position [179, 0]
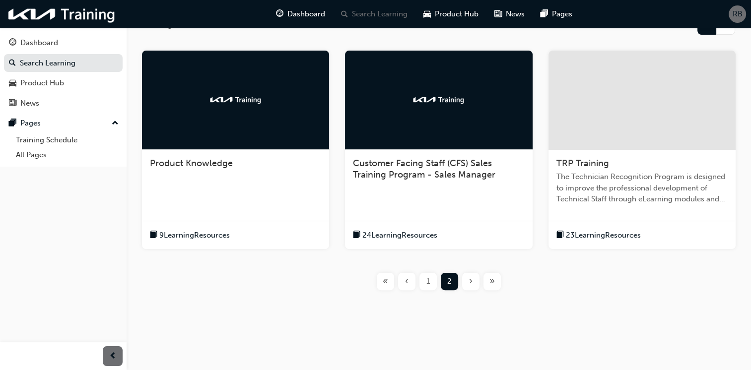
click at [392, 281] on div "1" at bounding box center [428, 281] width 17 height 17
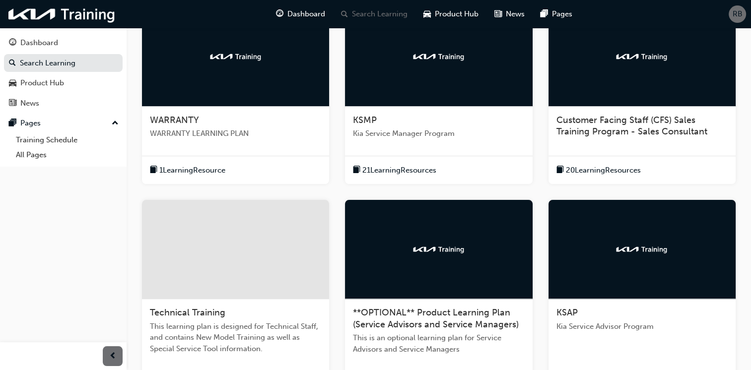
scroll to position [229, 0]
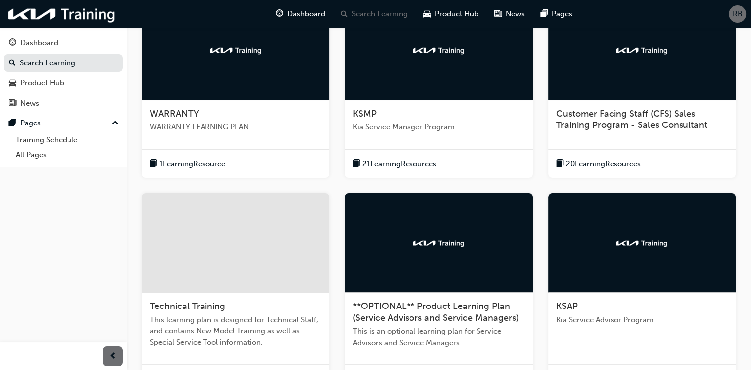
click at [392, 123] on div "KSMP Kia Service Manager Program" at bounding box center [438, 124] width 187 height 49
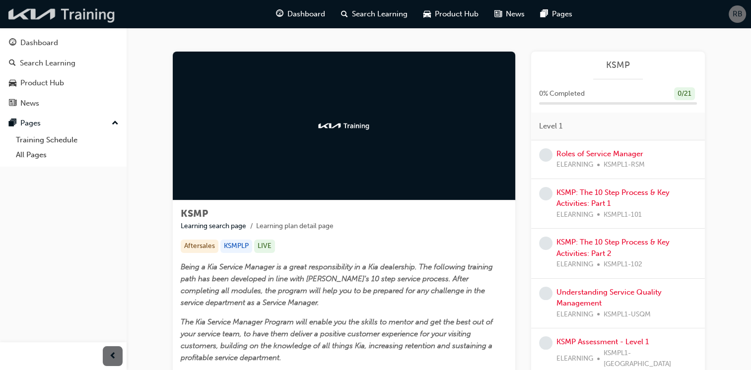
click at [21, 12] on img at bounding box center [62, 14] width 114 height 20
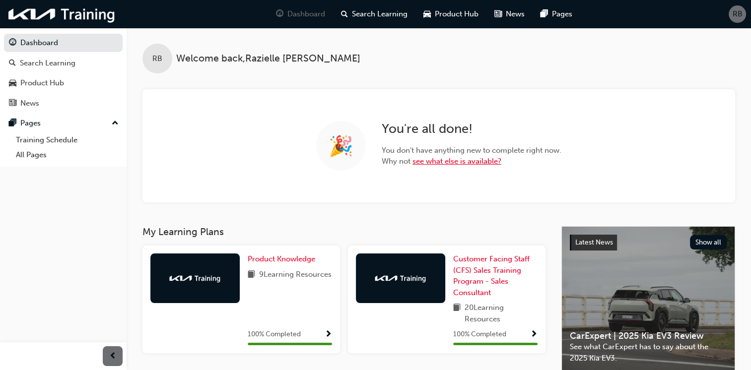
click at [392, 160] on link "see what else is available?" at bounding box center [457, 161] width 89 height 9
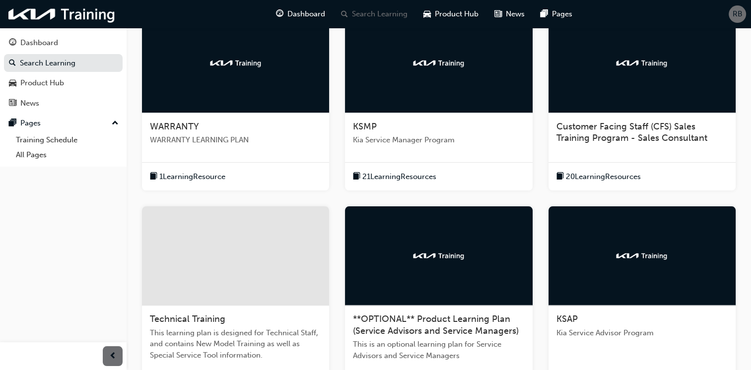
scroll to position [298, 0]
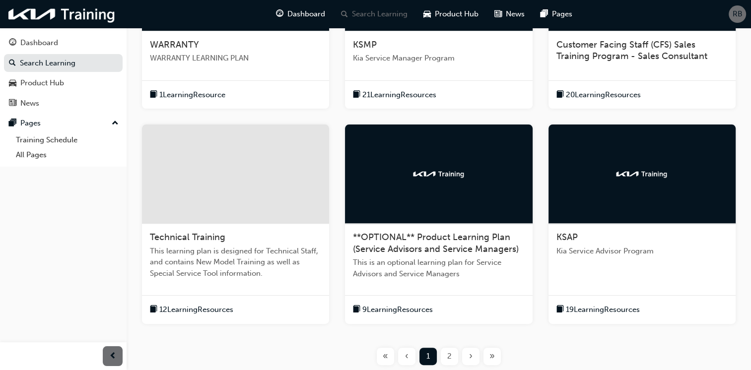
click at [392, 353] on div "2" at bounding box center [449, 356] width 17 height 17
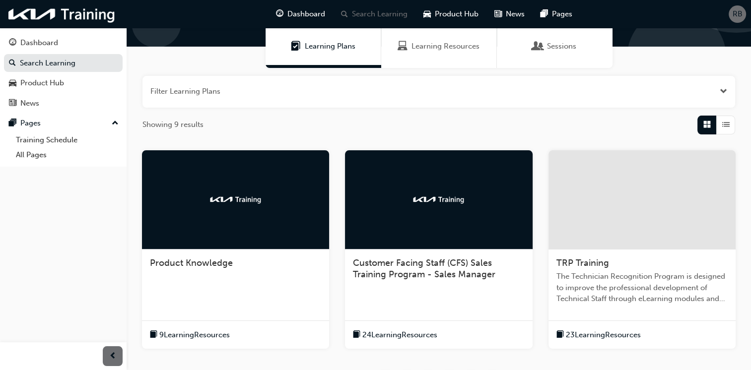
scroll to position [179, 0]
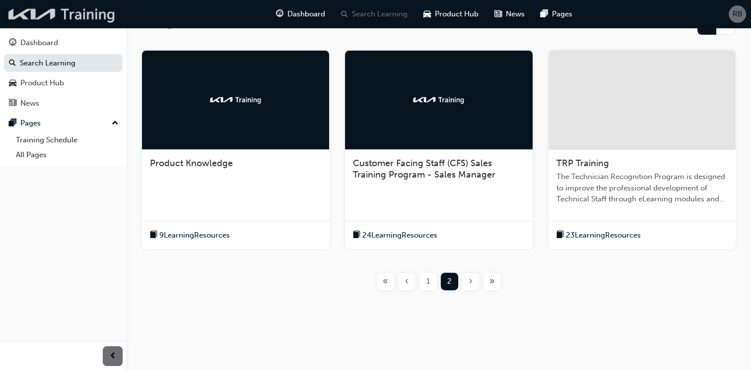
click at [82, 21] on img at bounding box center [62, 14] width 114 height 20
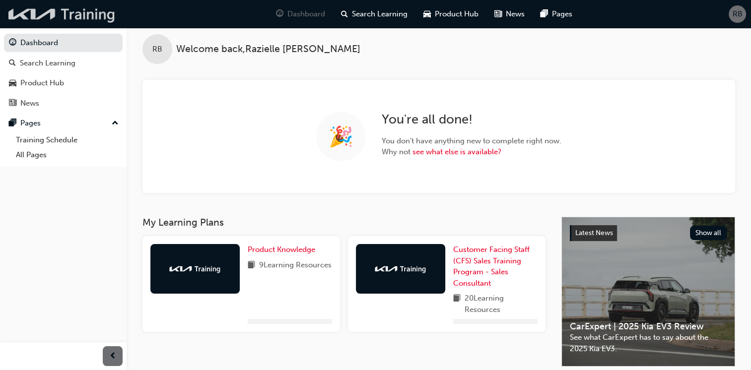
scroll to position [179, 0]
